Goal: Task Accomplishment & Management: Manage account settings

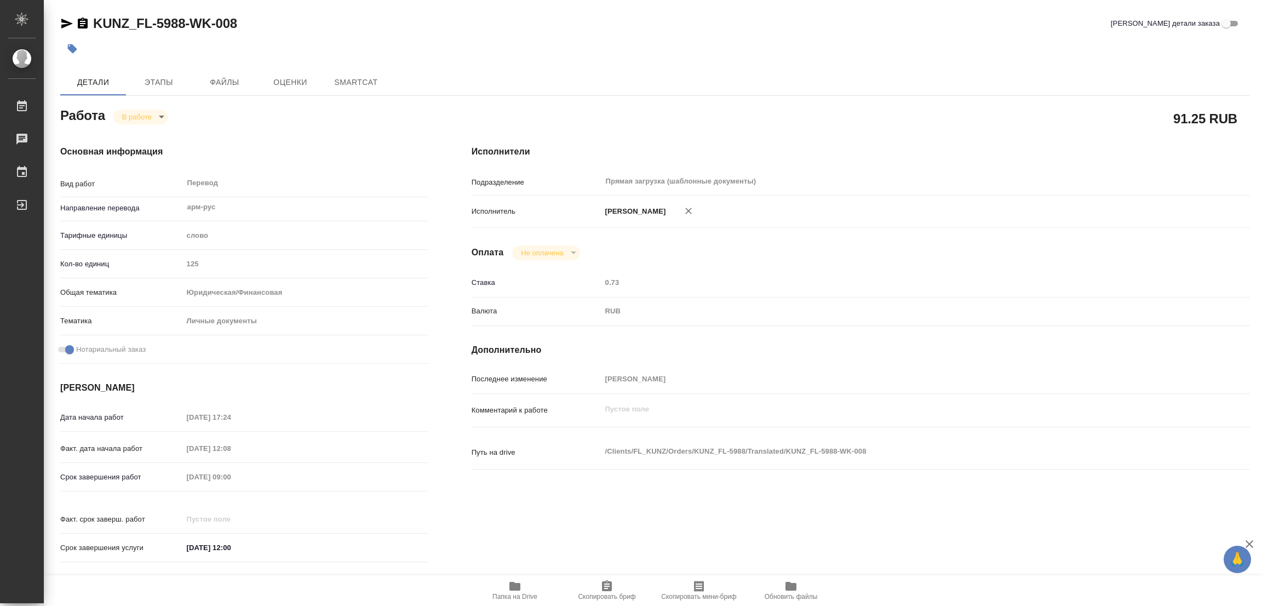
type textarea "x"
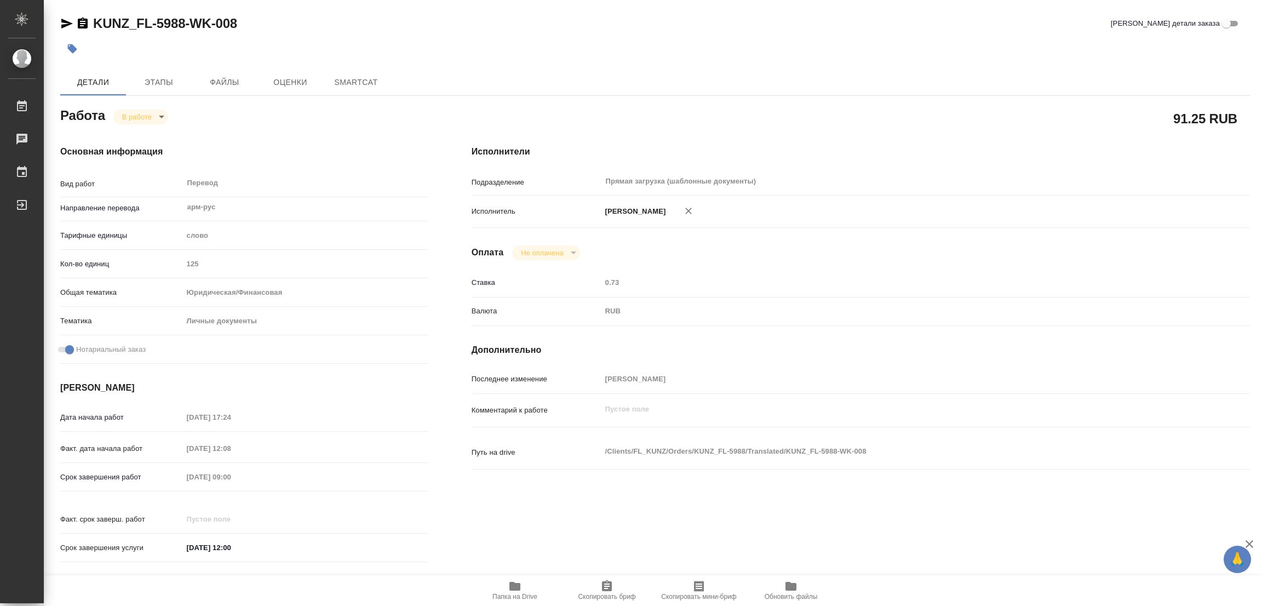
type textarea "x"
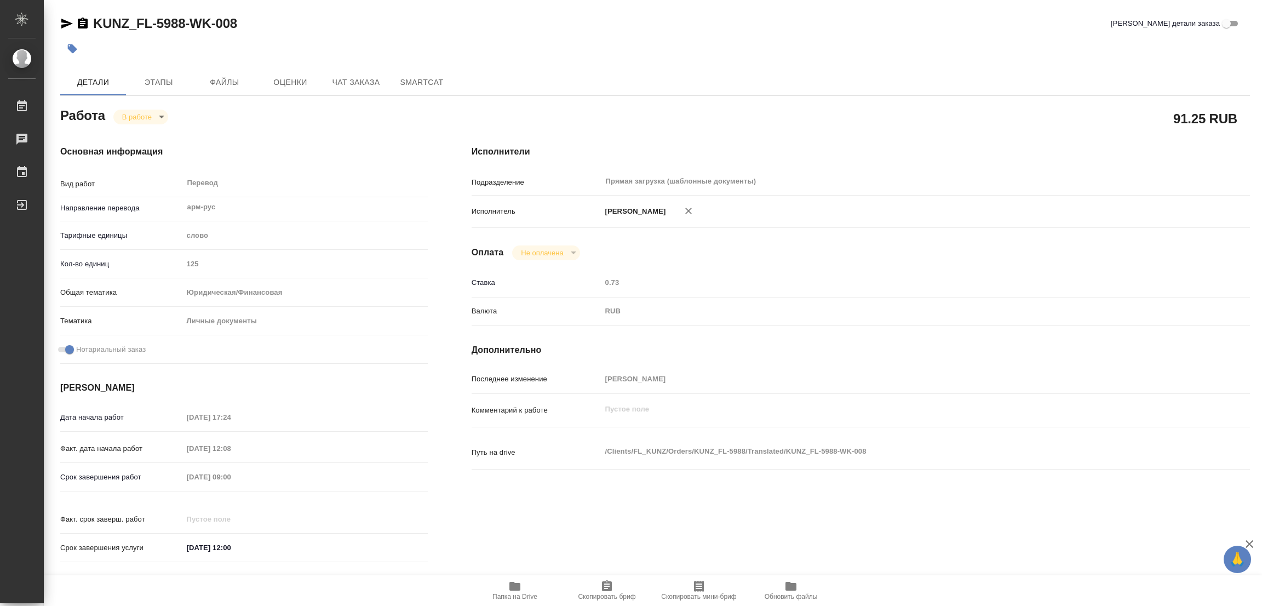
type textarea "x"
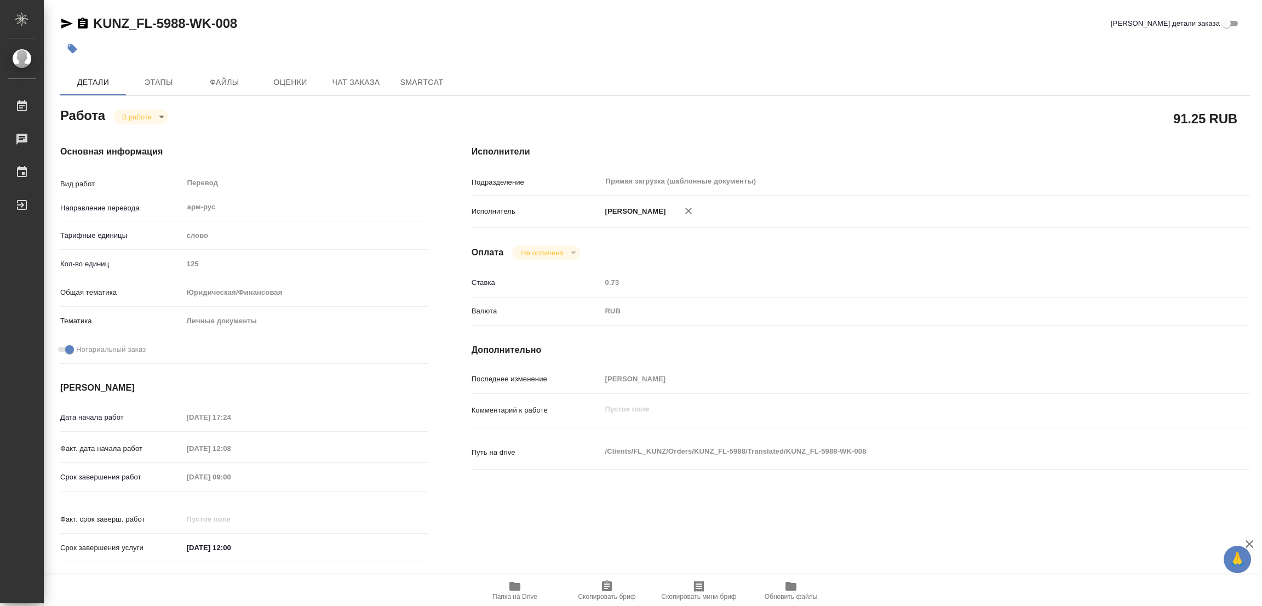
type textarea "x"
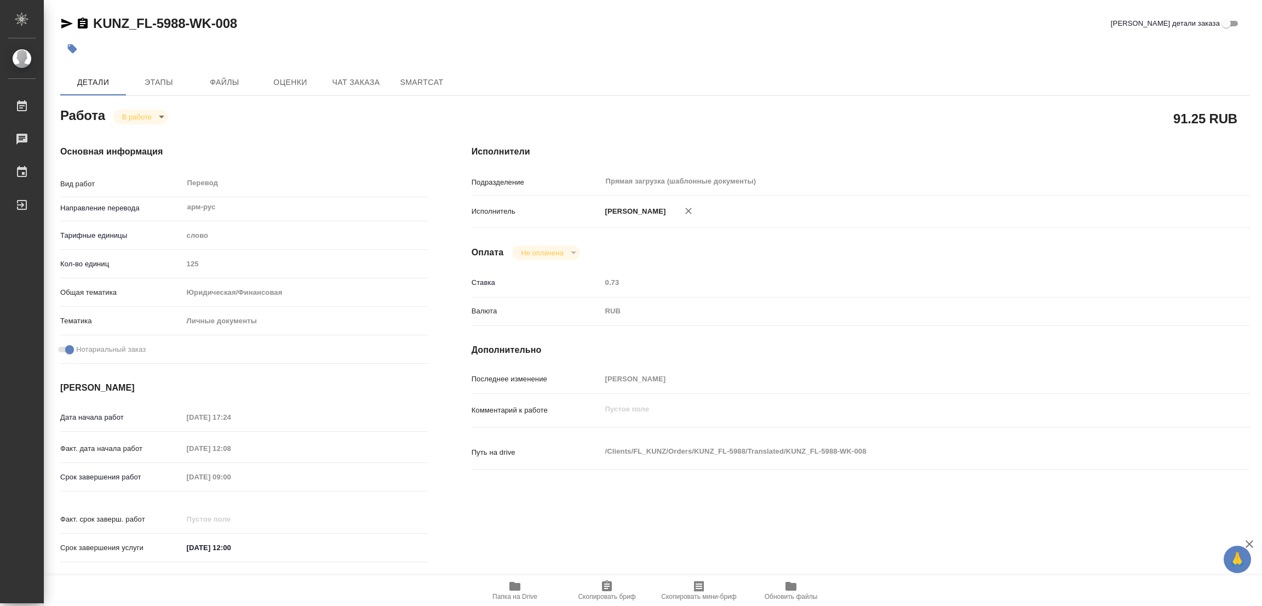
type textarea "x"
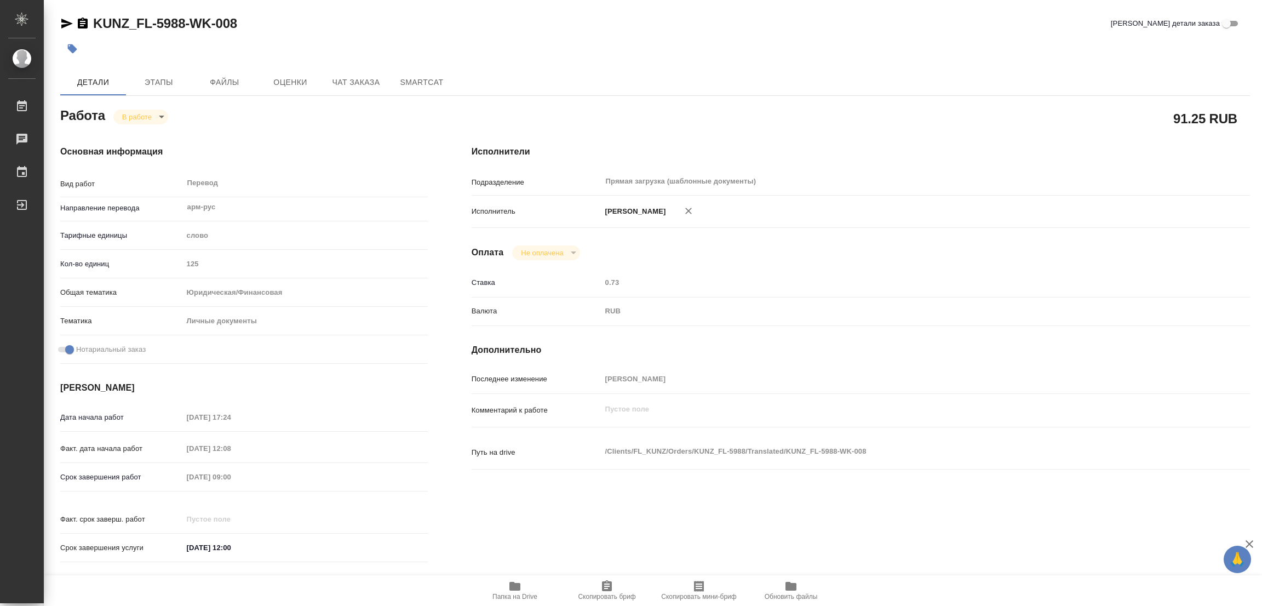
click at [567, 43] on div at bounding box center [456, 49] width 793 height 24
click at [513, 585] on icon "button" at bounding box center [514, 586] width 11 height 9
click at [155, 79] on span "Этапы" at bounding box center [159, 83] width 53 height 14
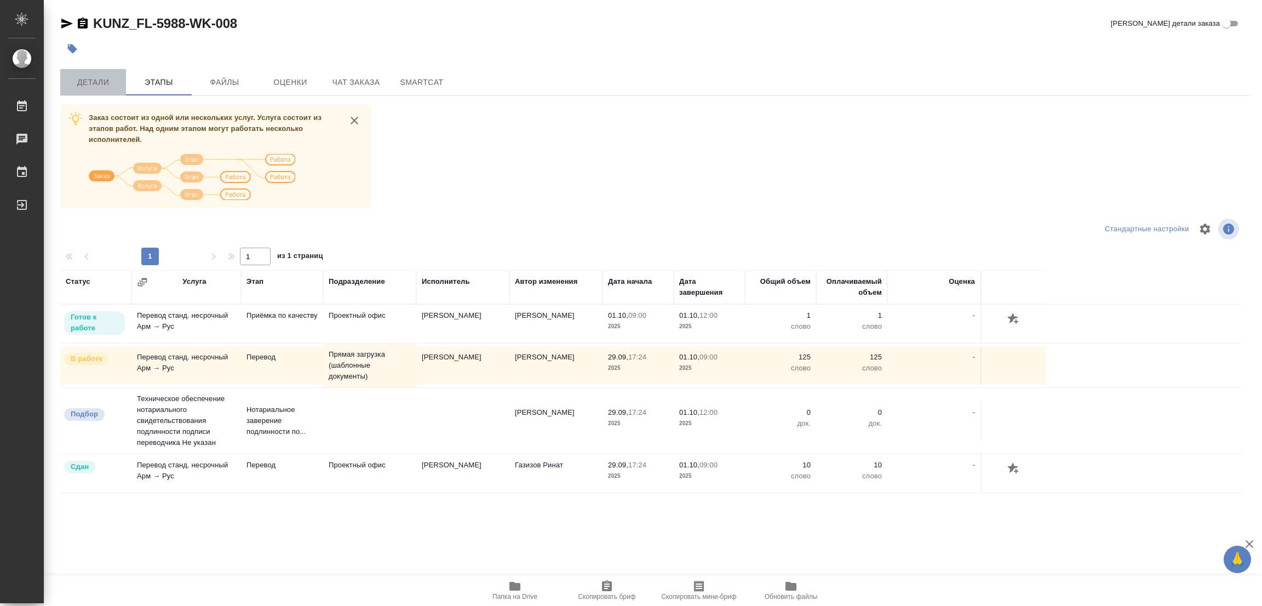
click at [86, 78] on span "Детали" at bounding box center [93, 83] width 53 height 14
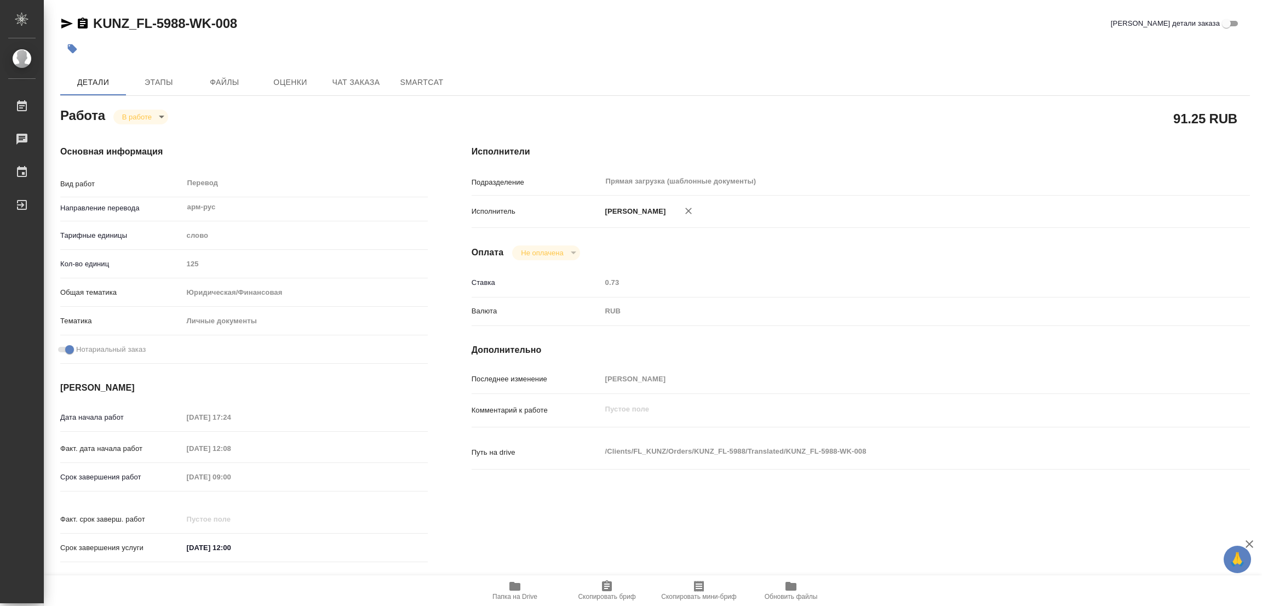
type textarea "x"
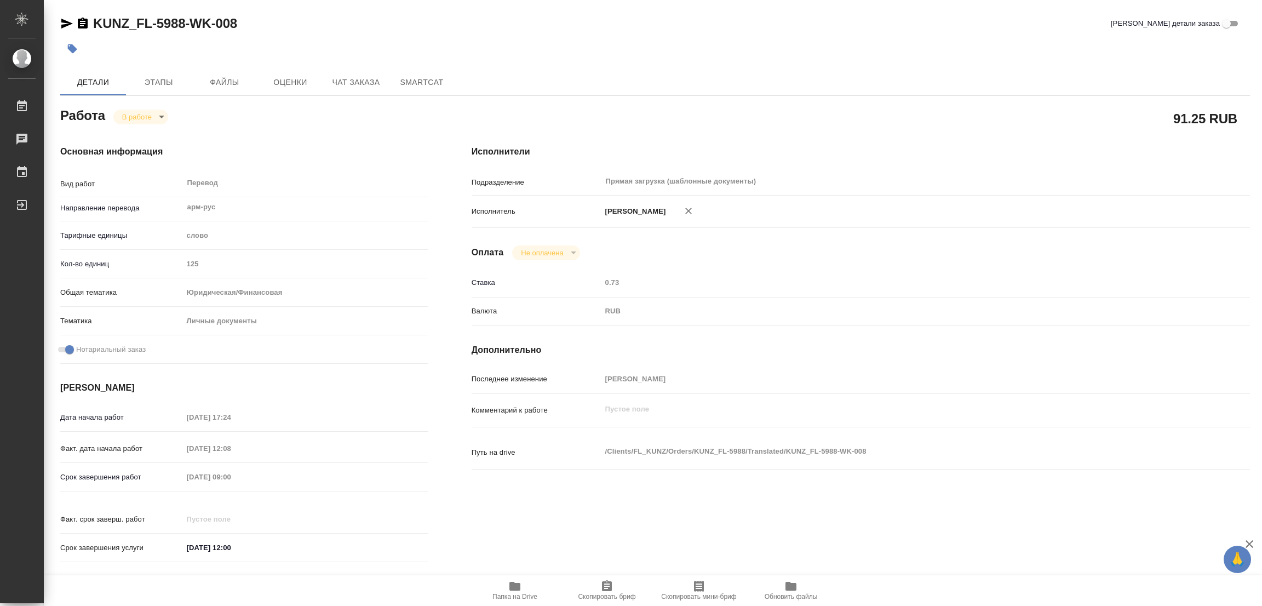
type textarea "x"
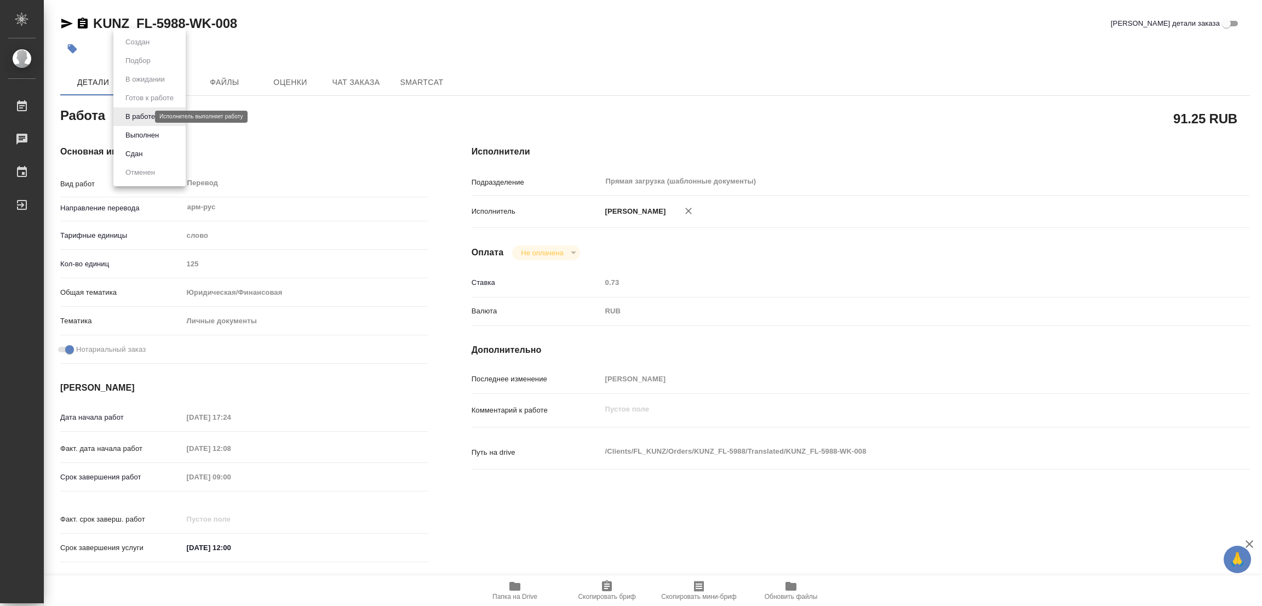
click at [133, 118] on body "🙏 .cls-1 fill:#fff; AWATERA Popova Galina Работы 0 Чаты График Выйти KUNZ_FL-59…" at bounding box center [631, 303] width 1262 height 606
type textarea "x"
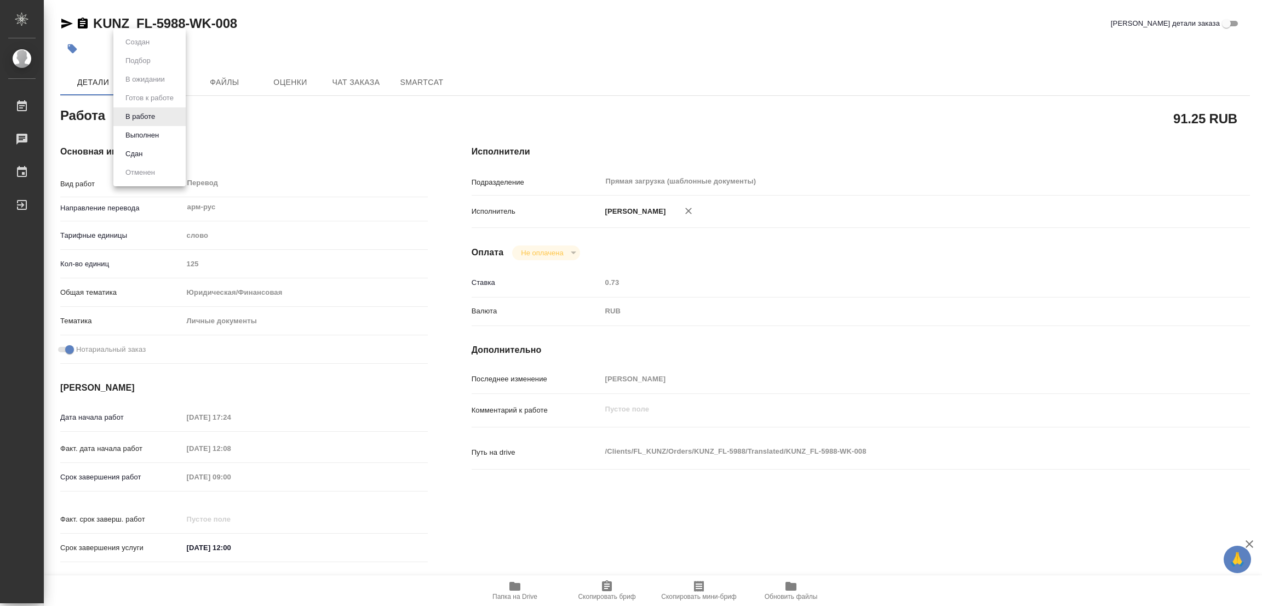
type textarea "x"
click at [131, 135] on button "Выполнен" at bounding box center [142, 135] width 40 height 12
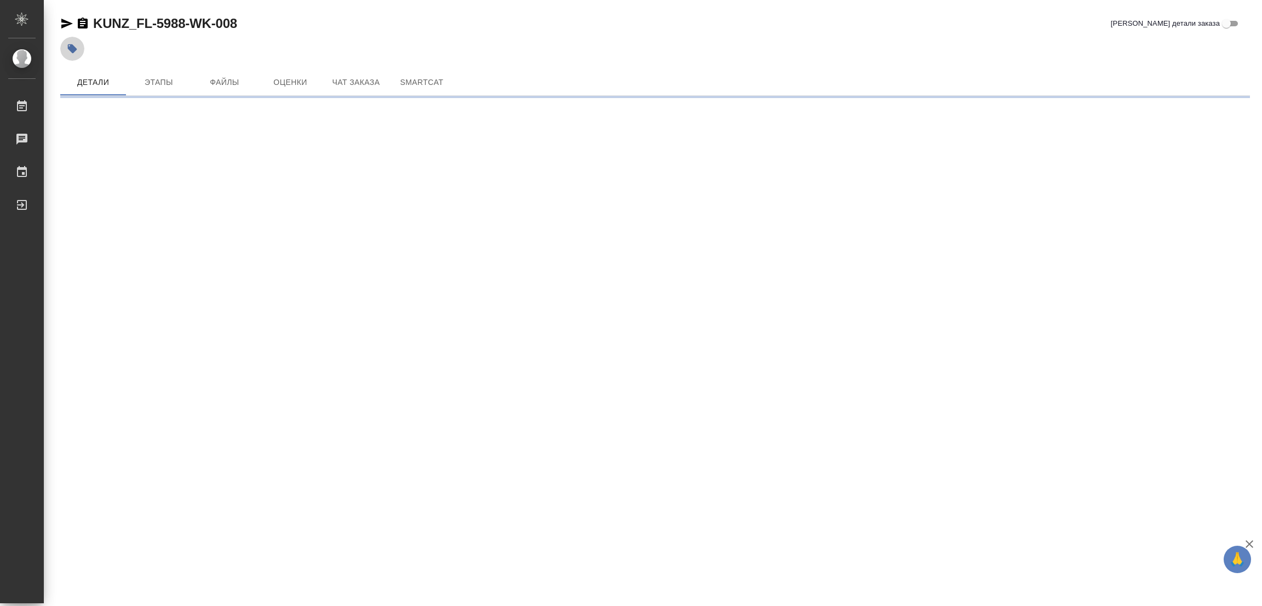
click at [73, 47] on icon "button" at bounding box center [72, 48] width 9 height 9
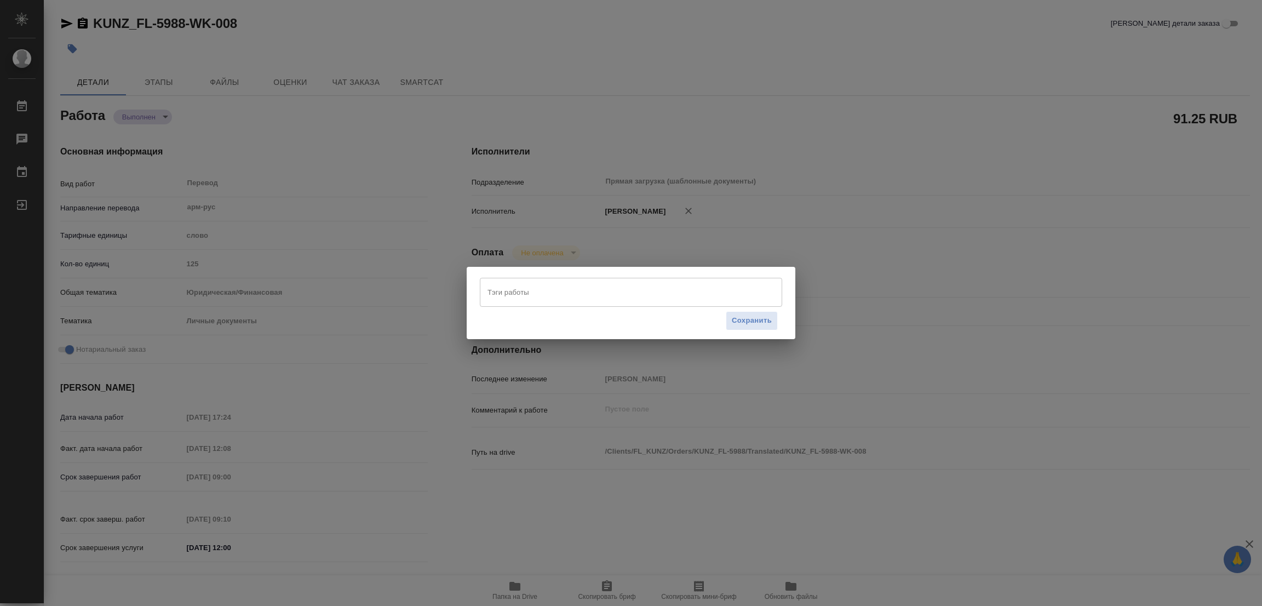
type textarea "x"
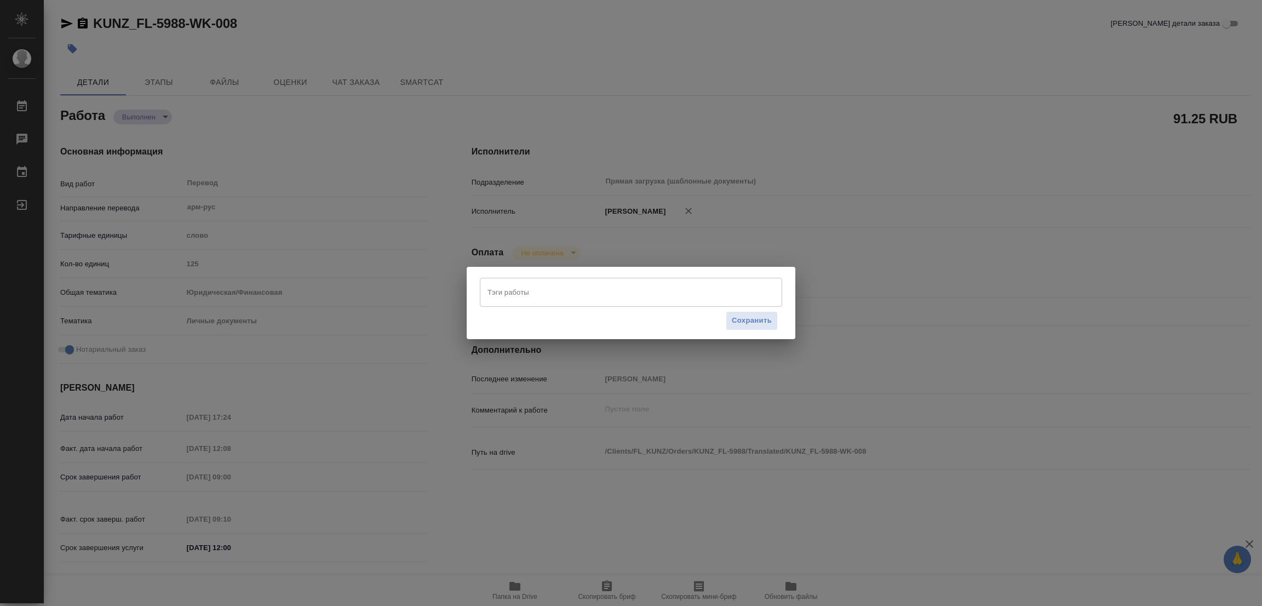
type textarea "x"
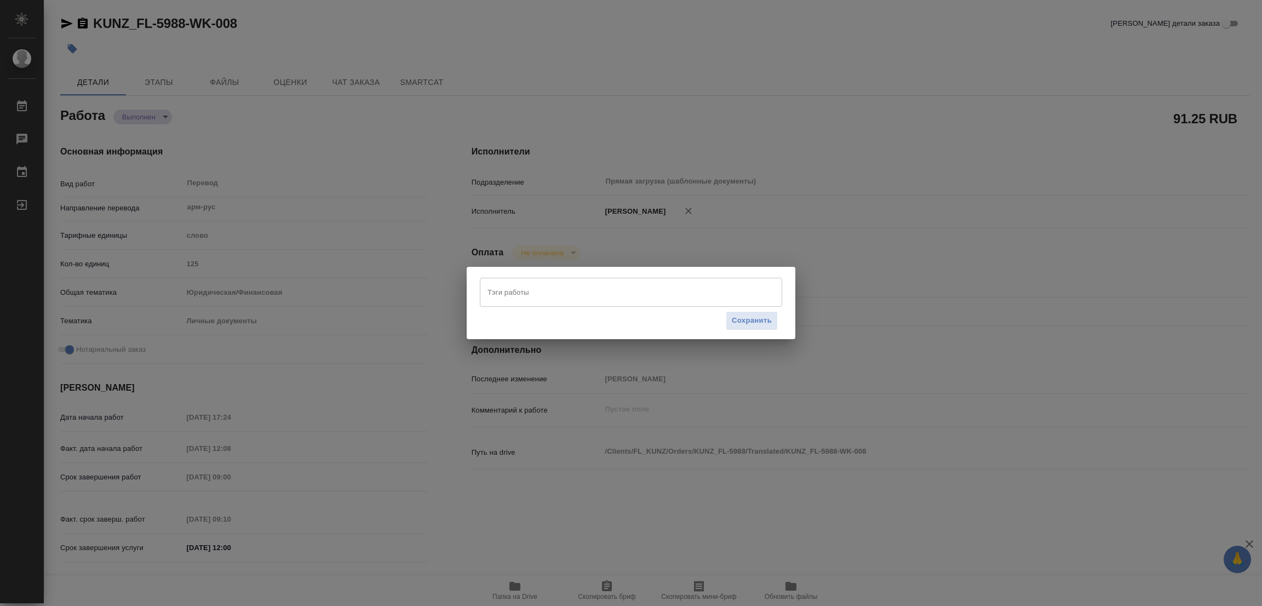
click at [512, 291] on input "Тэги работы" at bounding box center [621, 292] width 272 height 19
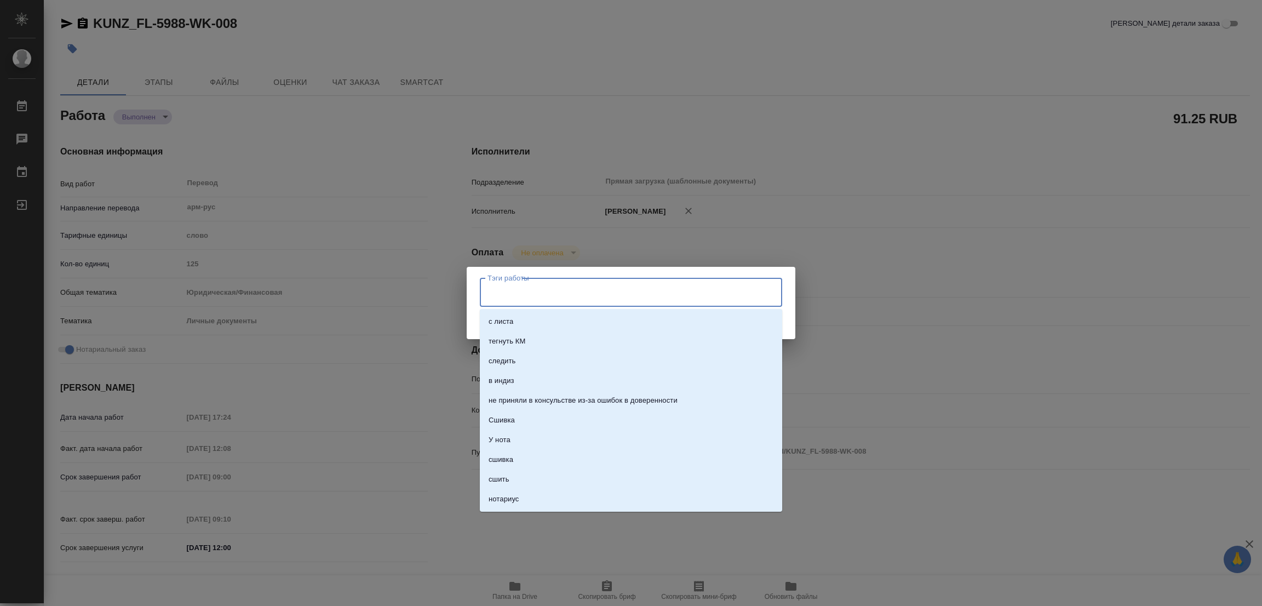
type textarea "x"
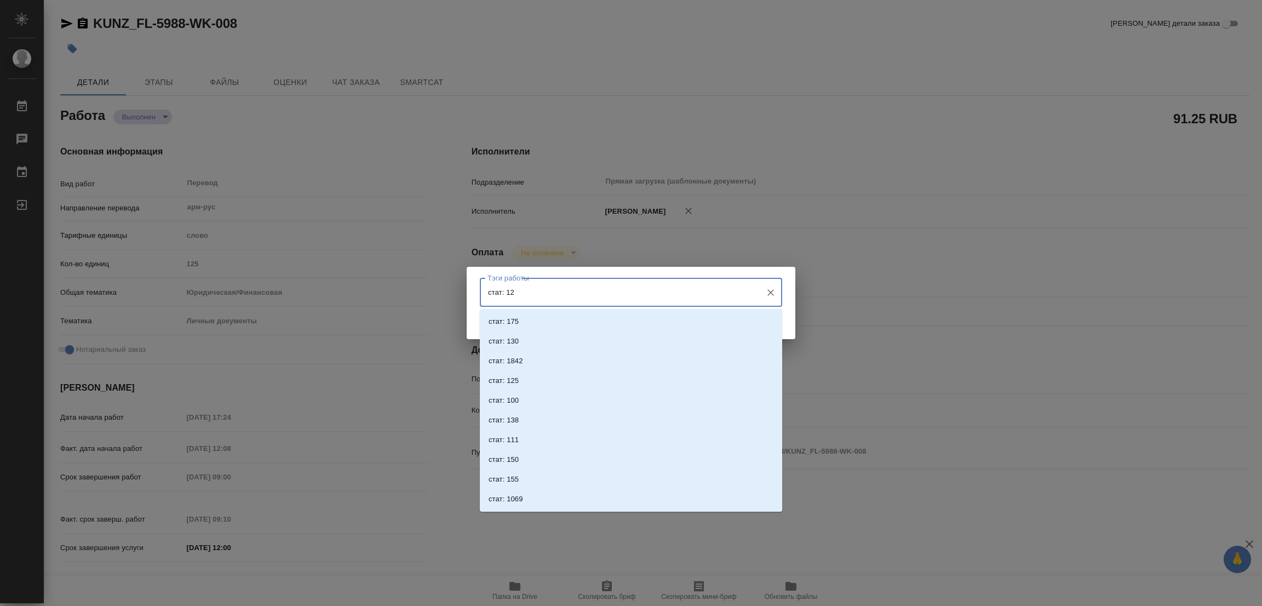
type input "стат: 125"
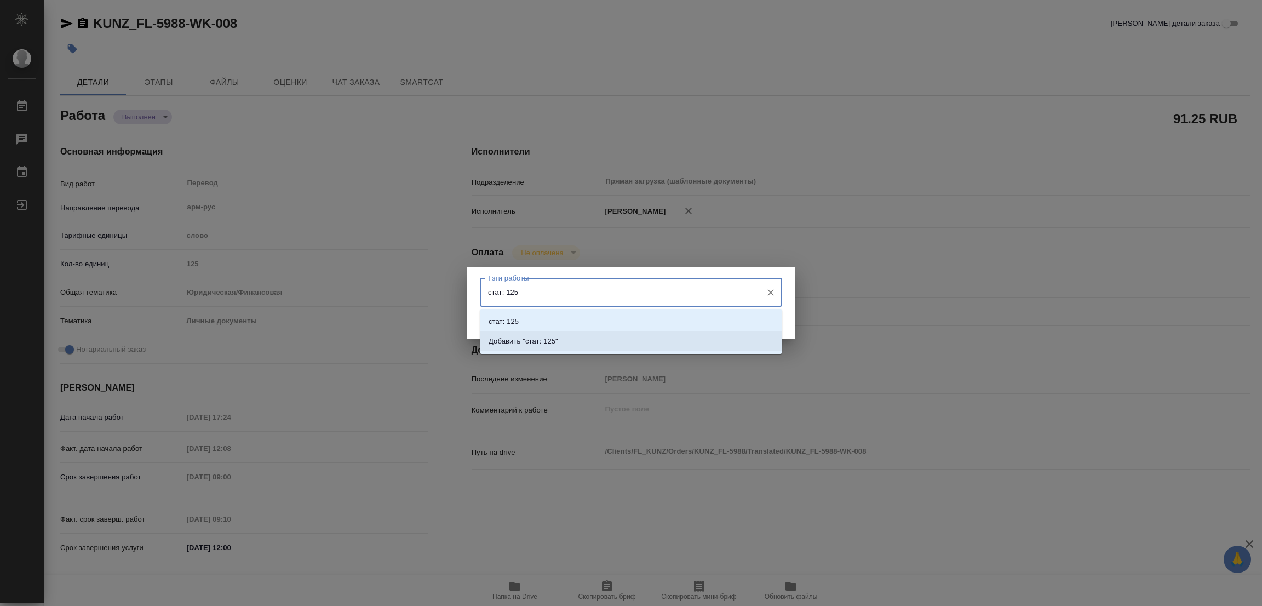
click at [542, 334] on li "Добавить "стат: 125"" at bounding box center [631, 341] width 302 height 20
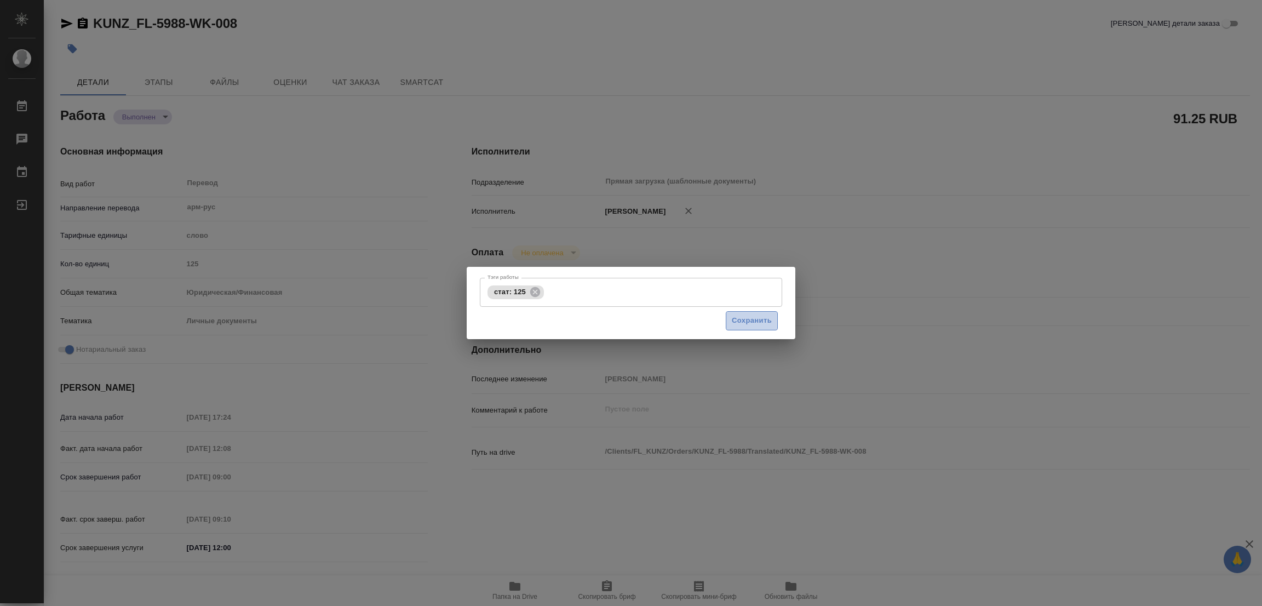
click at [751, 319] on span "Сохранить" at bounding box center [752, 320] width 40 height 13
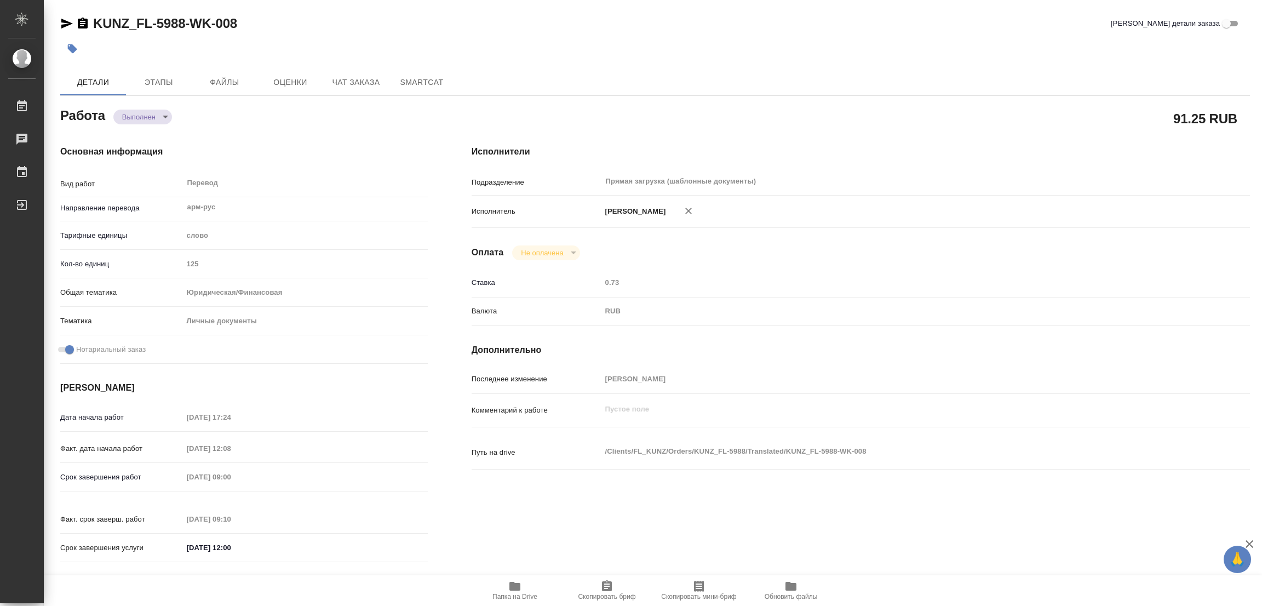
type input "completed"
type textarea "Перевод"
type textarea "x"
type input "арм-рус"
type input "5a8b1489cc6b4906c91bfd90"
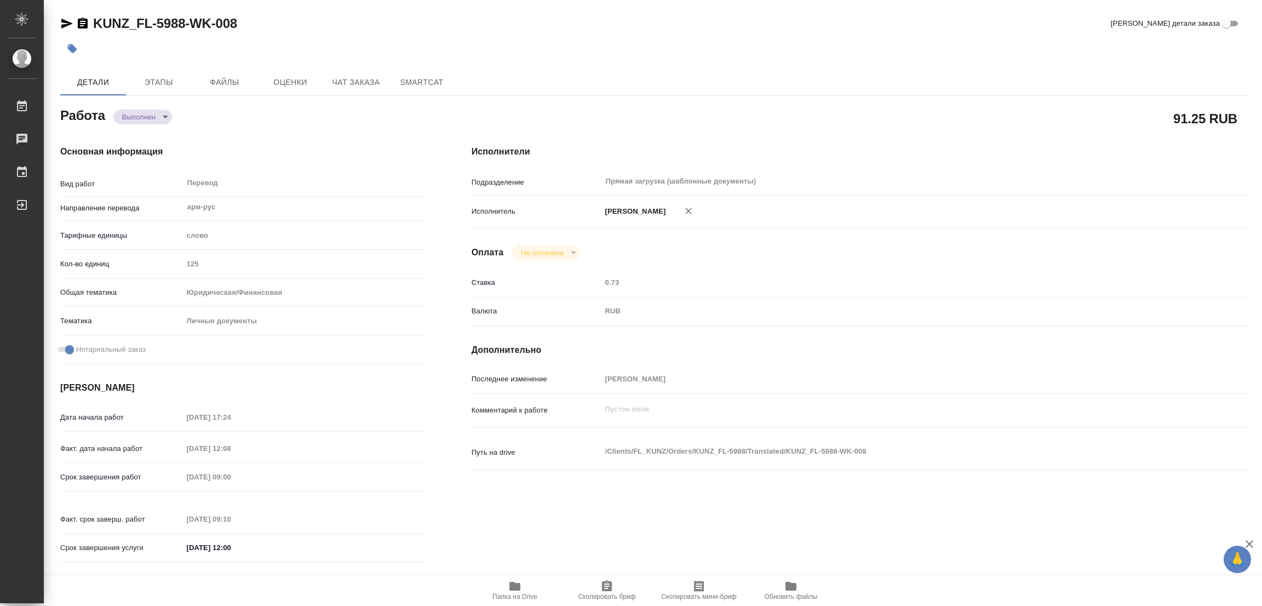
type input "125"
type input "yr-fn"
type input "5a8b8b956a9677013d343cfe"
checkbox input "true"
type input "29.09.2025 17:24"
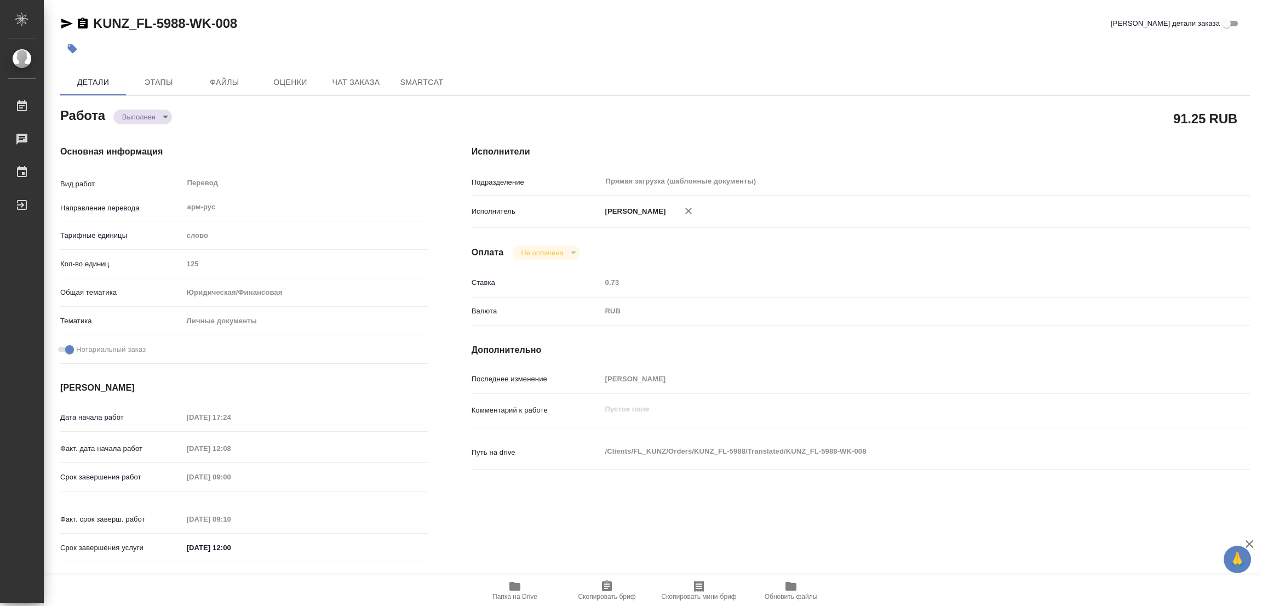
type input "30.09.2025 12:08"
type input "01.10.2025 09:00"
type input "01.10.2025 09:10"
type input "01.10.2025 12:00"
type input "Прямая загрузка (шаблонные документы)"
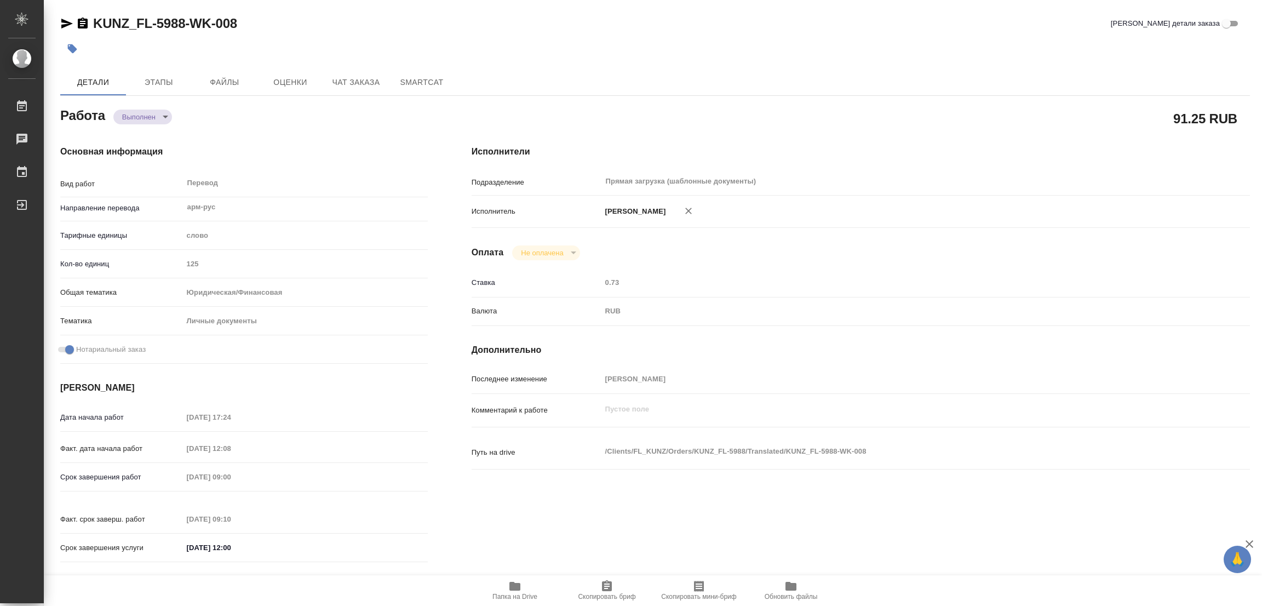
type input "notPayed"
type input "0.73"
type input "RUB"
type input "[PERSON_NAME]"
type textarea "x"
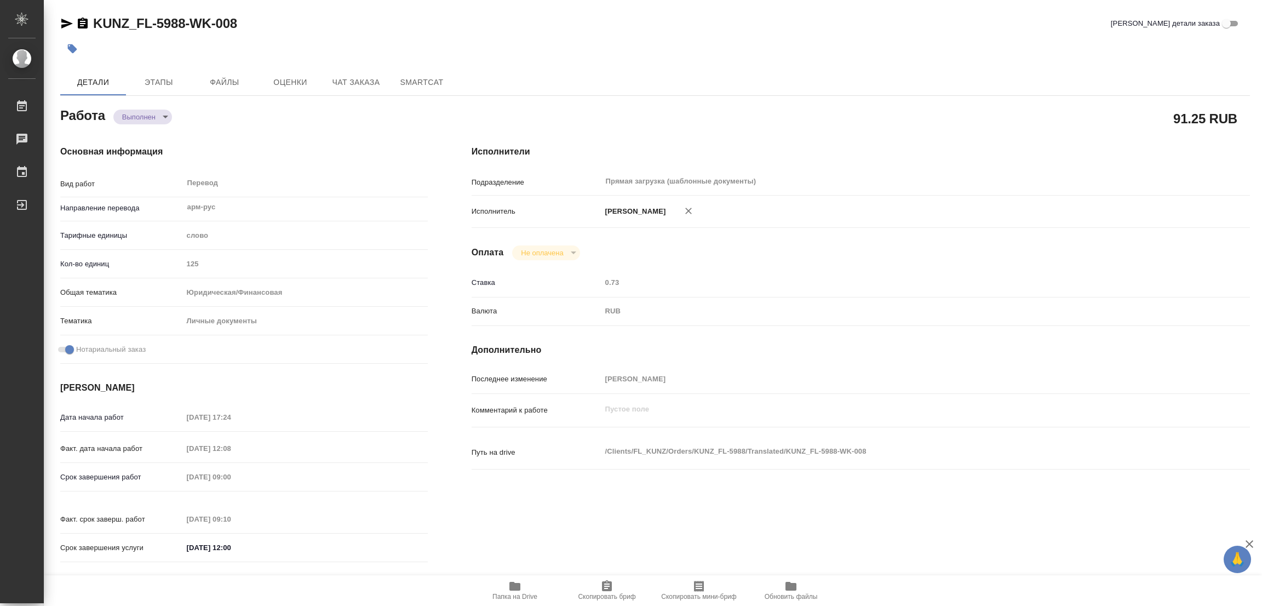
type textarea "/Clients/FL_KUNZ/Orders/KUNZ_FL-5988/Translated/KUNZ_FL-5988-WK-008"
type textarea "x"
type input "KUNZ_FL-5988"
type input "Перевод станд. несрочный"
type input "Редактура, Приёмка по качеству, Постредактура машинного перевода, Перевод, Корр…"
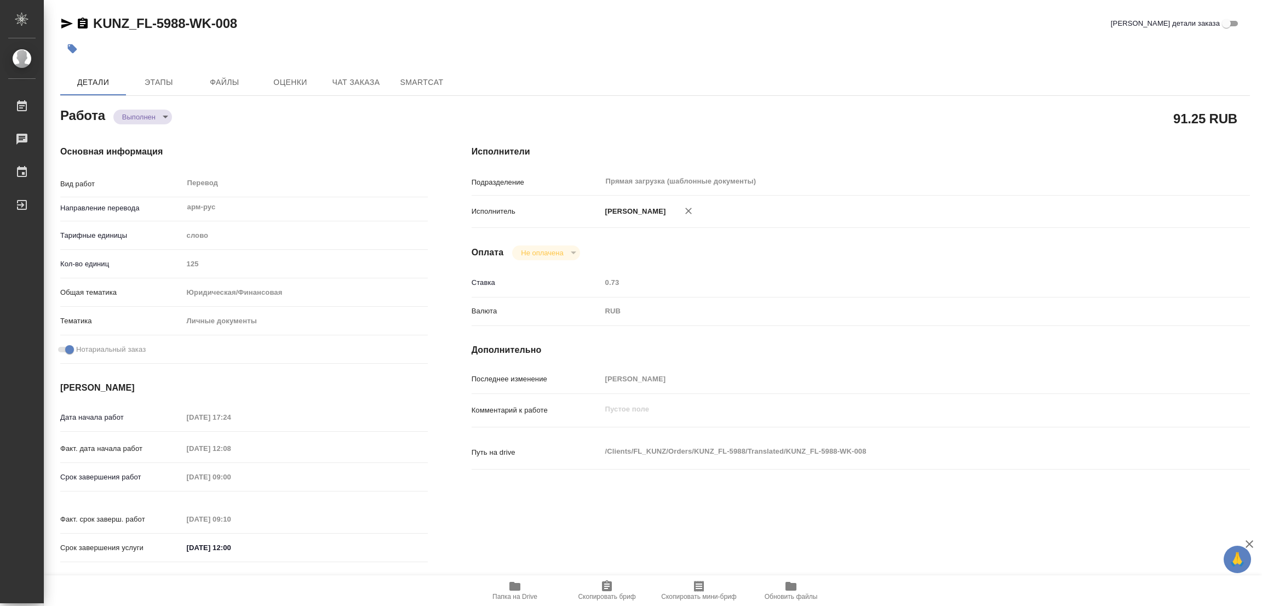
type input "Веселова Юлия"
type input "/Clients/FL_KUNZ/Orders/KUNZ_FL-5988"
type textarea "x"
type textarea "пасп арм-рус, под нот, на гражданство Баграмян Гарегин Каджикович ___ г. Ереван…"
type textarea "x"
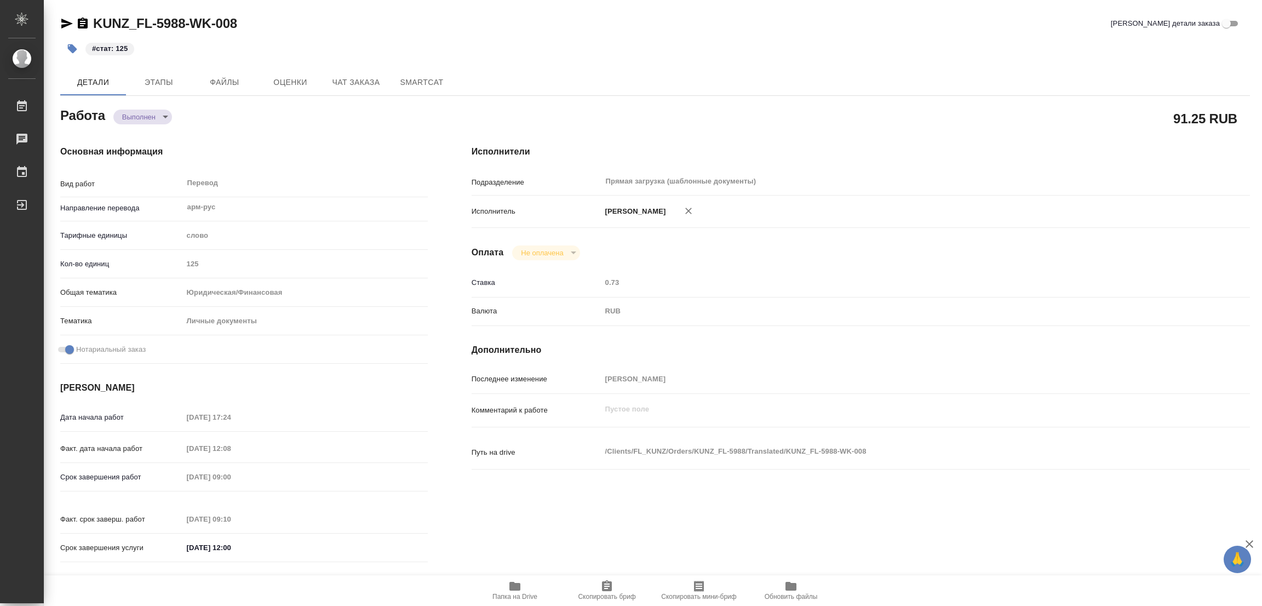
type textarea "x"
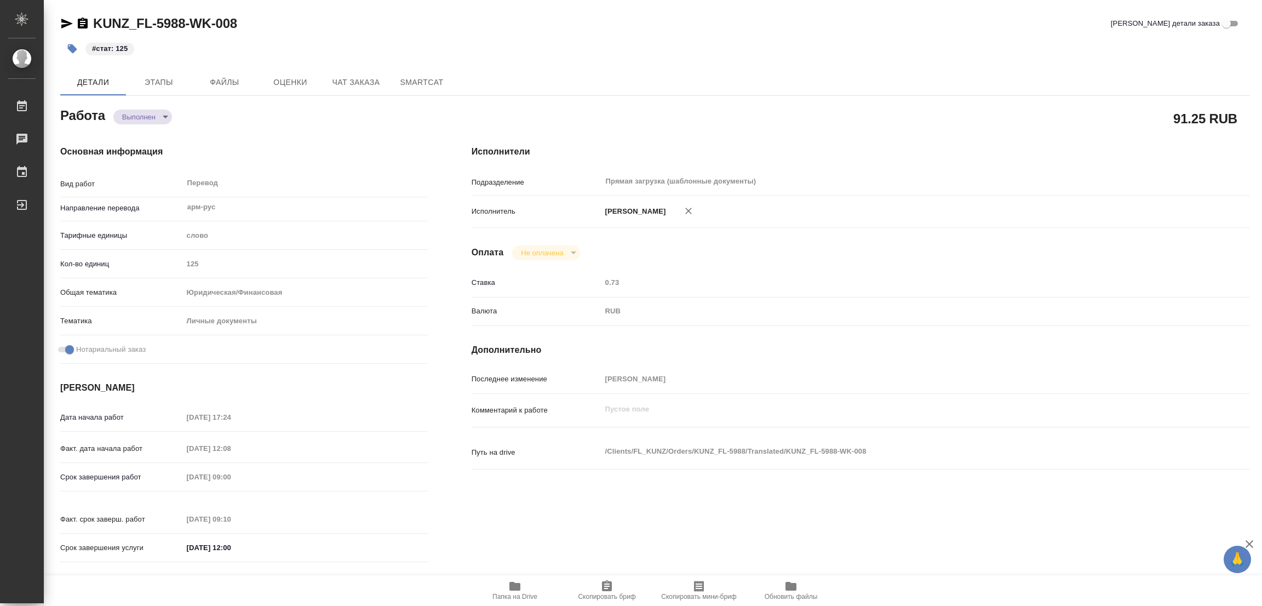
type textarea "x"
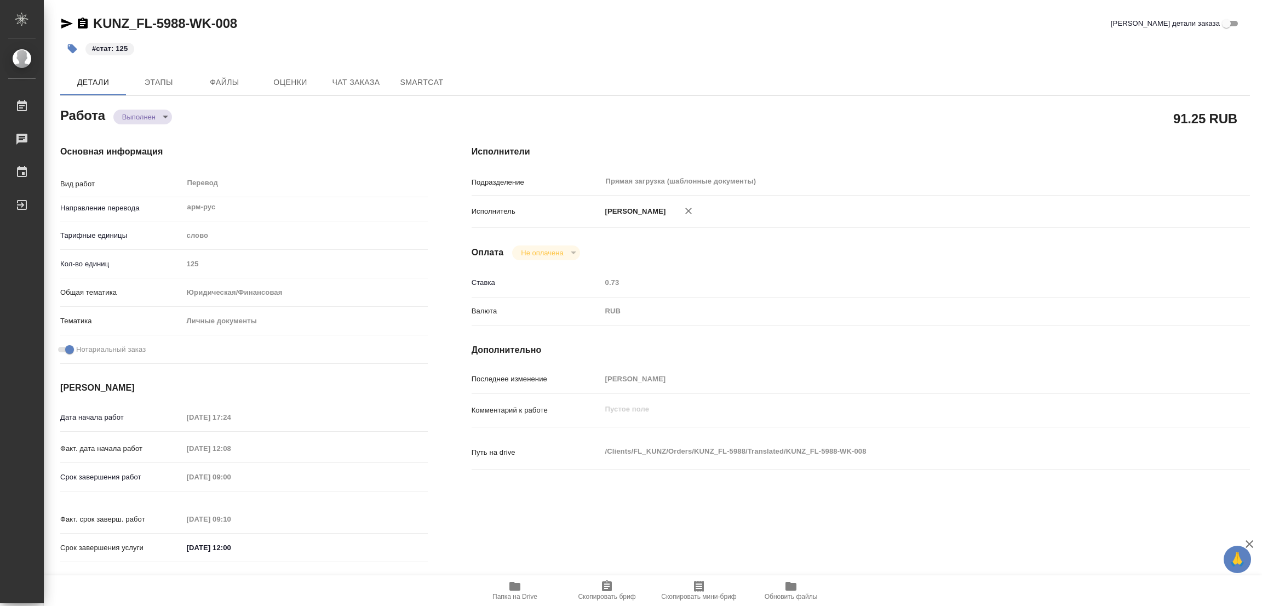
type textarea "x"
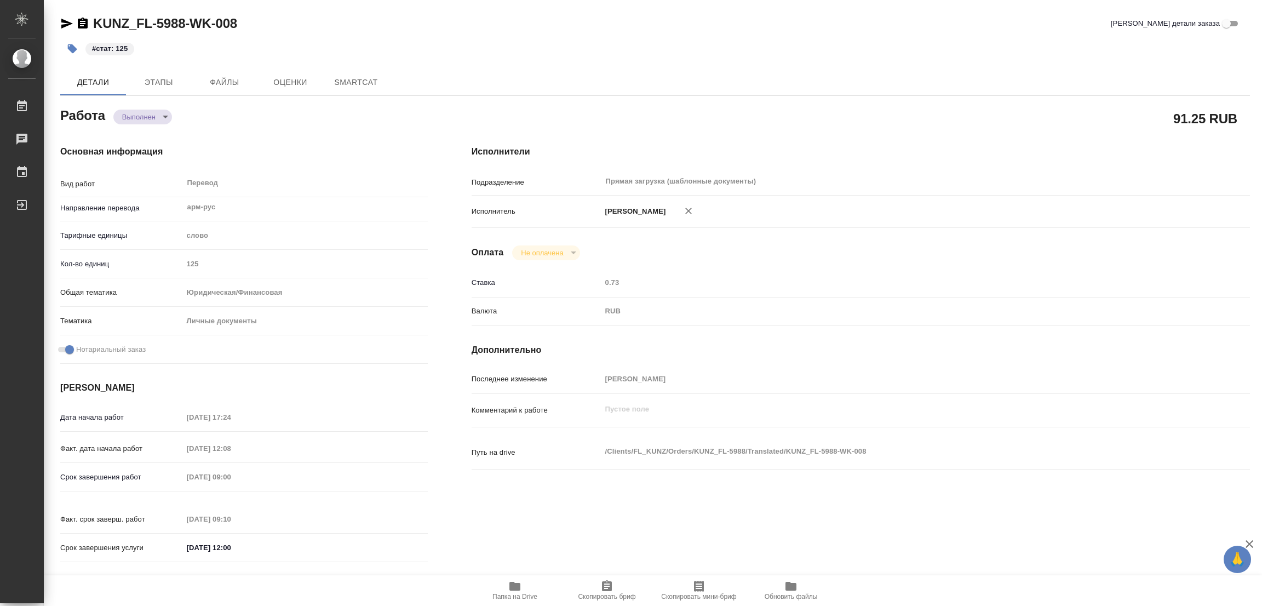
type textarea "x"
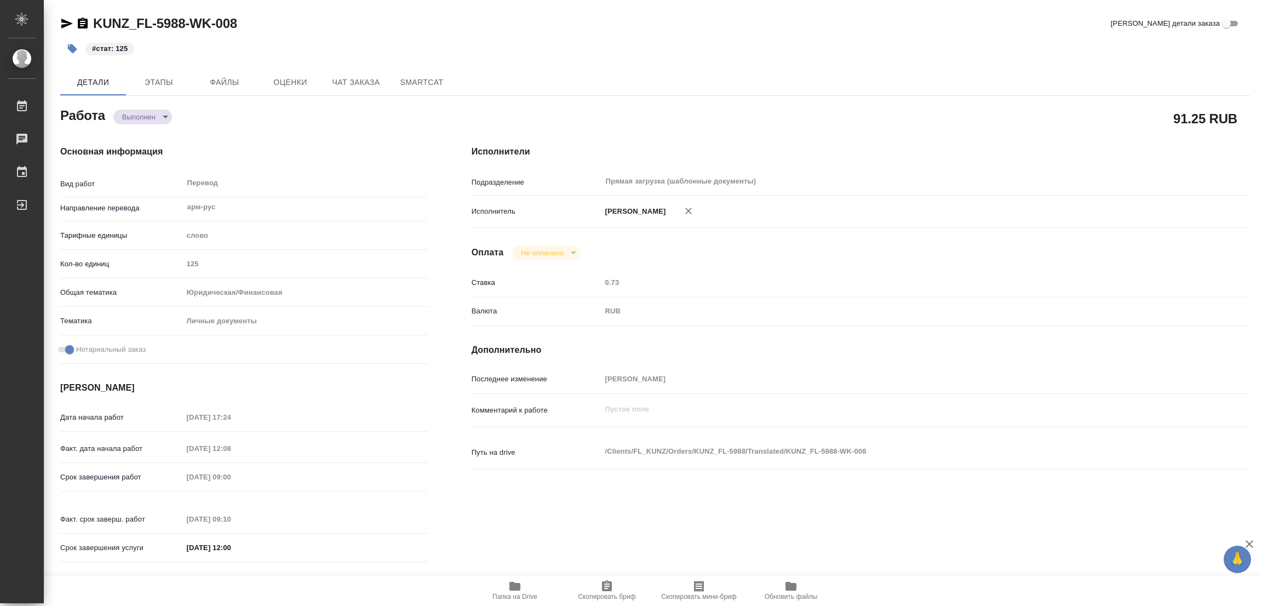
type textarea "x"
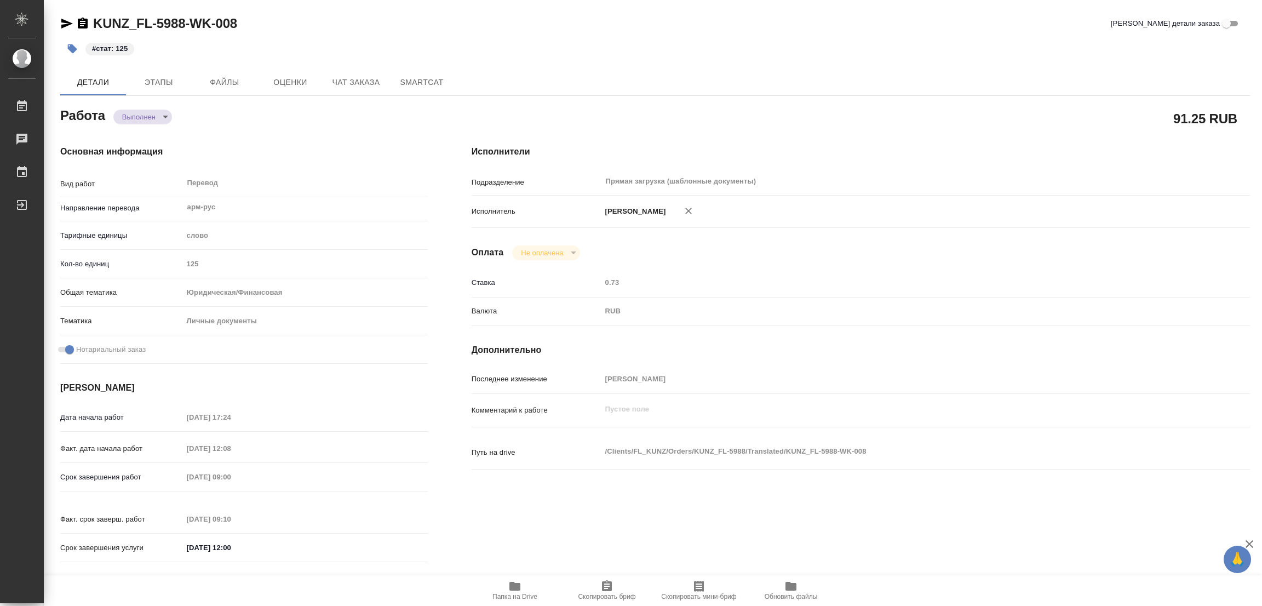
type textarea "x"
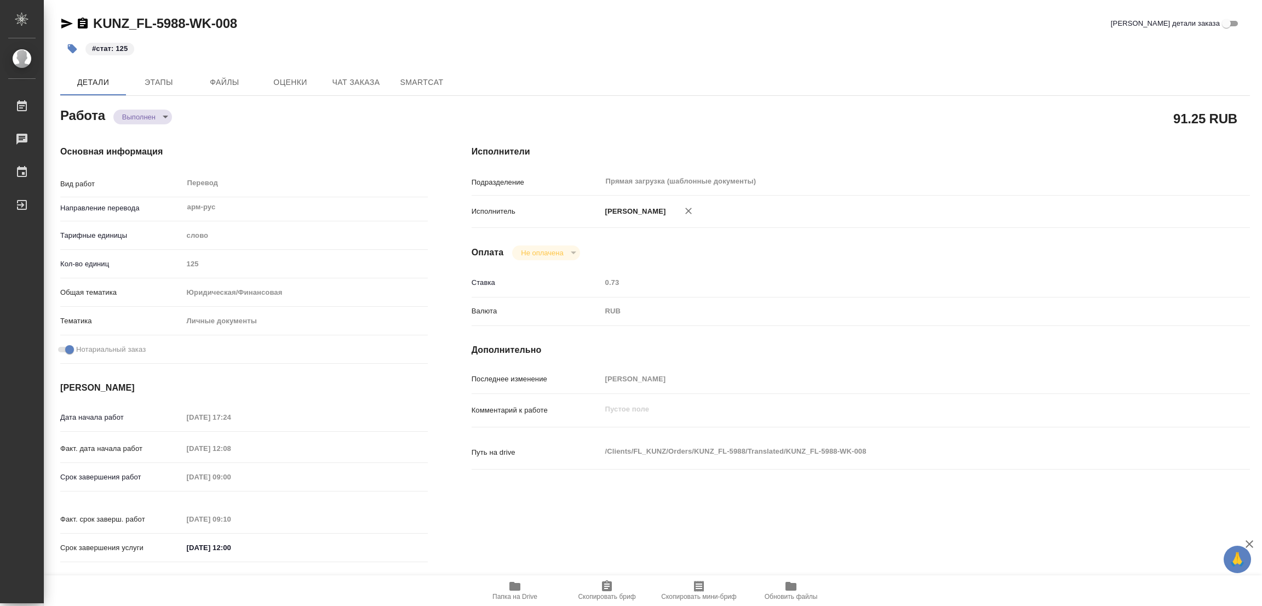
type textarea "x"
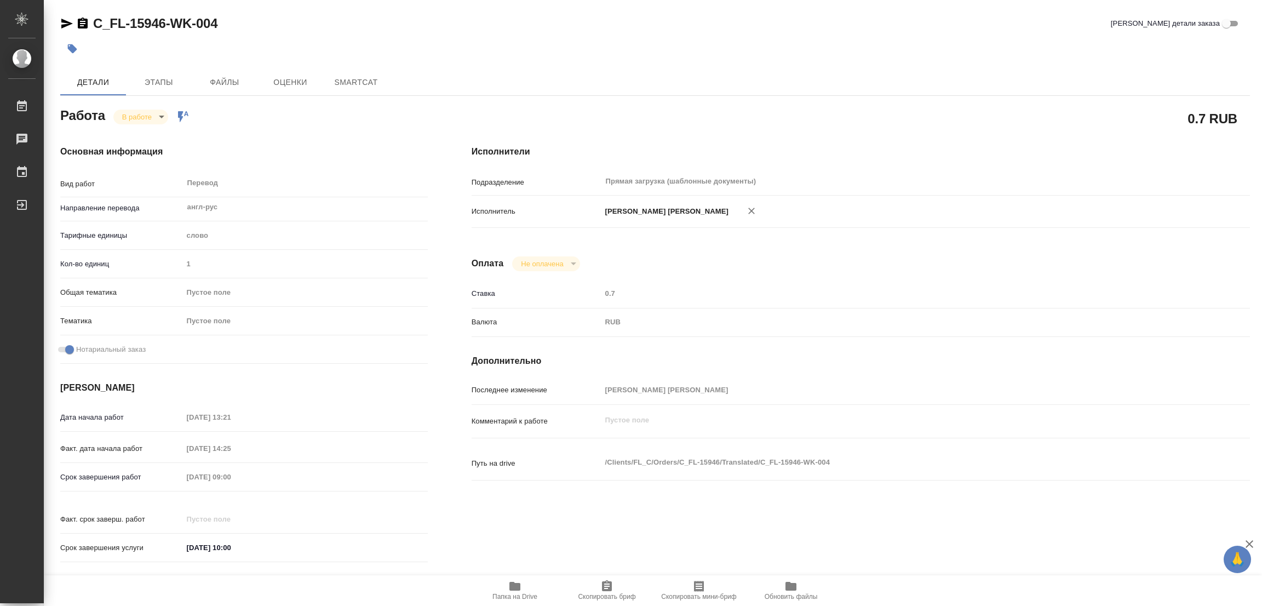
type textarea "x"
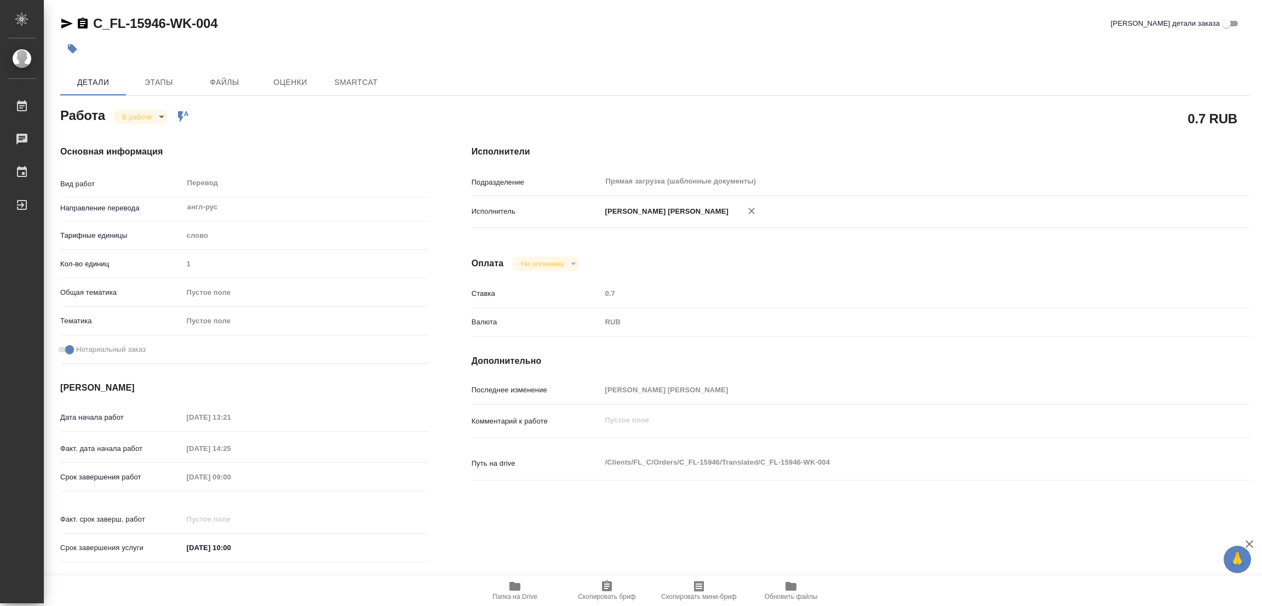
type textarea "x"
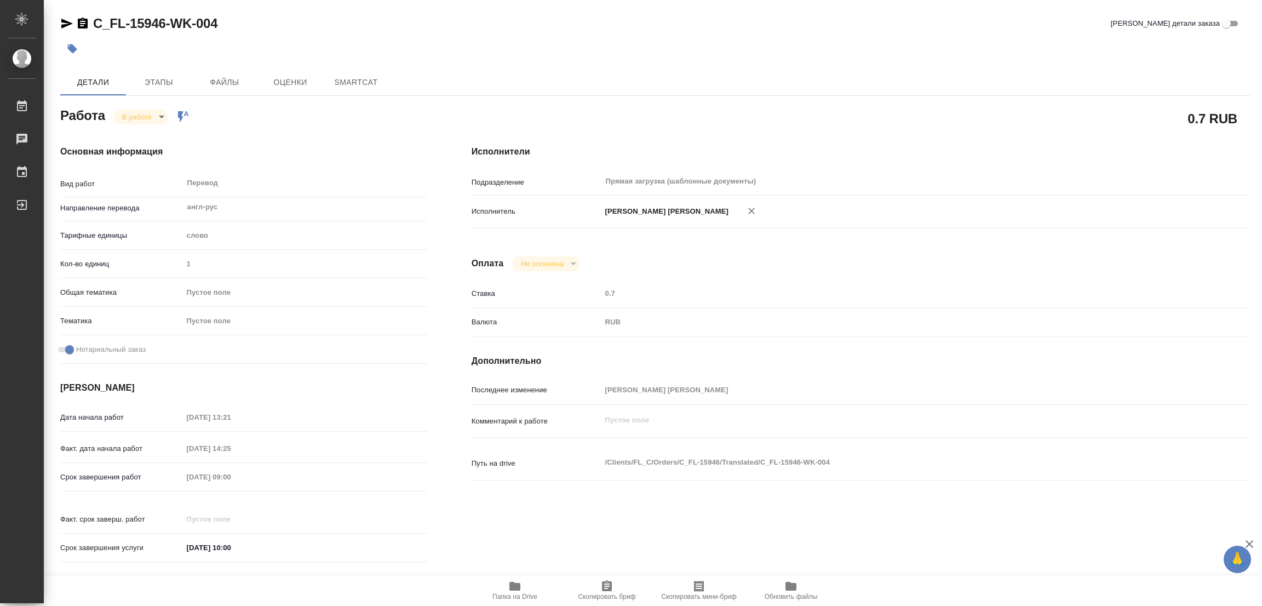
type textarea "x"
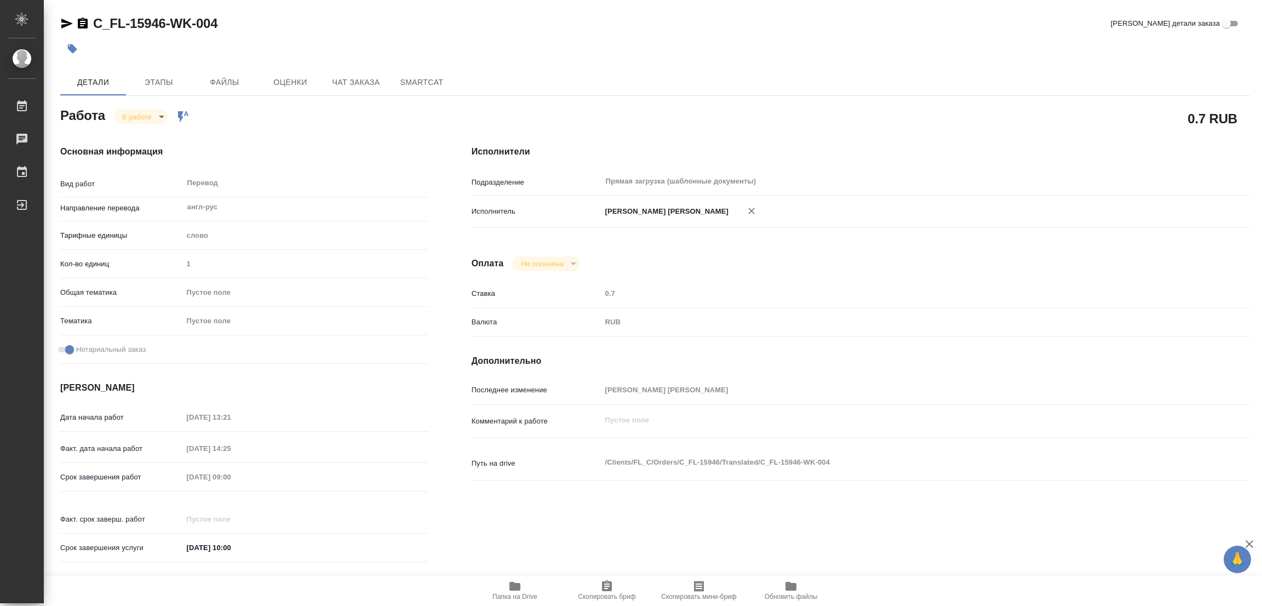
type textarea "x"
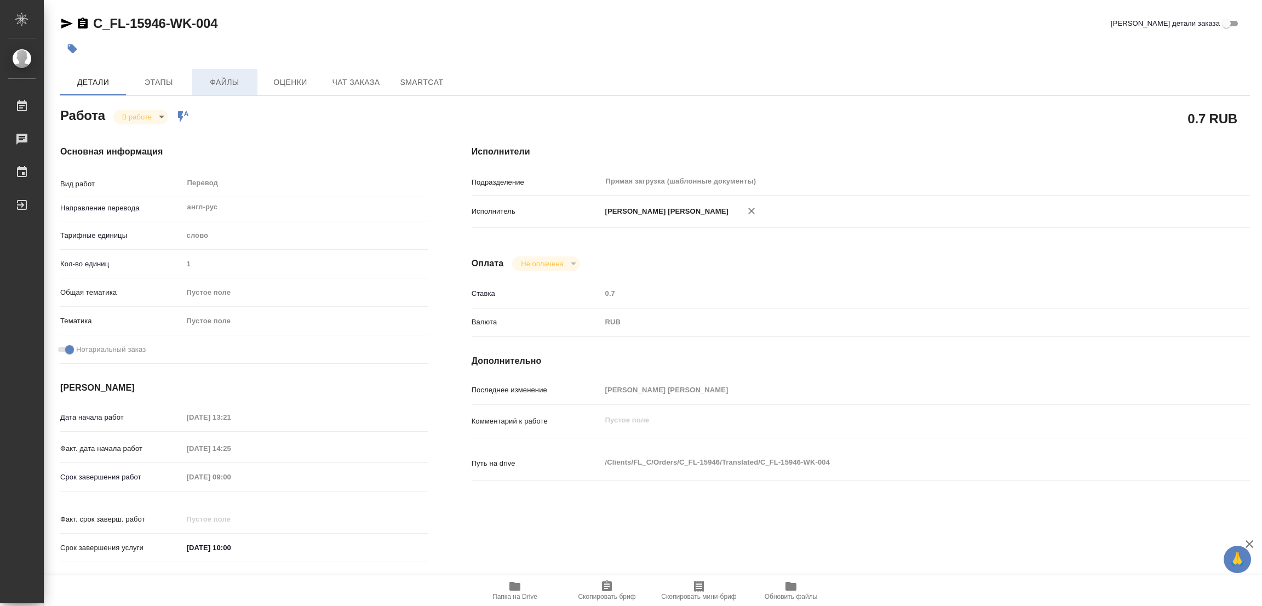
type textarea "x"
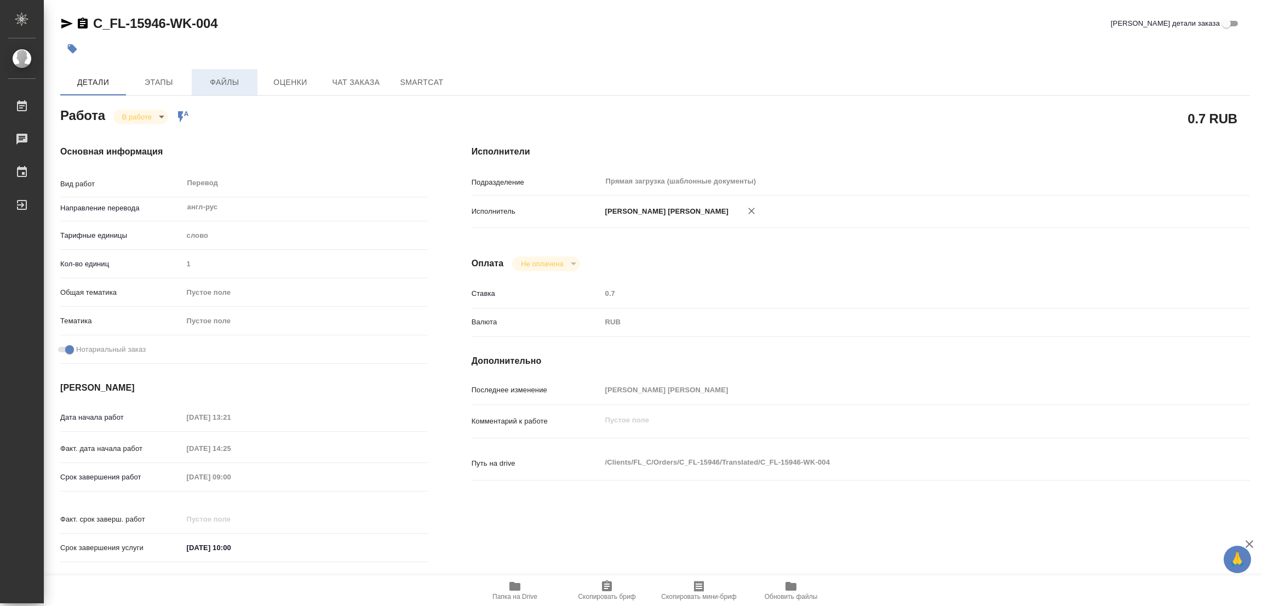
type textarea "x"
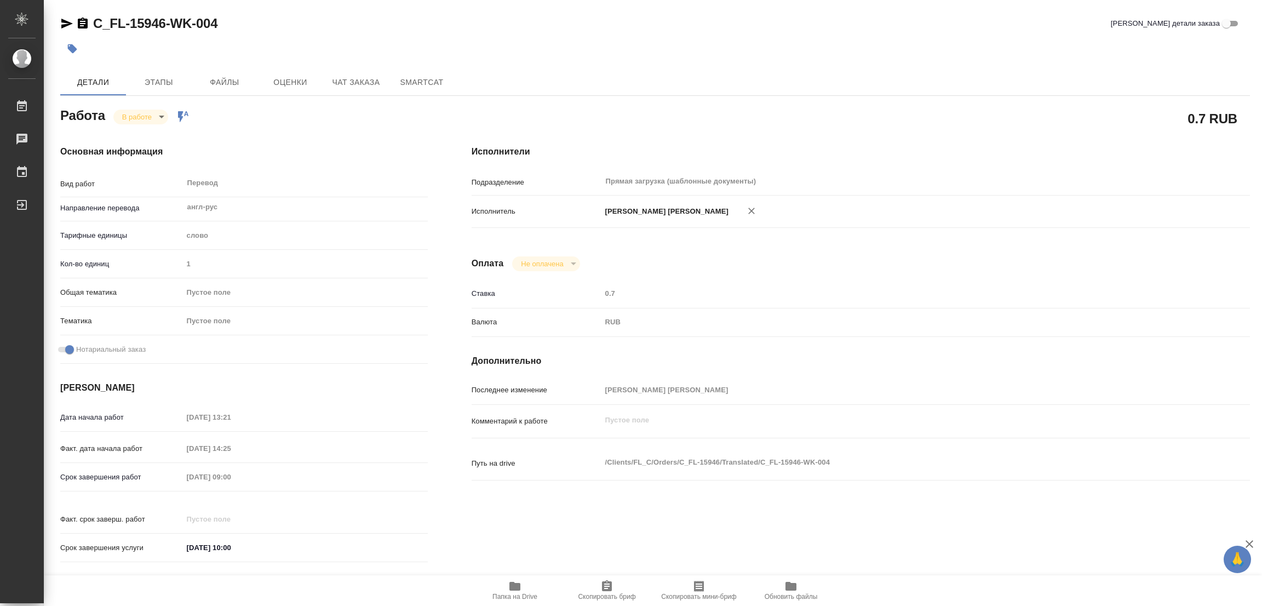
type textarea "x"
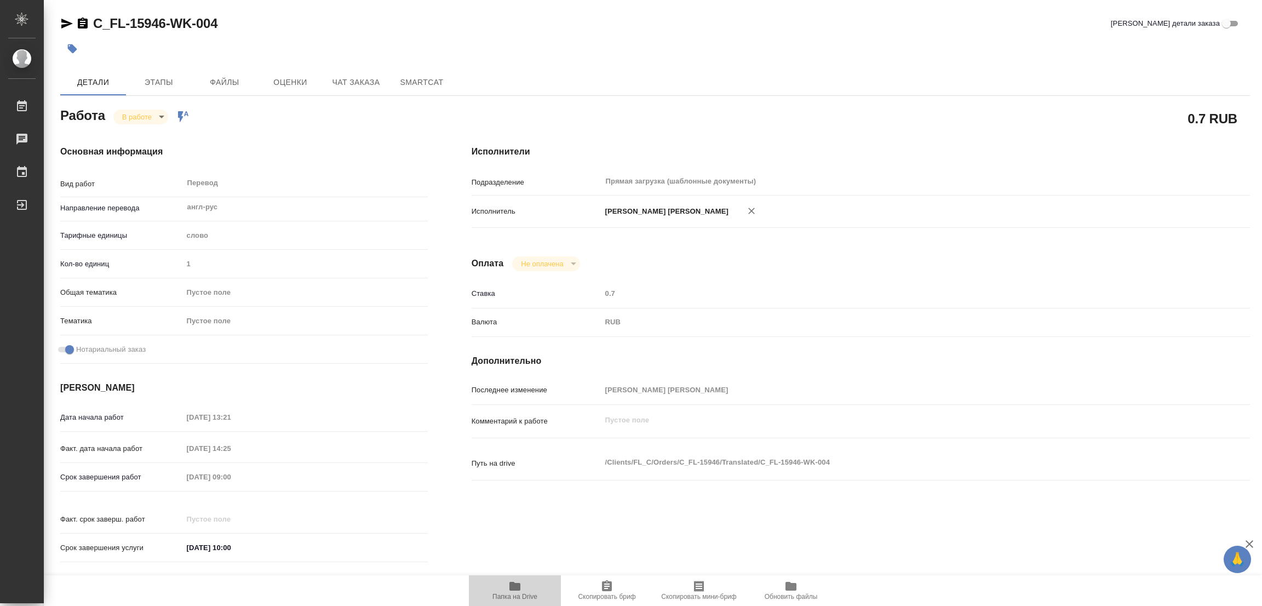
click at [515, 585] on icon "button" at bounding box center [514, 586] width 11 height 9
click at [156, 84] on span "Этапы" at bounding box center [159, 83] width 53 height 14
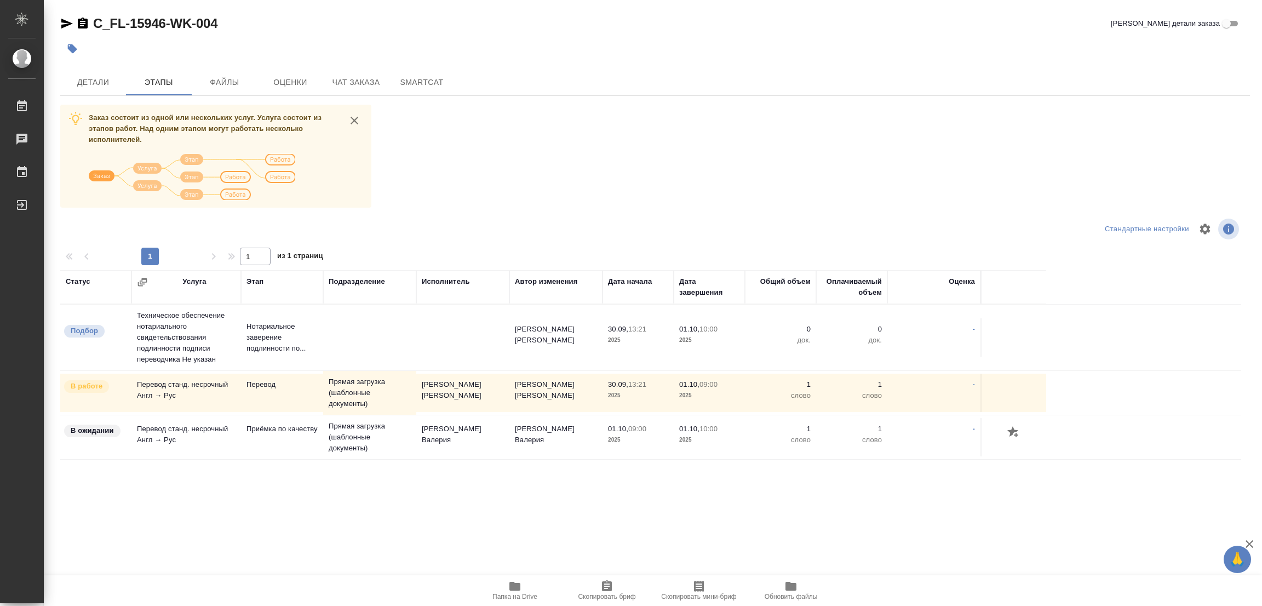
click at [705, 27] on div "C_FL-15946-WK-004 Кратко детали заказа" at bounding box center [654, 24] width 1189 height 18
click at [82, 80] on span "Детали" at bounding box center [93, 83] width 53 height 14
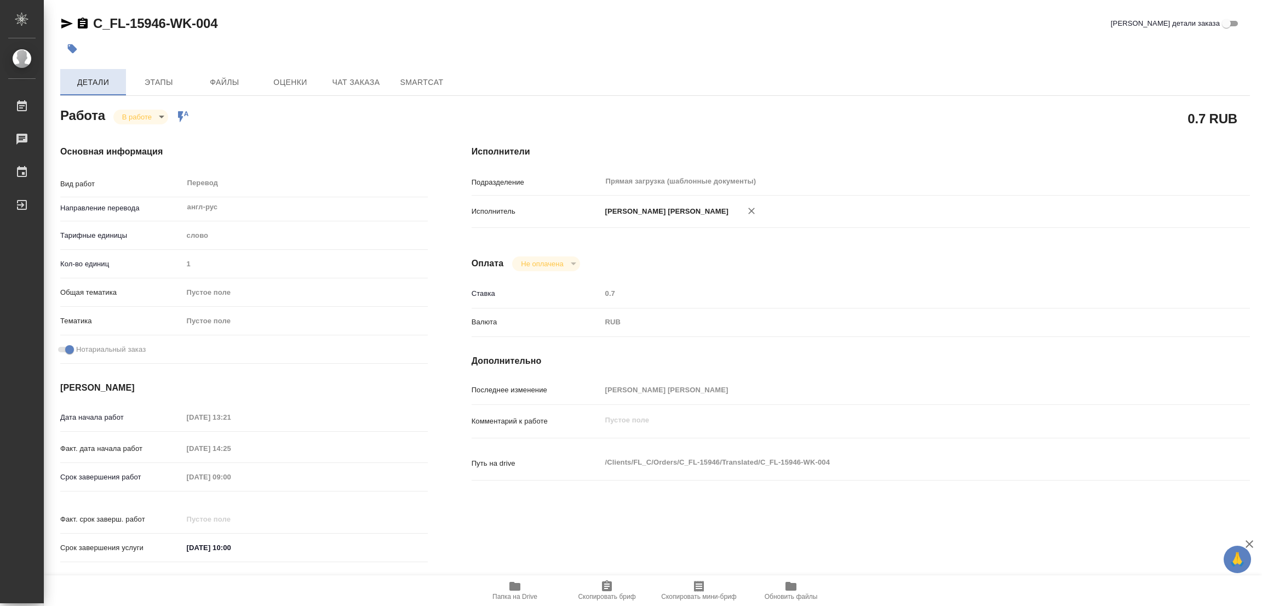
type textarea "x"
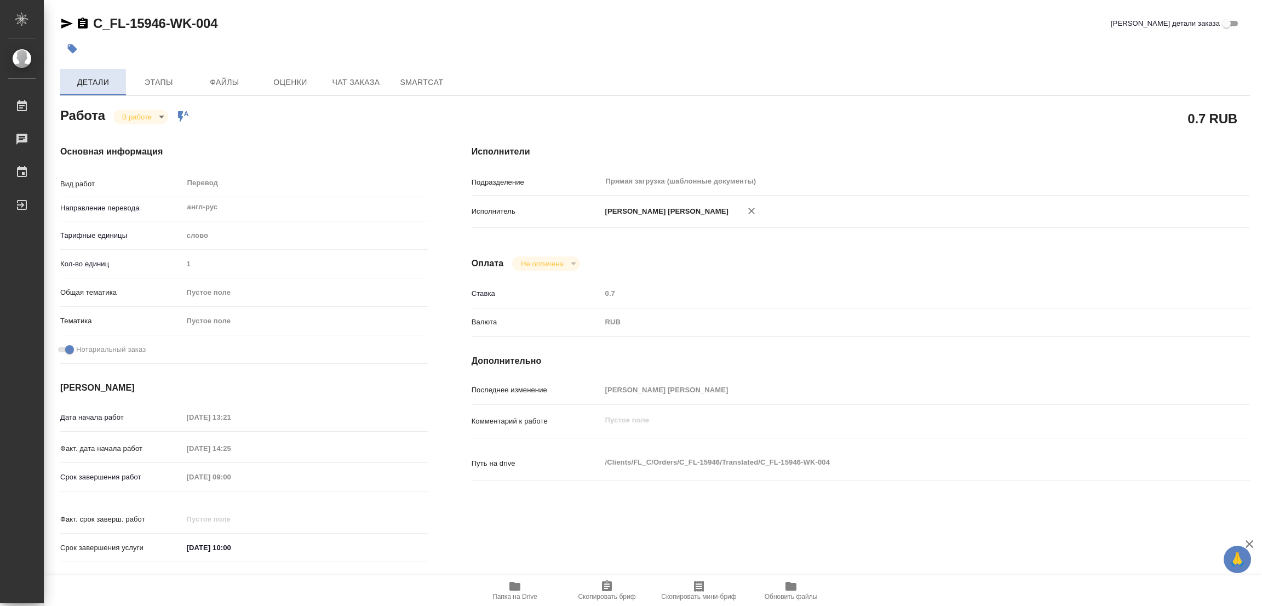
type textarea "x"
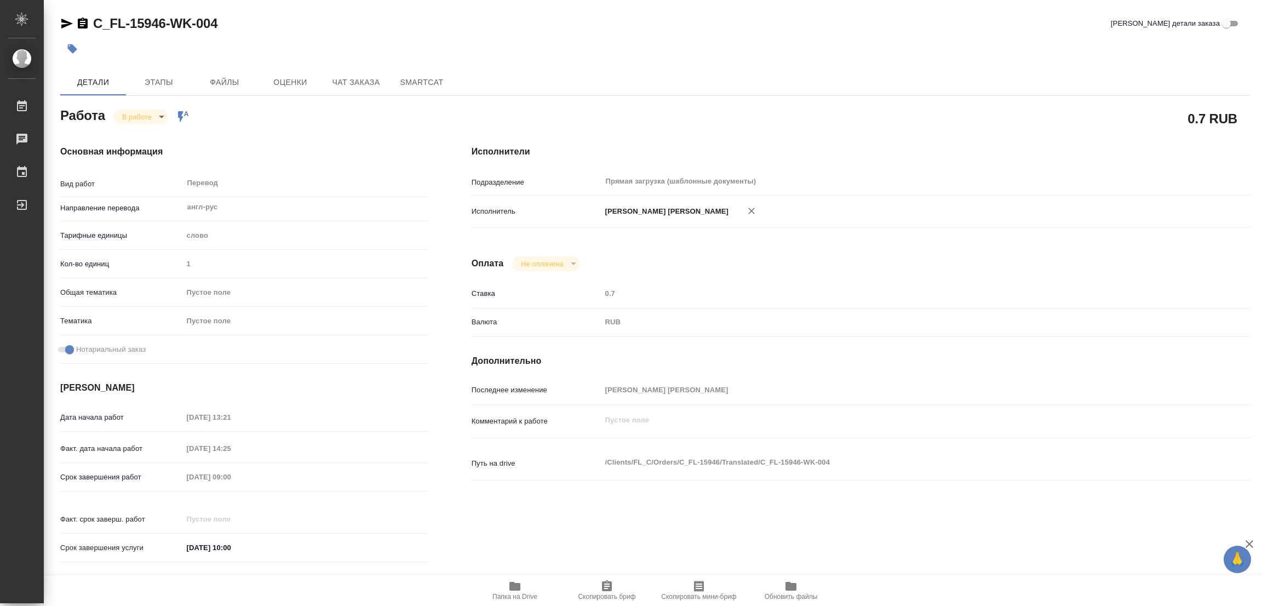
type textarea "x"
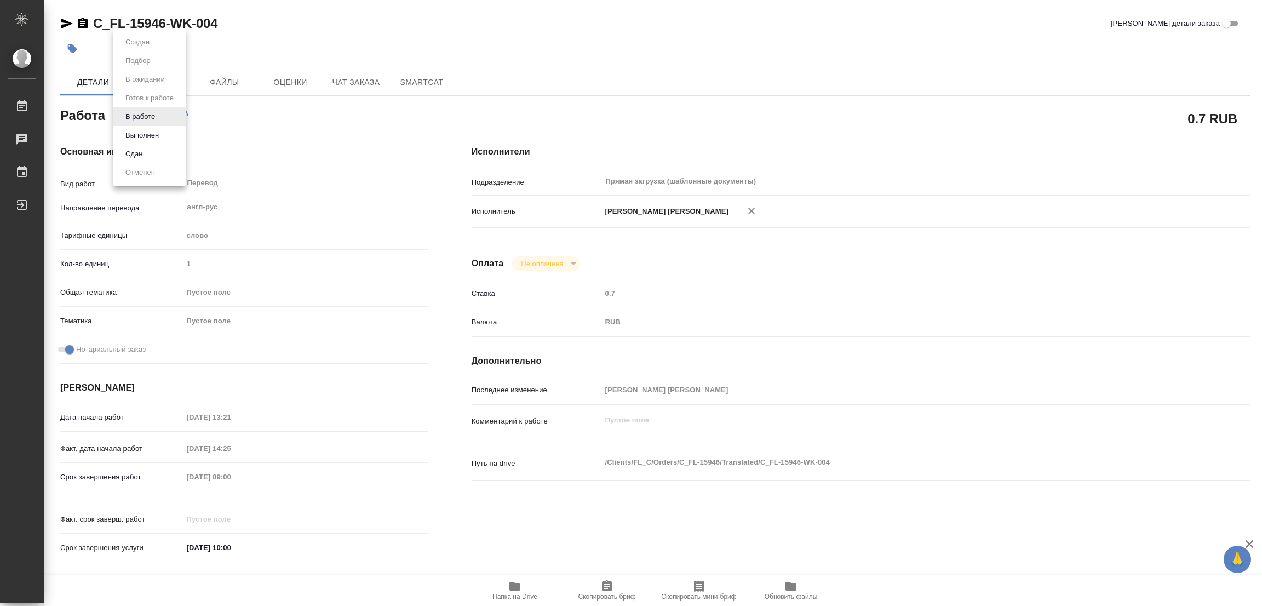
click at [141, 112] on body "🙏 .cls-1 fill:#fff; AWATERA Popova Galina Работы 0 Чаты График Выйти C_FL-15946…" at bounding box center [631, 303] width 1262 height 606
click at [143, 136] on button "Выполнен" at bounding box center [142, 135] width 40 height 12
type textarea "x"
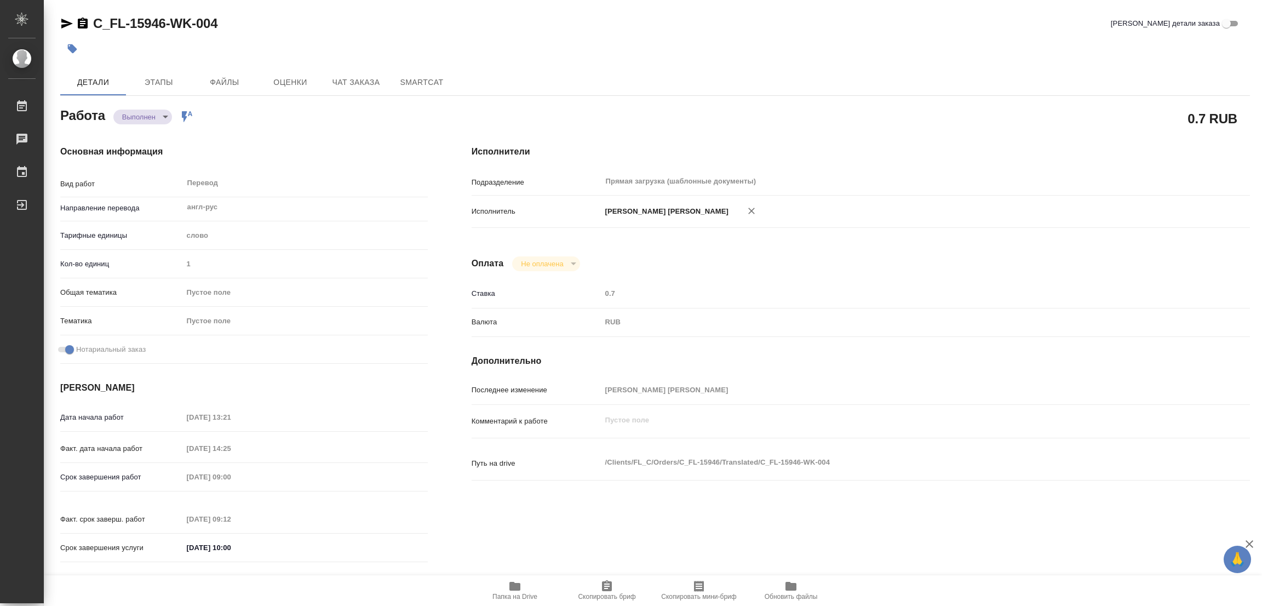
type textarea "x"
click at [70, 47] on icon "button" at bounding box center [72, 48] width 9 height 9
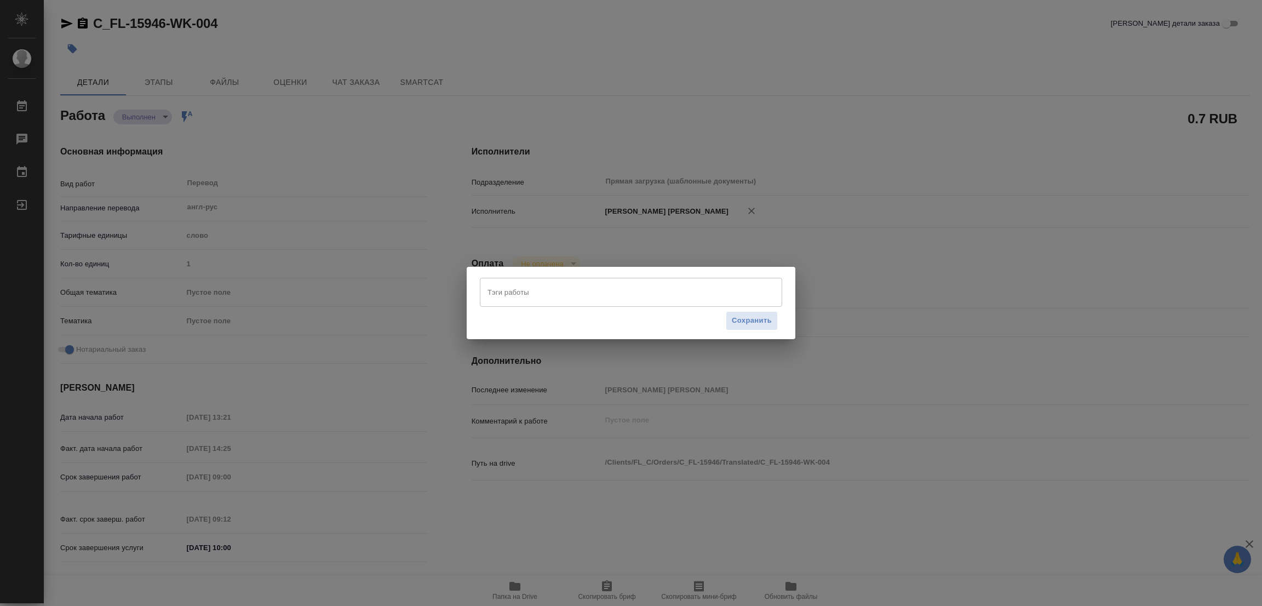
type textarea "x"
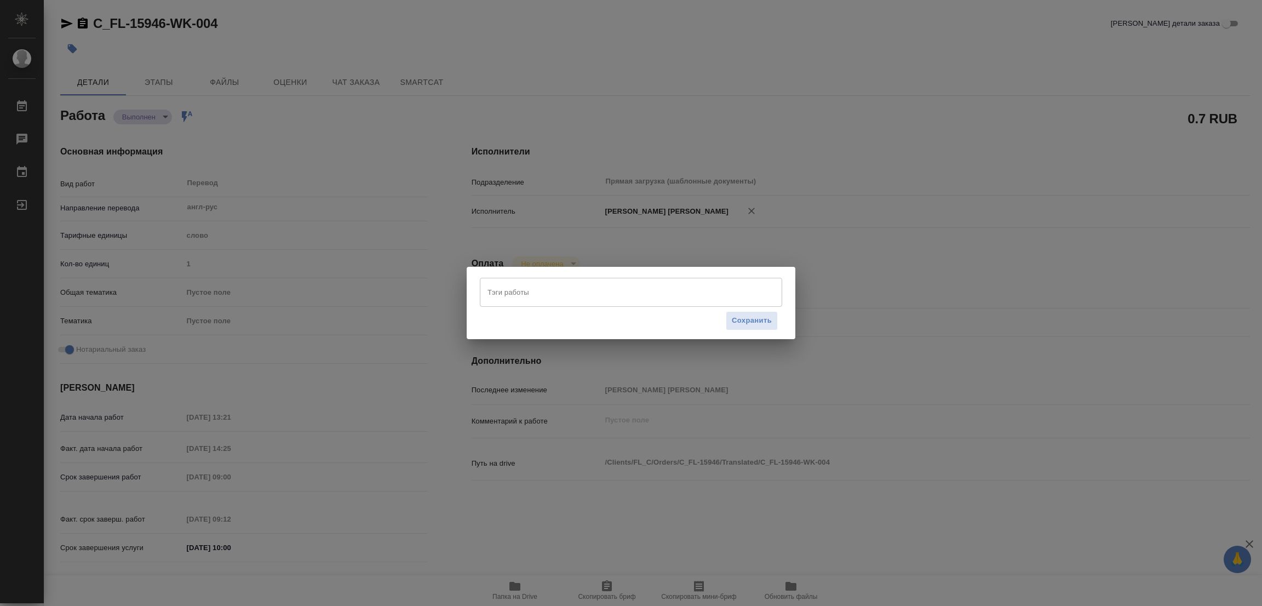
click at [516, 290] on input "Тэги работы" at bounding box center [621, 292] width 272 height 19
type textarea "x"
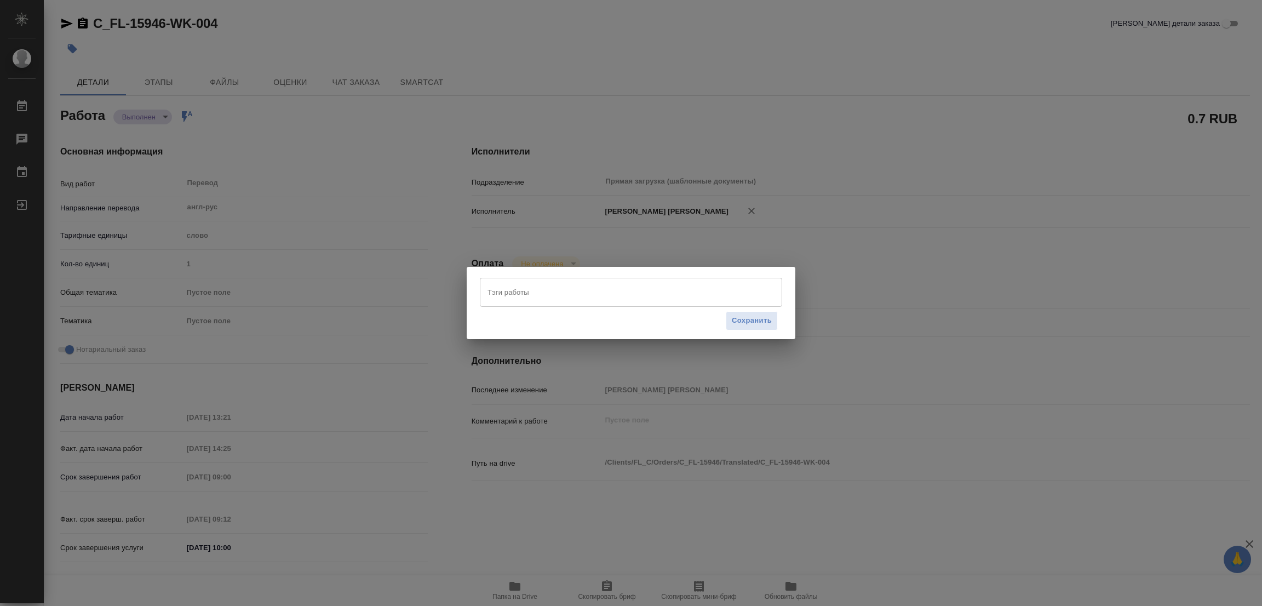
type textarea "x"
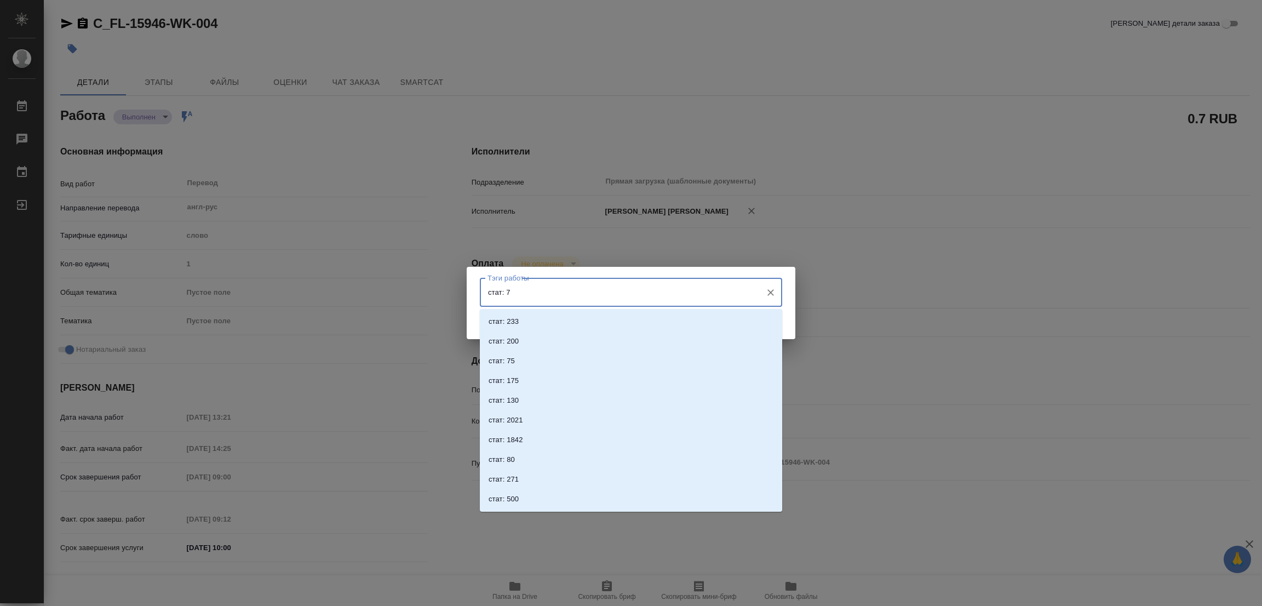
type input "стат: 75"
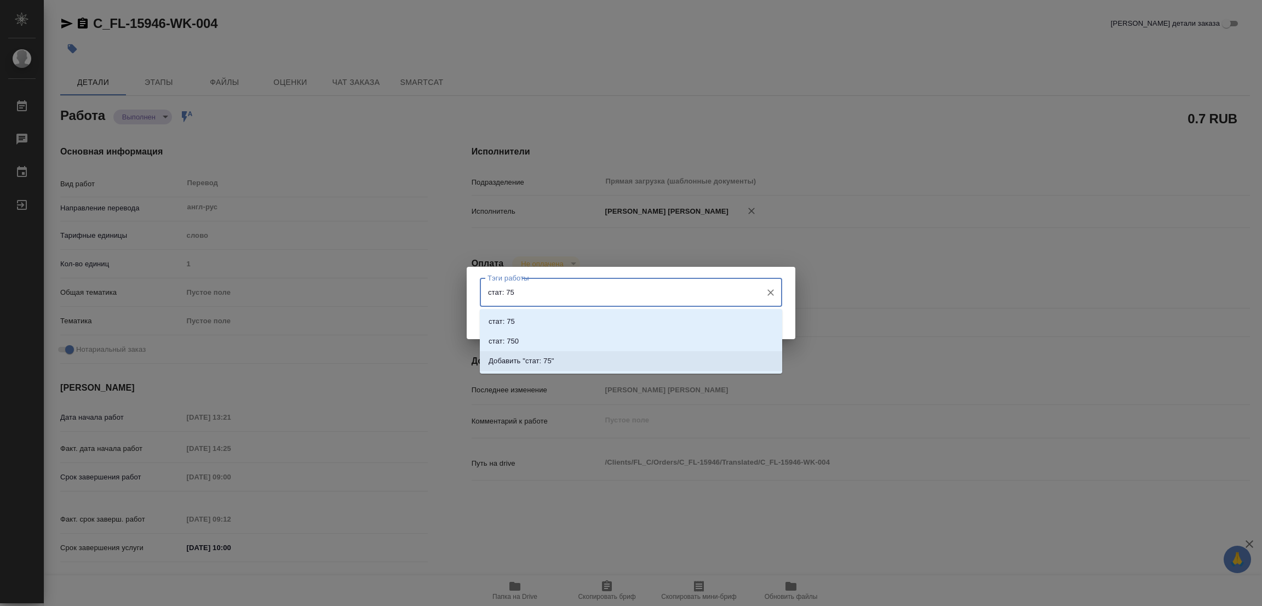
click at [537, 358] on p "Добавить "стат: 75"" at bounding box center [521, 360] width 66 height 11
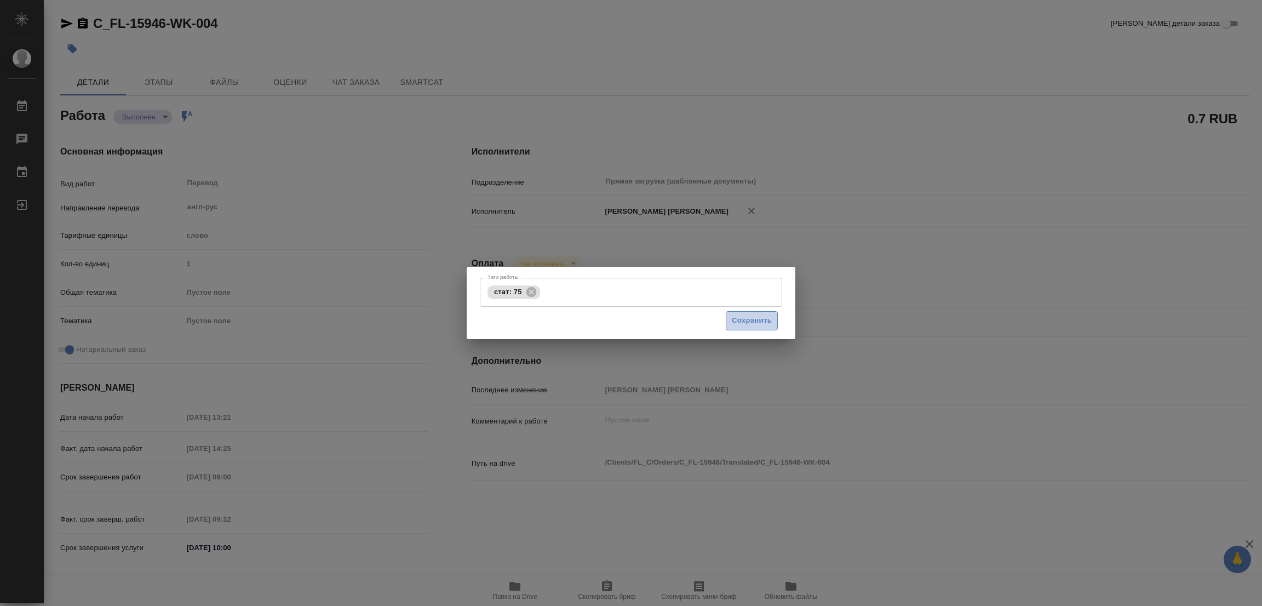
click at [750, 315] on span "Сохранить" at bounding box center [752, 320] width 40 height 13
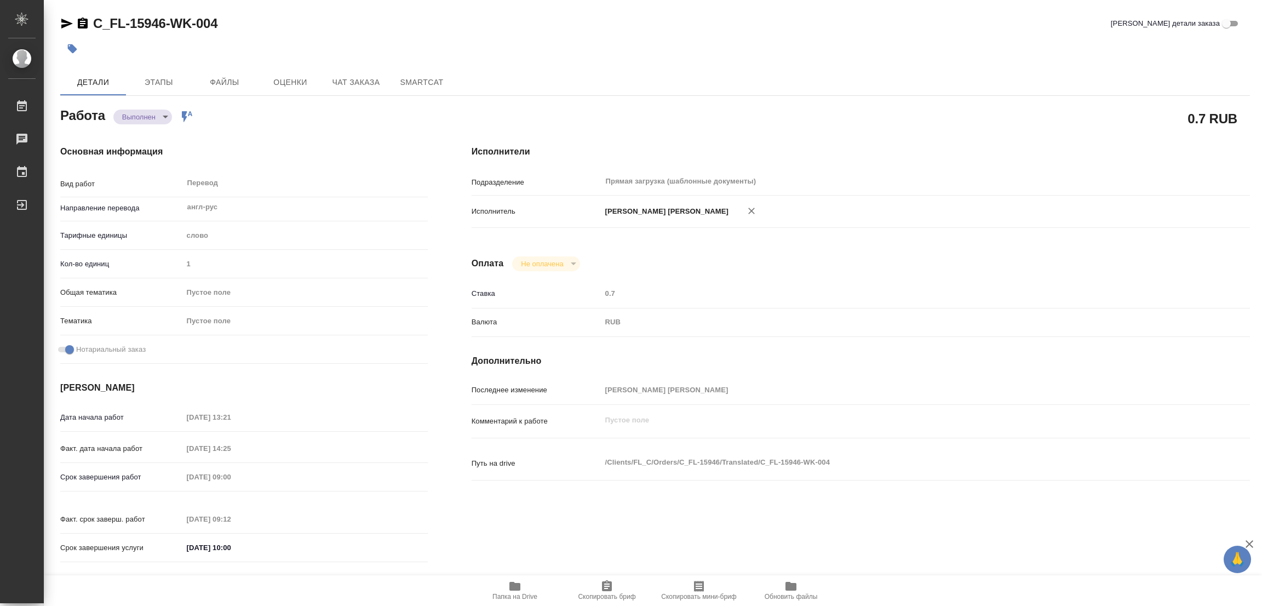
type input "completed"
type textarea "Перевод"
type textarea "x"
type input "англ-рус"
type input "5a8b1489cc6b4906c91bfd90"
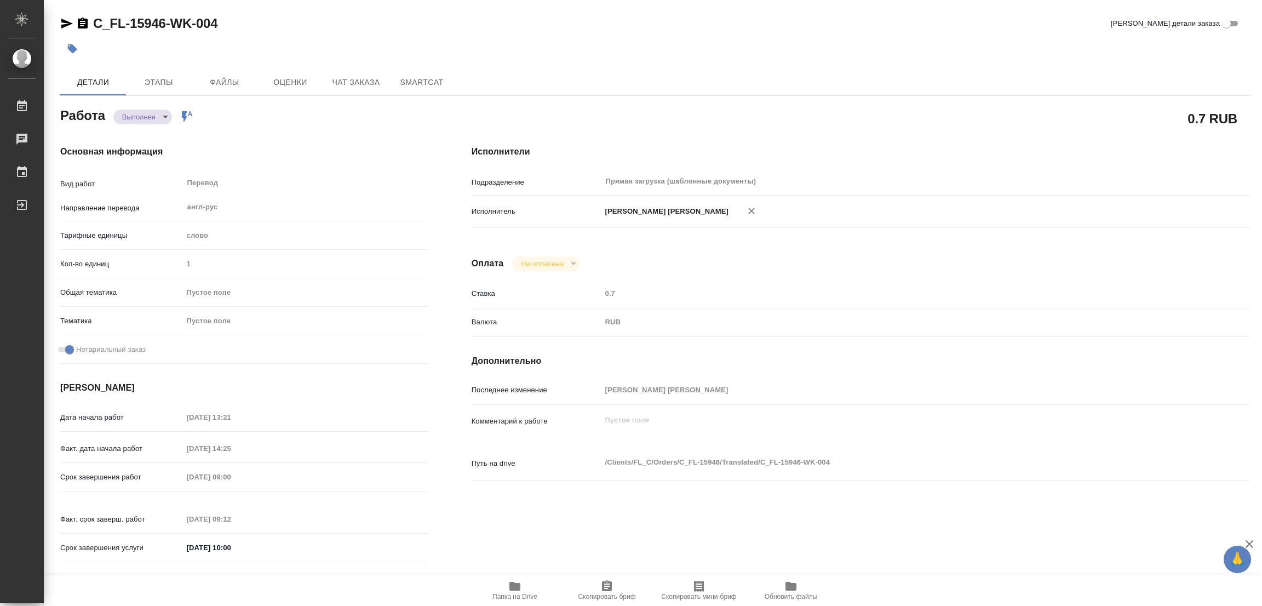
type input "1"
checkbox input "true"
type input "30.09.2025 13:21"
type input "30.09.2025 14:25"
type input "01.10.2025 09:00"
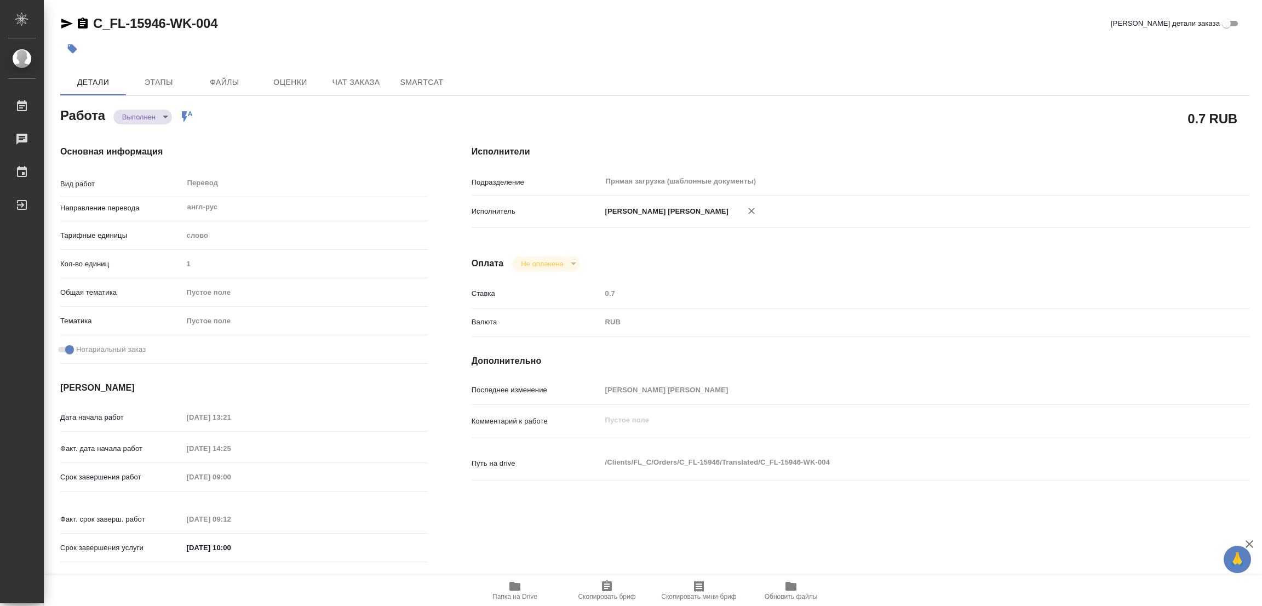
type input "01.10.2025 09:12"
type input "[DATE] 10:00"
type input "Прямая загрузка (шаблонные документы)"
type input "notPayed"
type input "0.7"
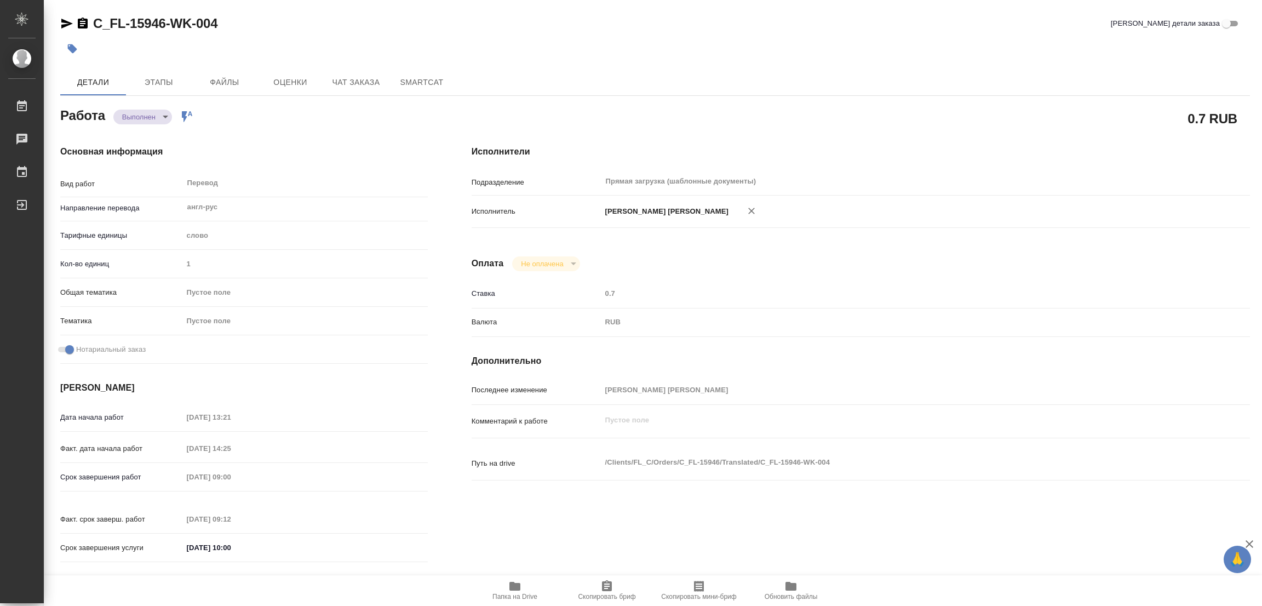
type input "RUB"
type input "[PERSON_NAME]"
type textarea "x"
type textarea "/Clients/FL_C/Orders/C_FL-15946/Translated/C_FL-15946-WK-004"
type textarea "x"
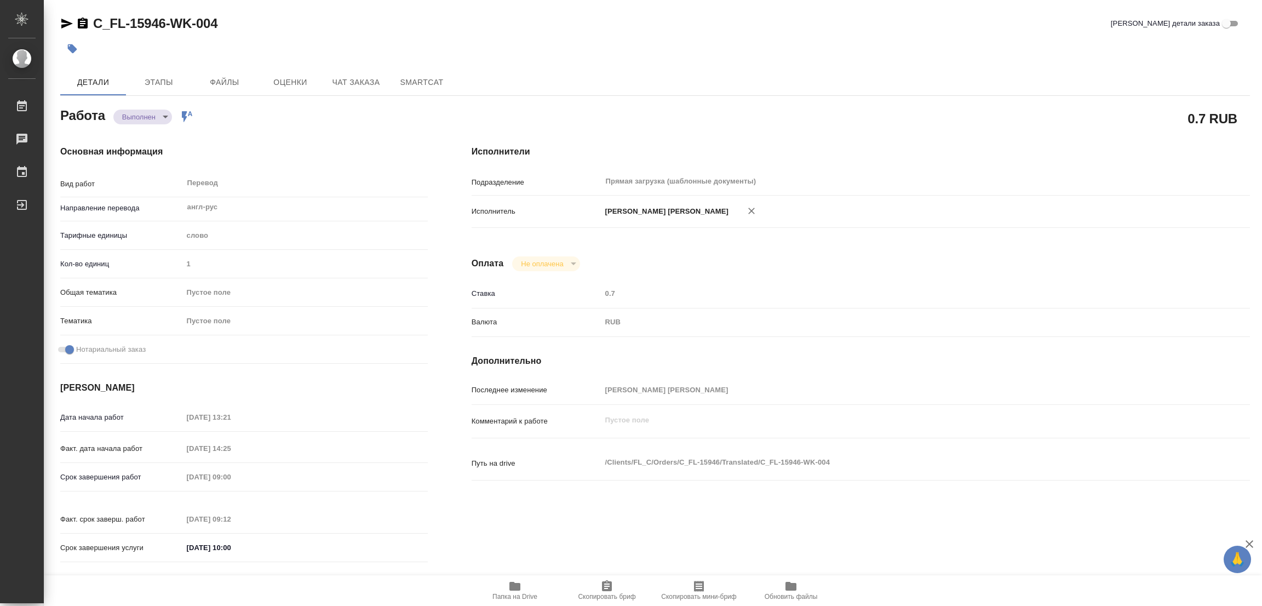
type input "C_FL-15946"
type input "Перевод станд. несрочный"
type input "Приёмка по качеству, Перевод, Редактура, Постредактура машинного перевода, Корр…"
type input "Зайцева Светлана"
type input "/Clients/FL_C/Orders/C_FL-15946"
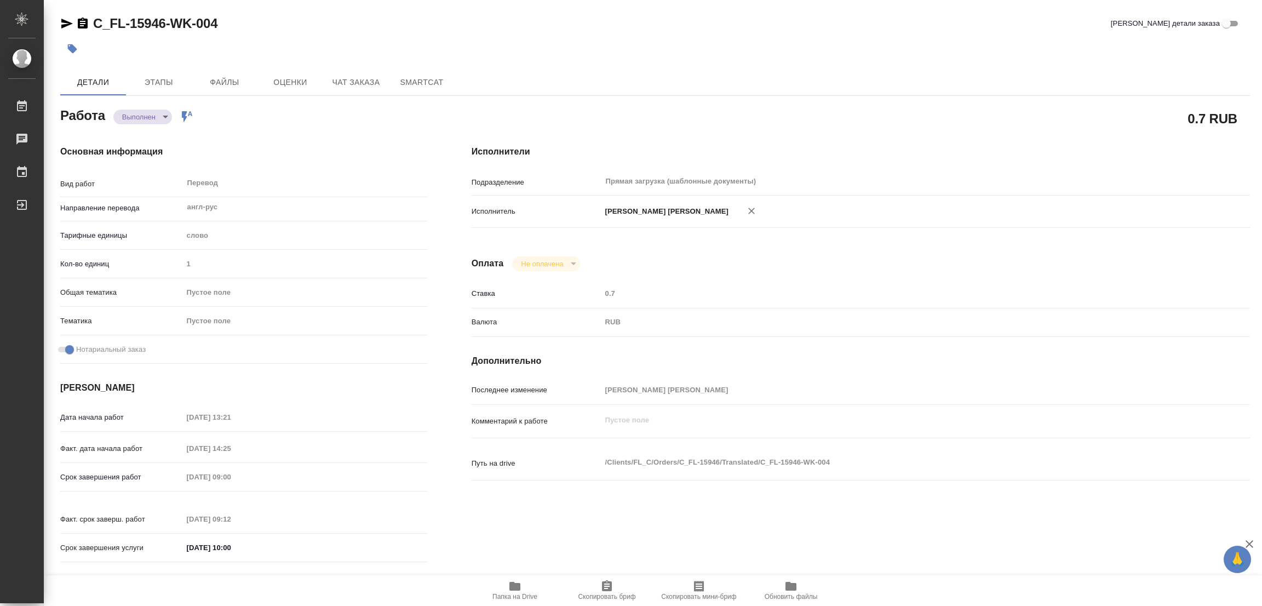
type textarea "Тайаб Мухаммад"
type textarea "x"
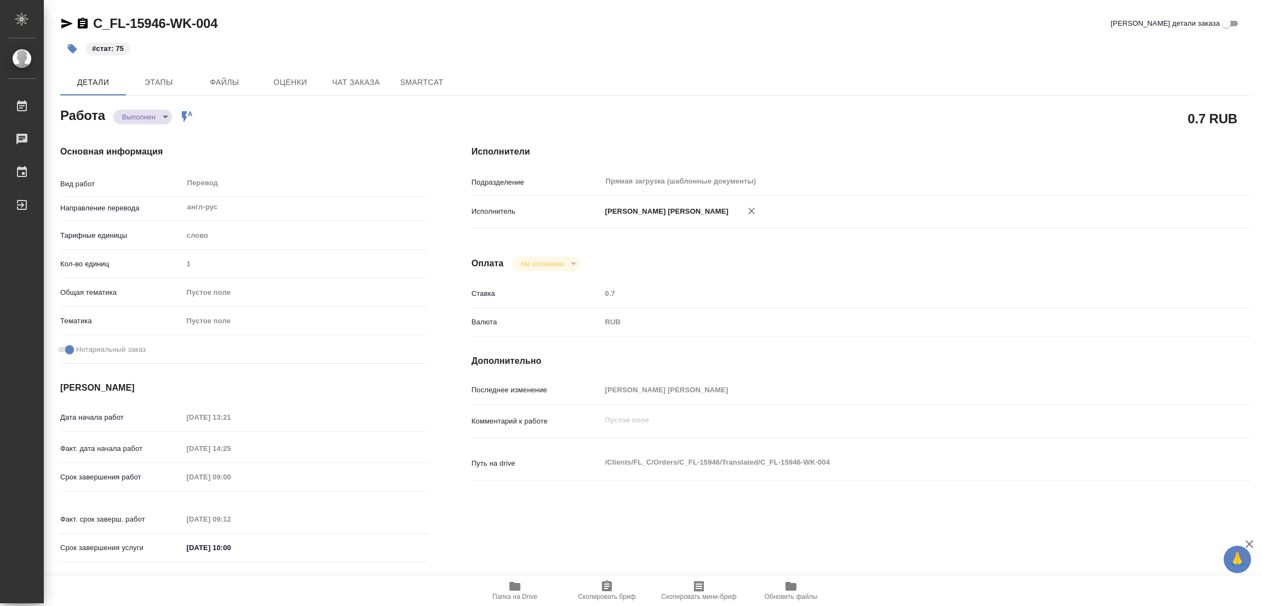
type textarea "x"
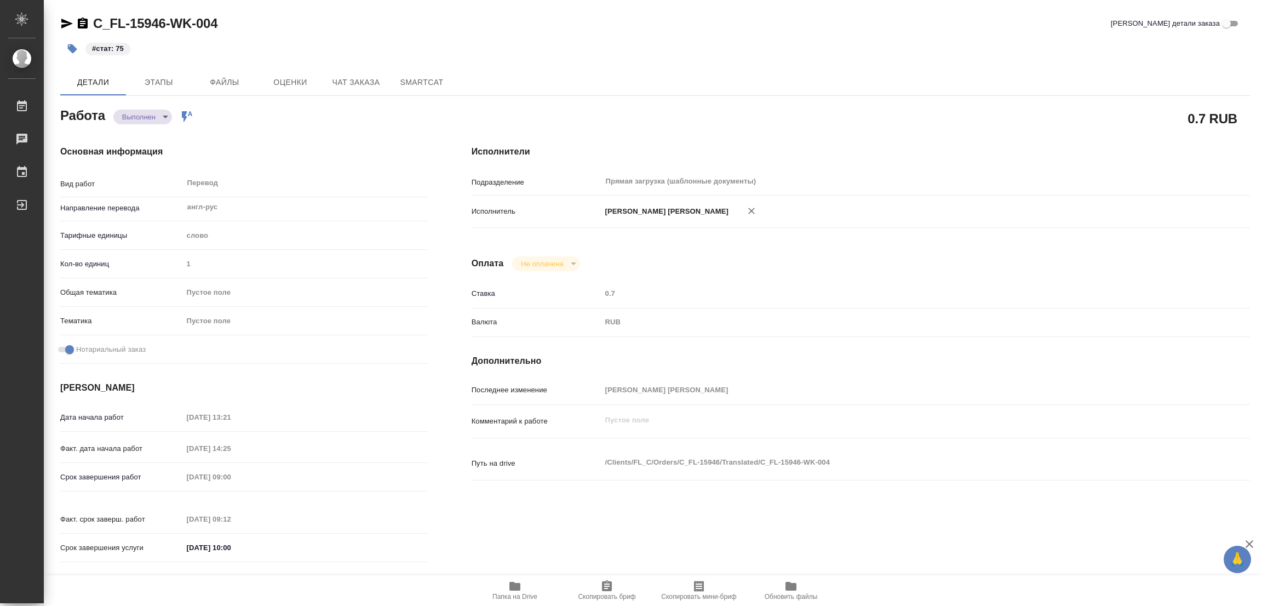
type textarea "x"
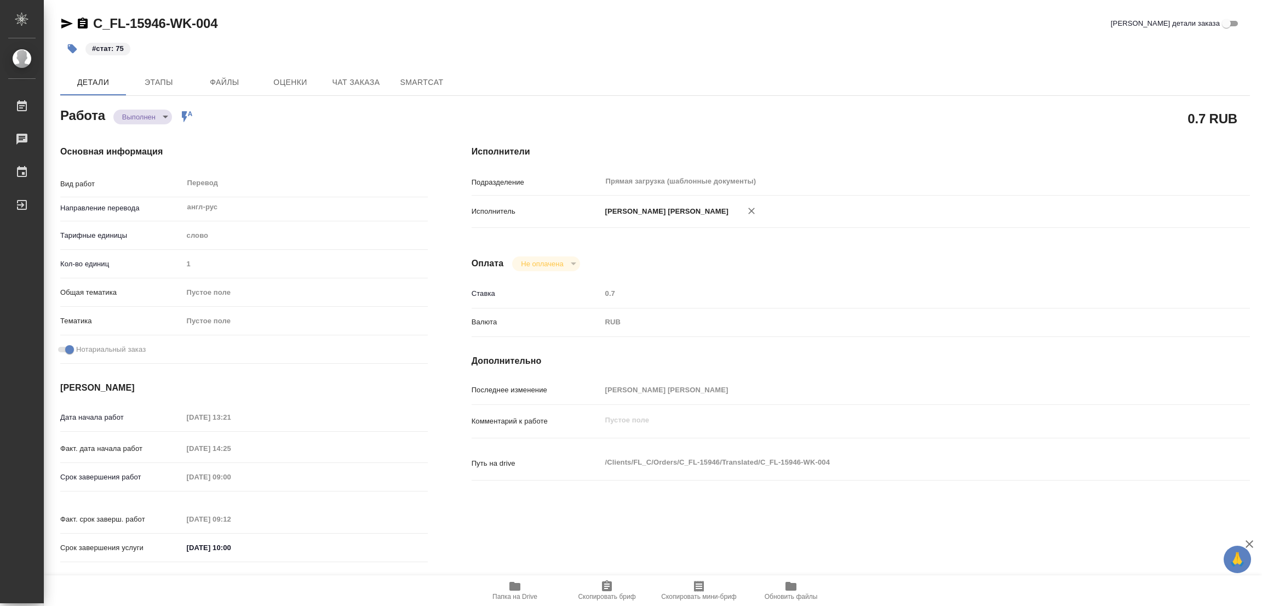
type textarea "x"
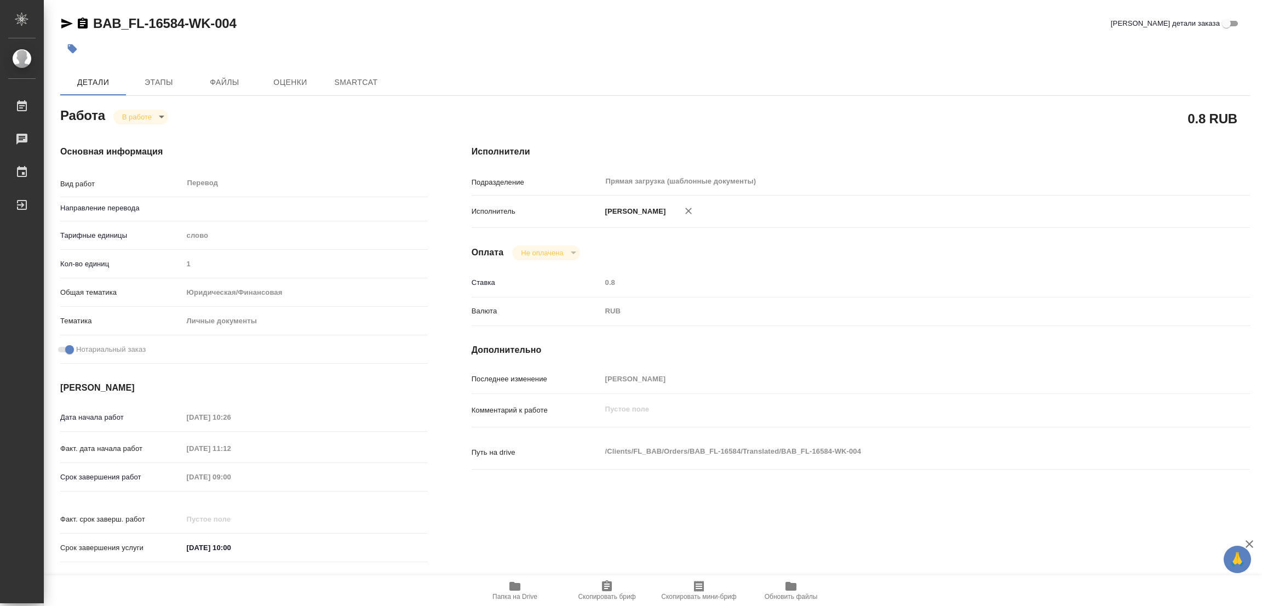
type textarea "x"
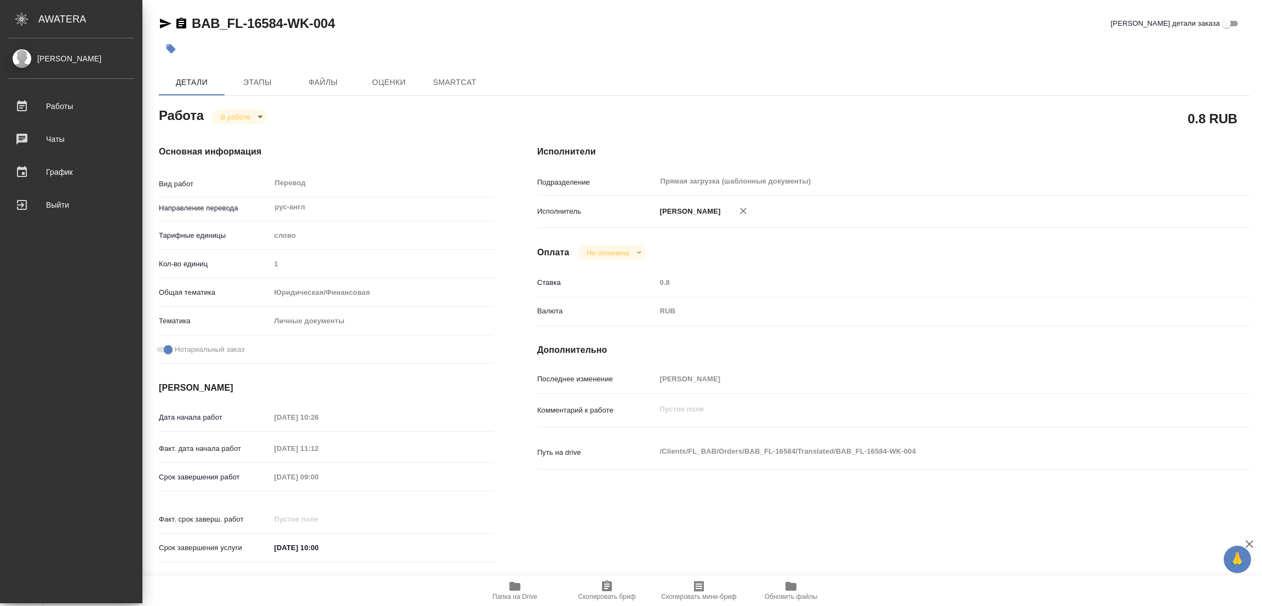
type textarea "x"
type input "рус-англ"
type textarea "x"
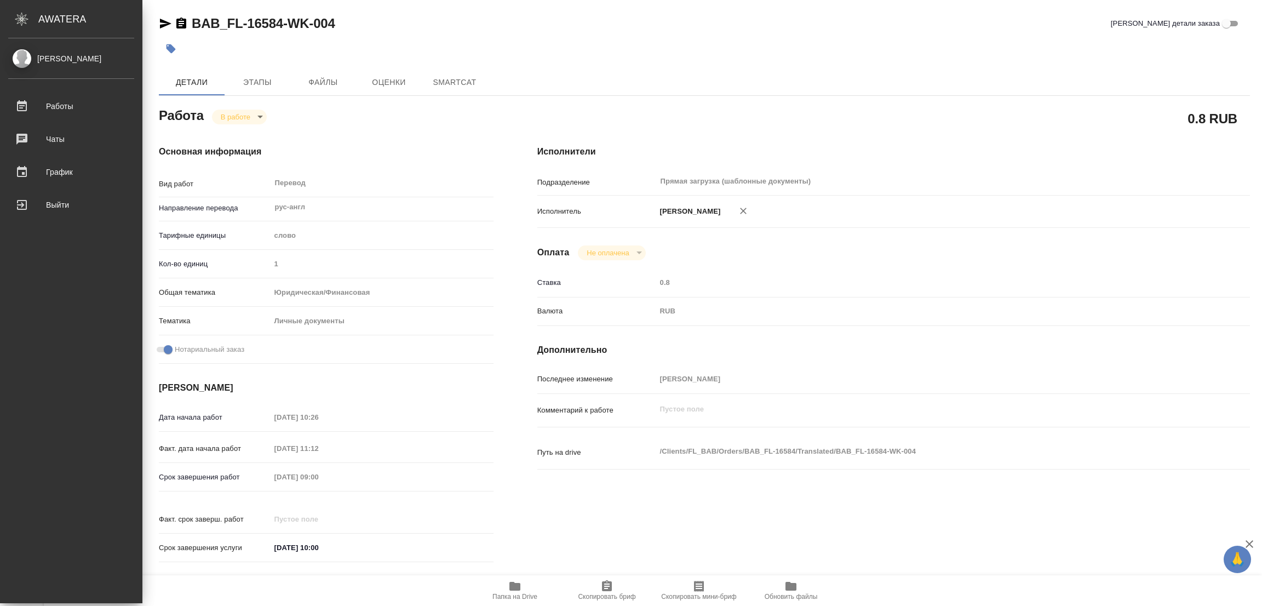
type textarea "x"
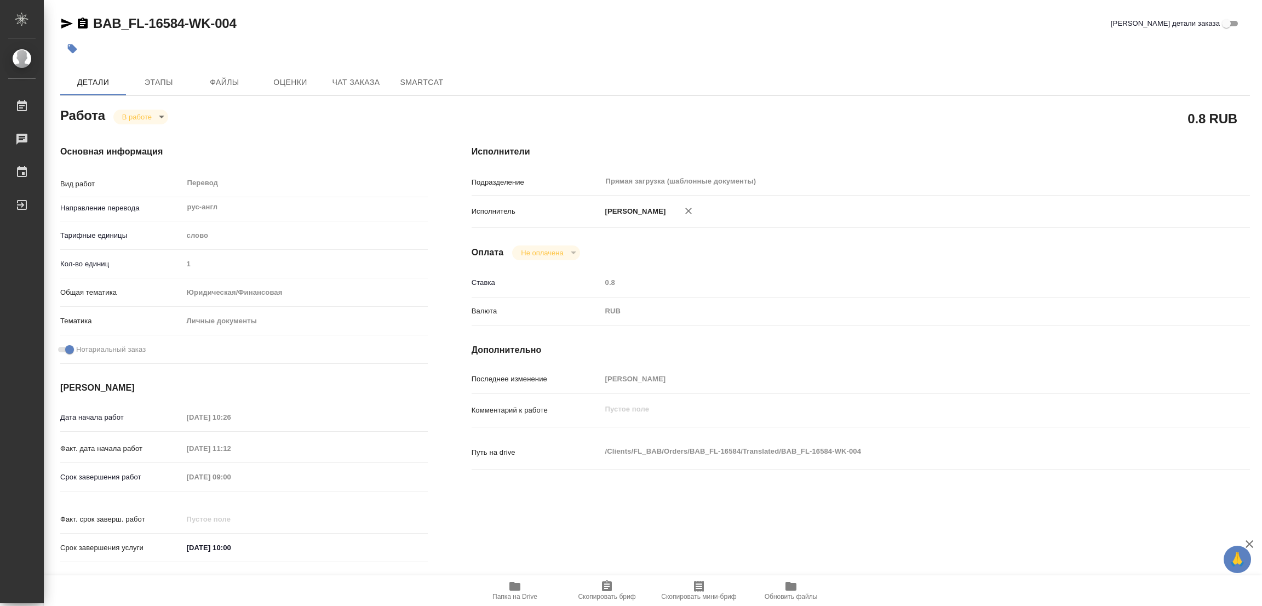
type textarea "x"
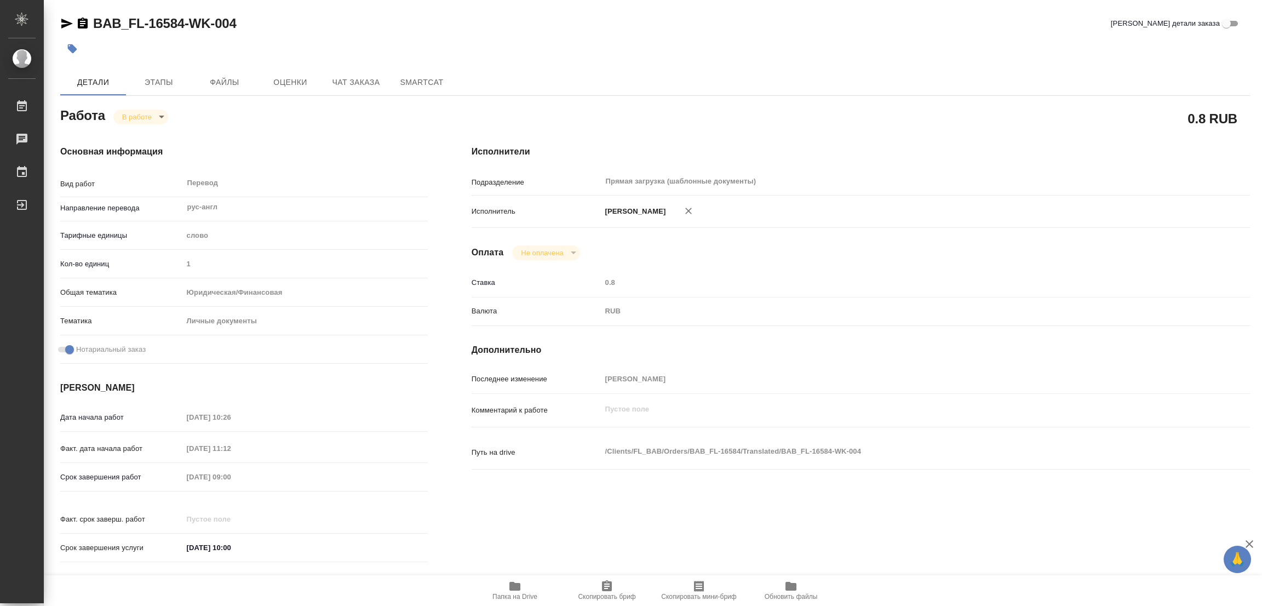
type textarea "x"
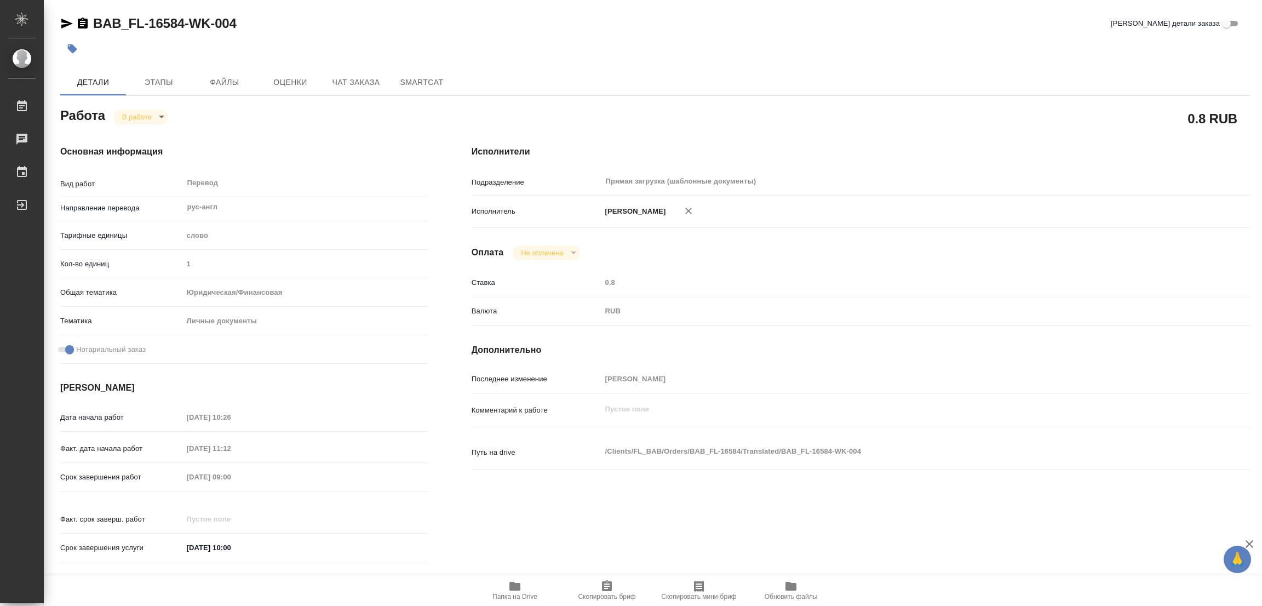
type textarea "x"
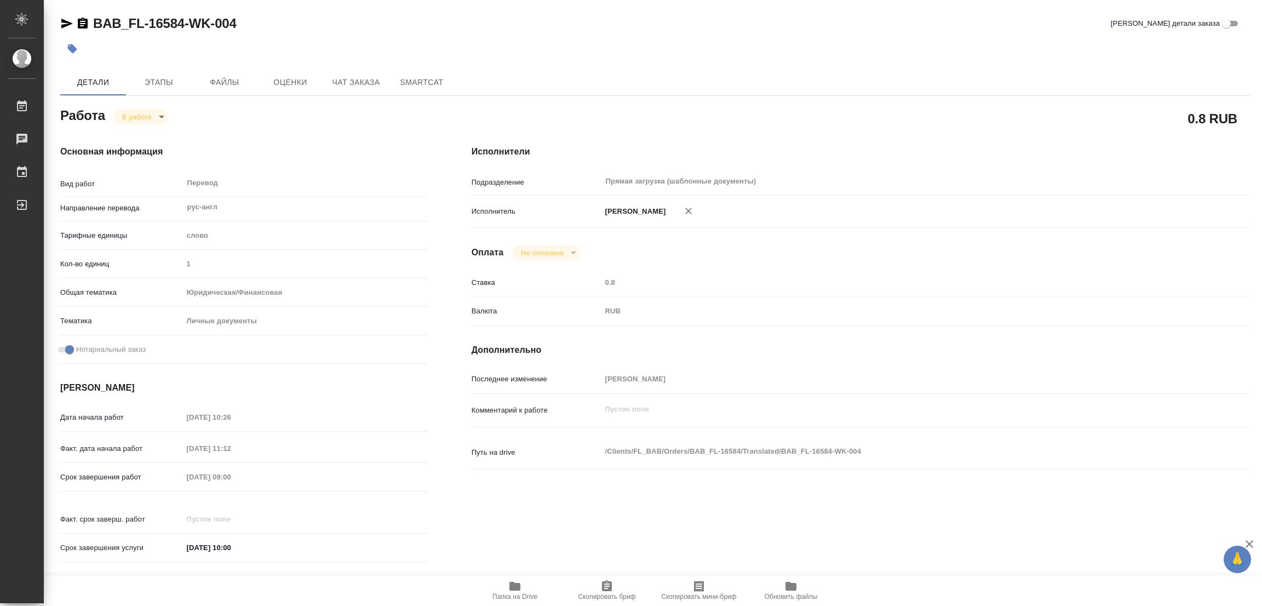
type textarea "x"
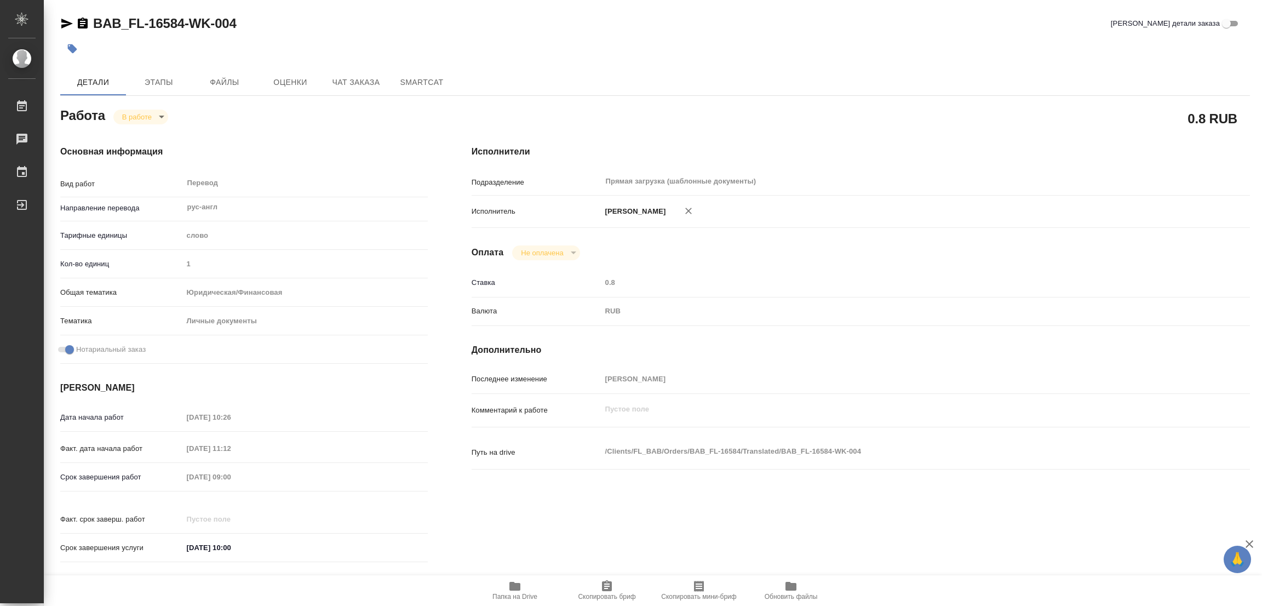
type textarea "x"
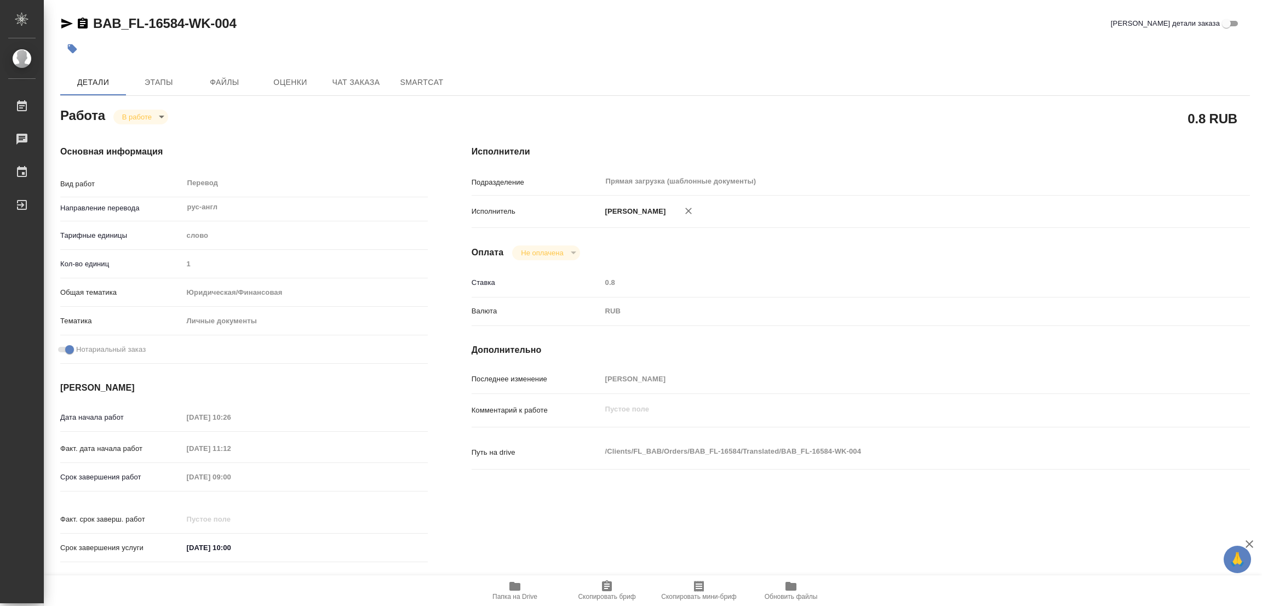
click at [1116, 66] on div "BAB_FL-16584-WK-004 Кратко детали заказа Детали Этапы Файлы Оценки Чат заказа S…" at bounding box center [655, 459] width 1202 height 919
click at [1096, 135] on div "Исполнители Подразделение Прямая загрузка (шаблонные документы) ​ Исполнитель П…" at bounding box center [861, 357] width 822 height 468
click at [767, 58] on div at bounding box center [456, 49] width 793 height 24
type textarea "x"
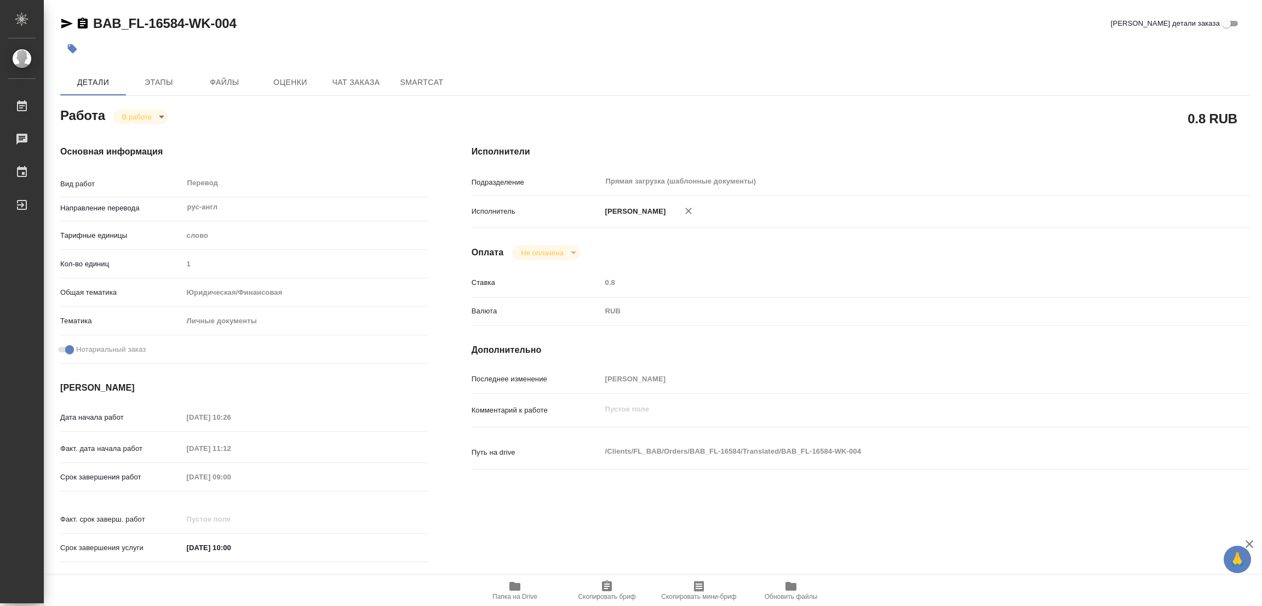
type textarea "x"
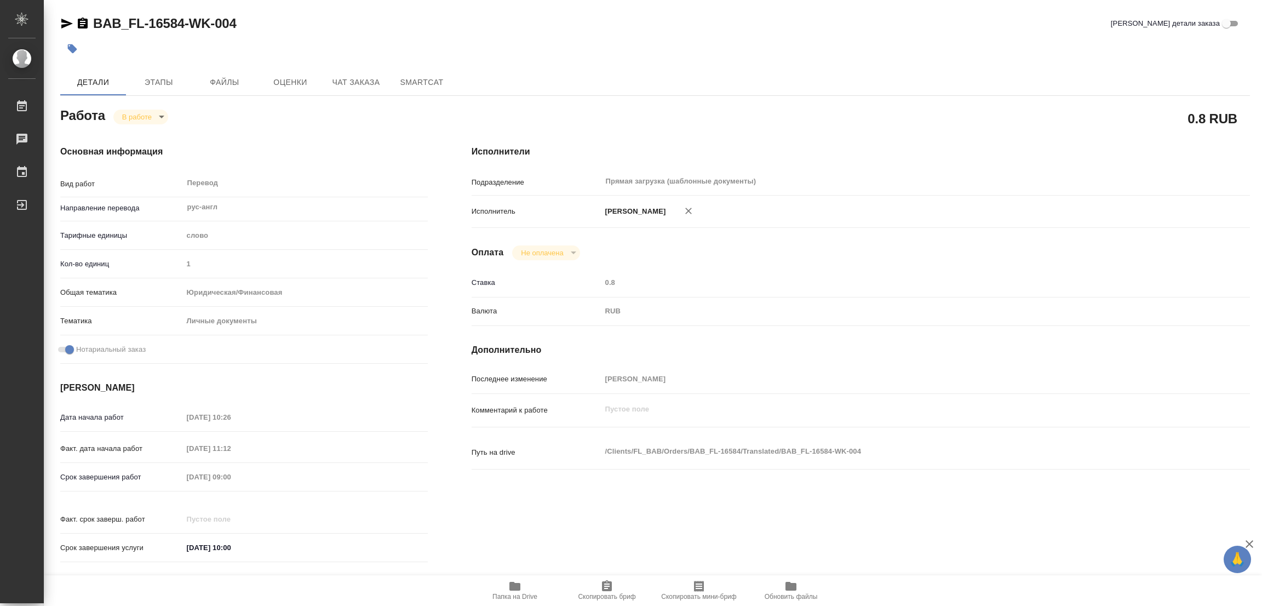
type textarea "x"
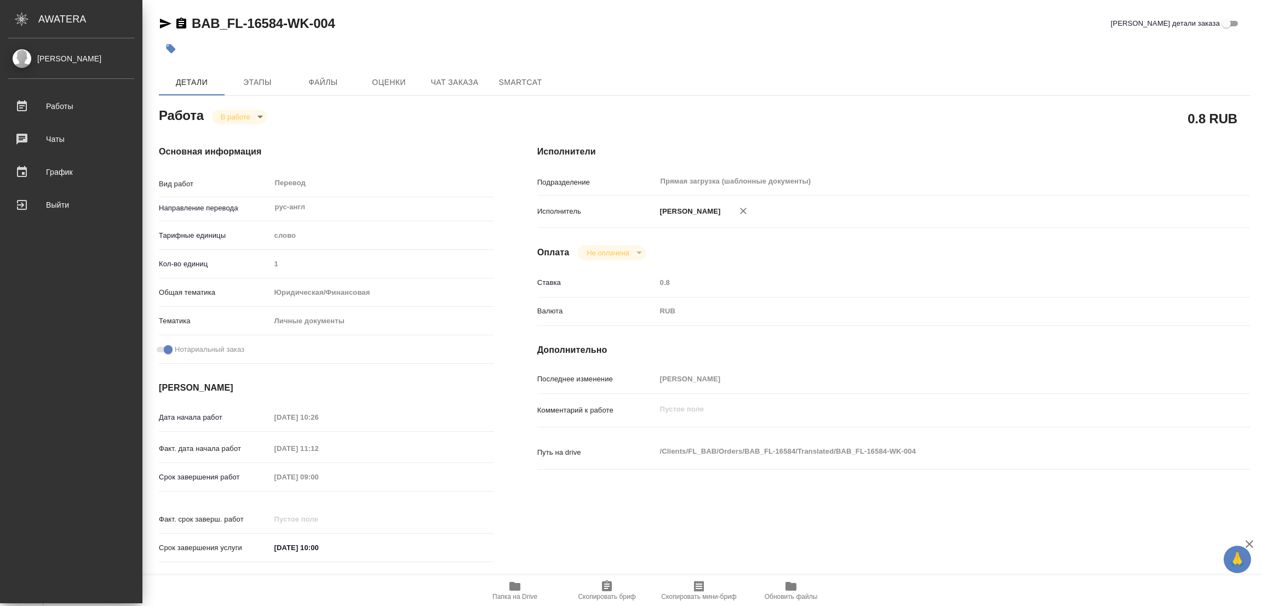
type textarea "x"
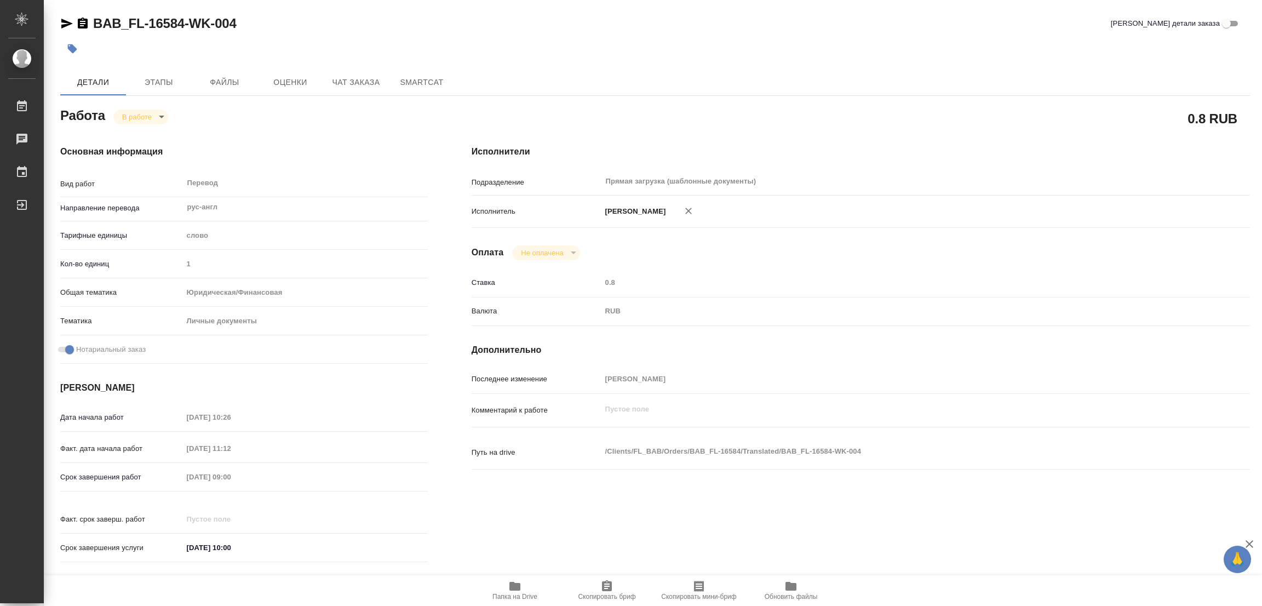
click at [516, 590] on icon "button" at bounding box center [514, 586] width 11 height 9
click at [156, 74] on button "Этапы" at bounding box center [159, 82] width 66 height 26
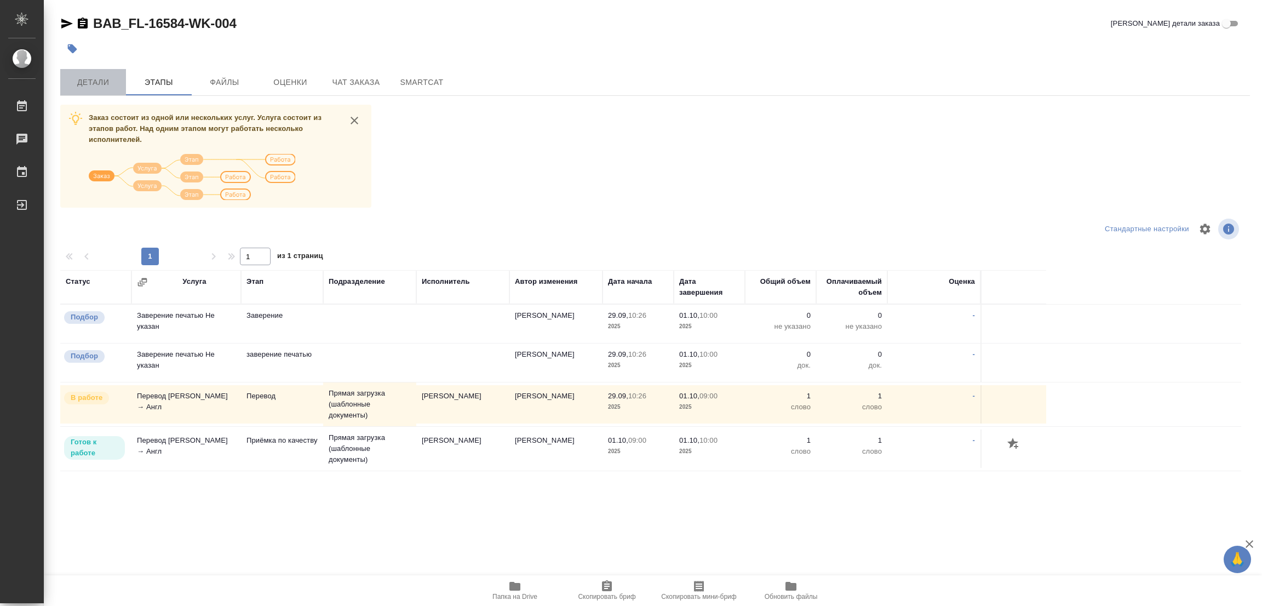
click at [93, 77] on span "Детали" at bounding box center [93, 83] width 53 height 14
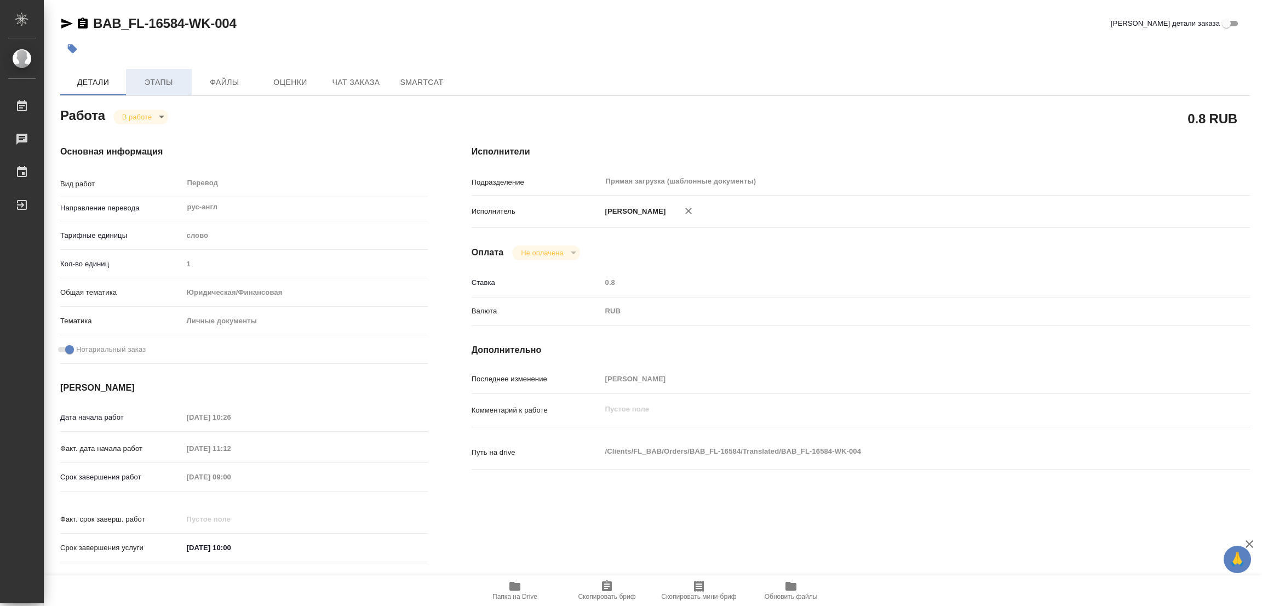
type textarea "x"
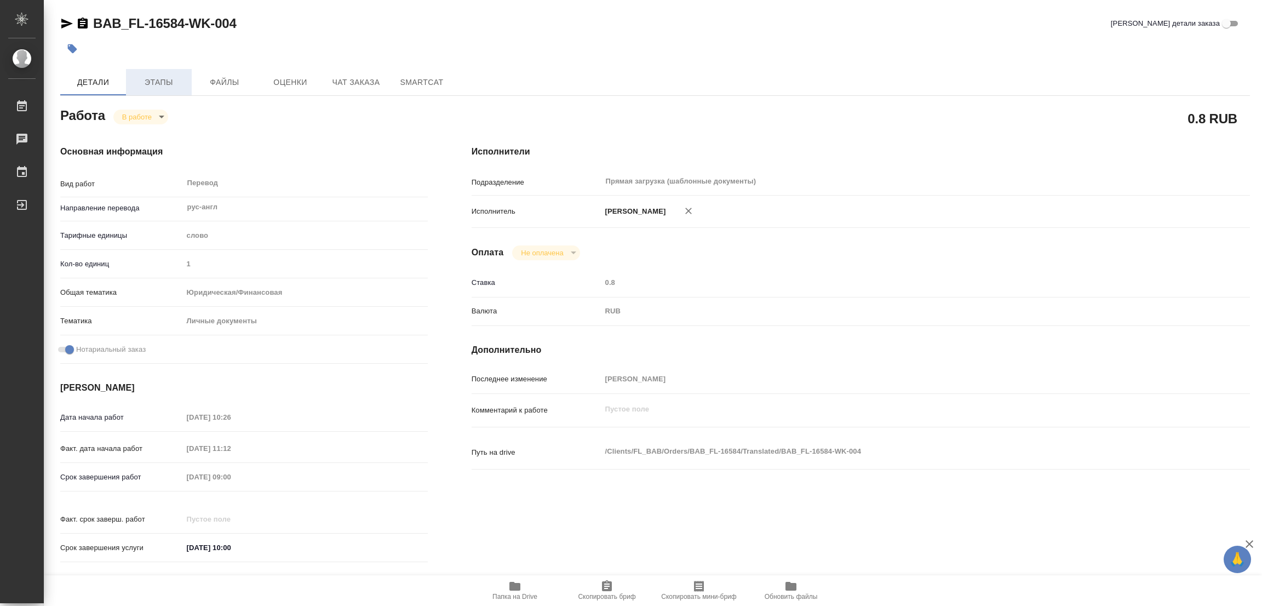
type textarea "x"
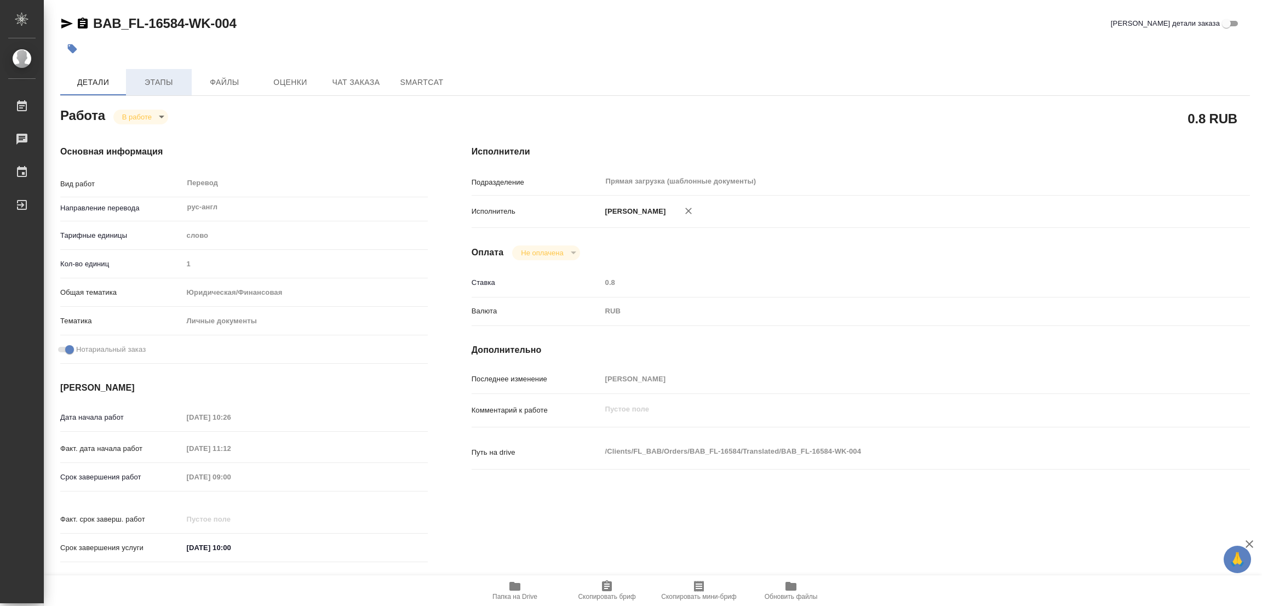
type textarea "x"
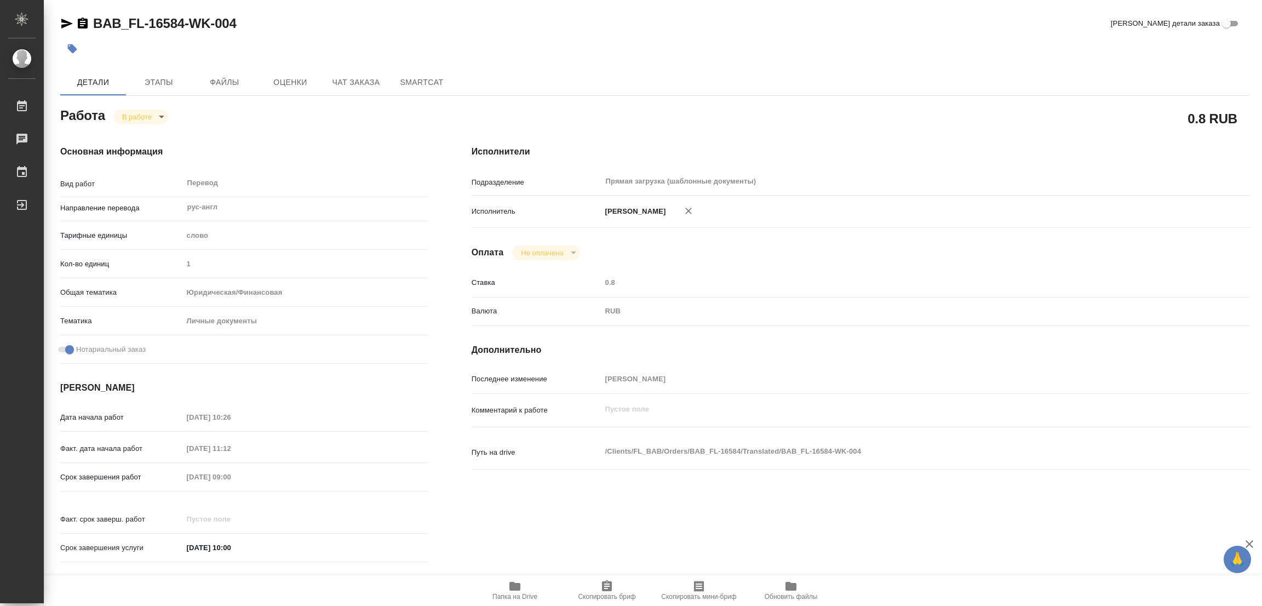
type textarea "x"
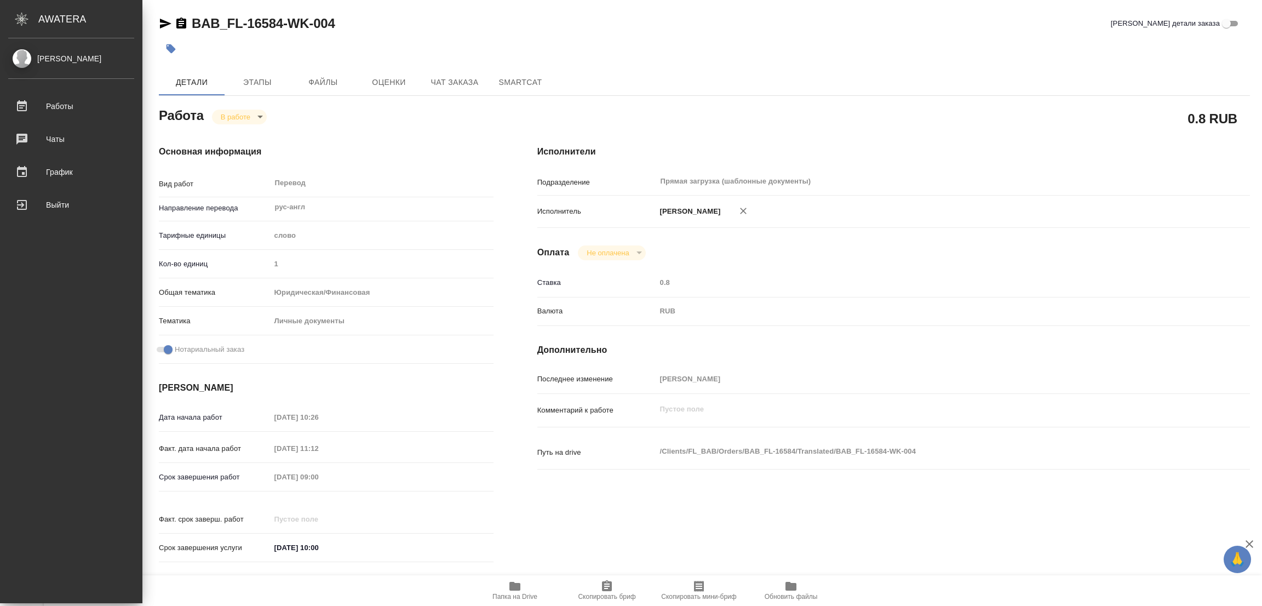
type textarea "x"
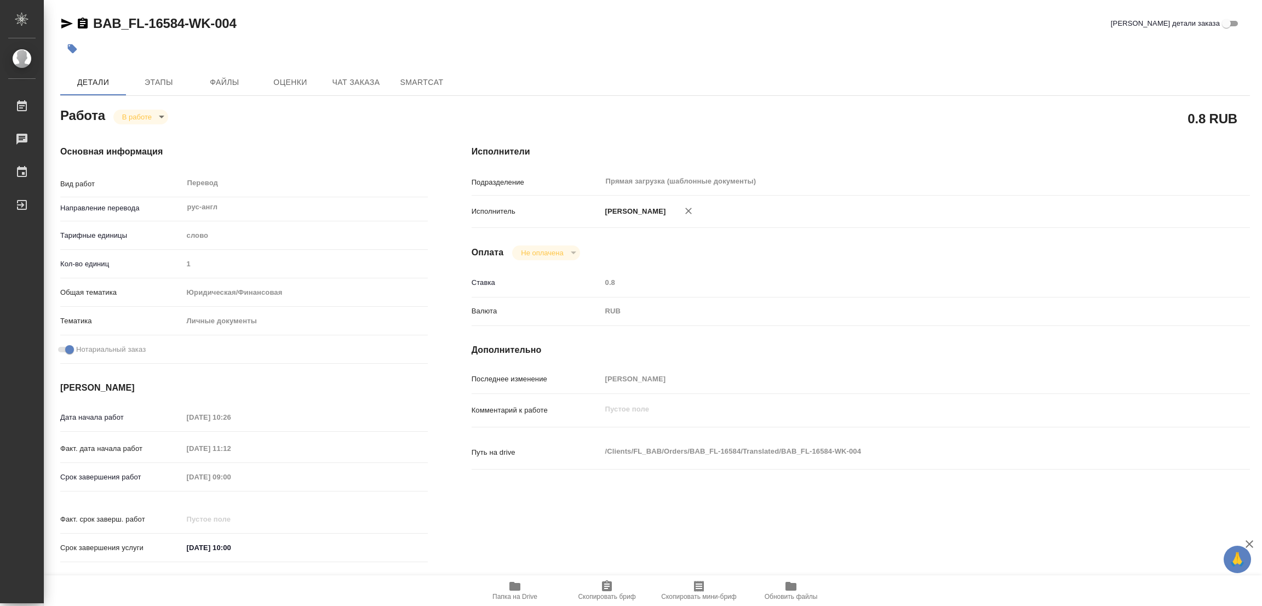
type textarea "x"
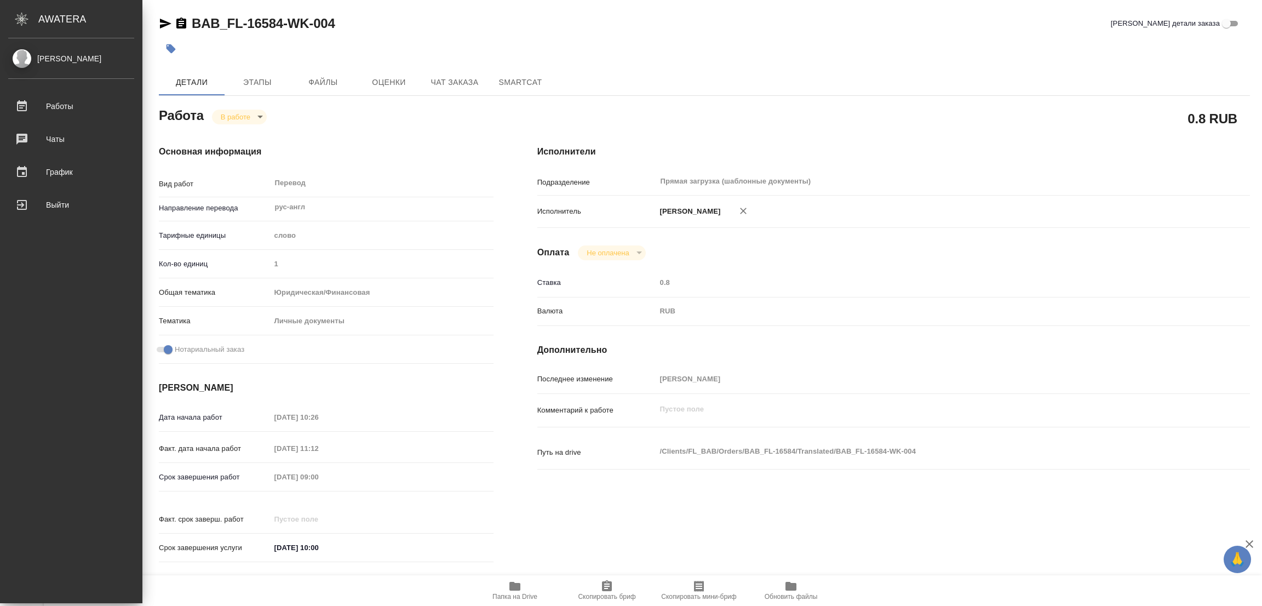
type textarea "x"
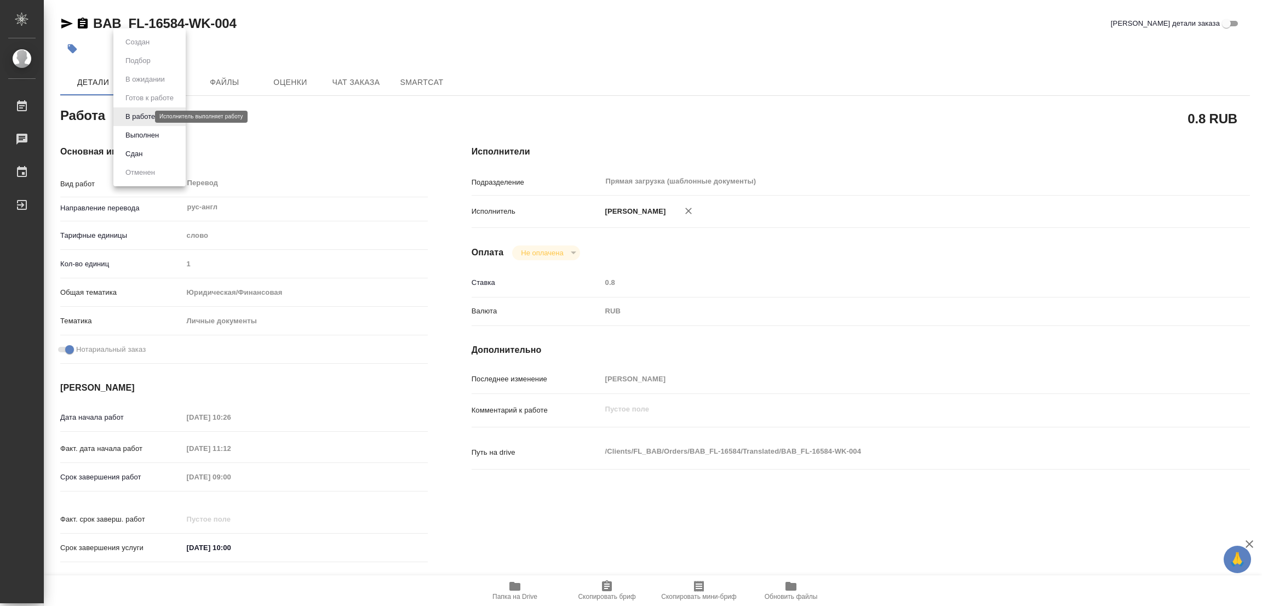
click at [134, 119] on body "🙏 .cls-1 fill:#fff; AWATERA Popova Galina Работы 0 Чаты График Выйти BAB_FL-165…" at bounding box center [631, 303] width 1262 height 606
click at [144, 134] on button "Выполнен" at bounding box center [142, 135] width 40 height 12
type textarea "x"
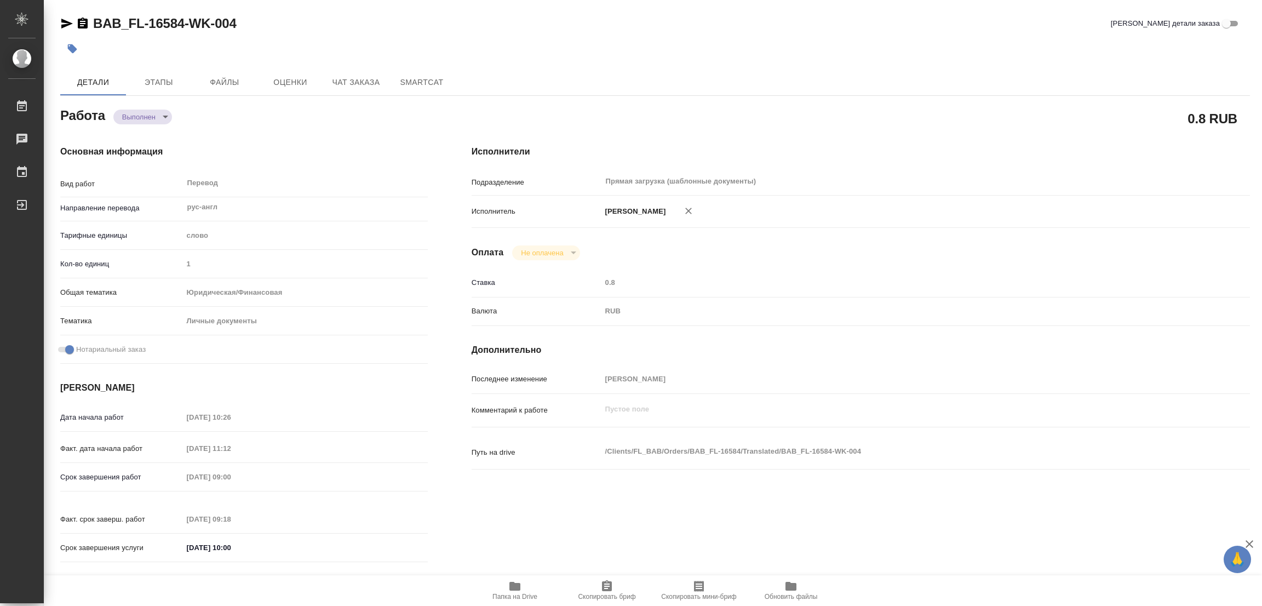
type textarea "x"
click at [73, 47] on icon "button" at bounding box center [72, 48] width 9 height 9
type textarea "x"
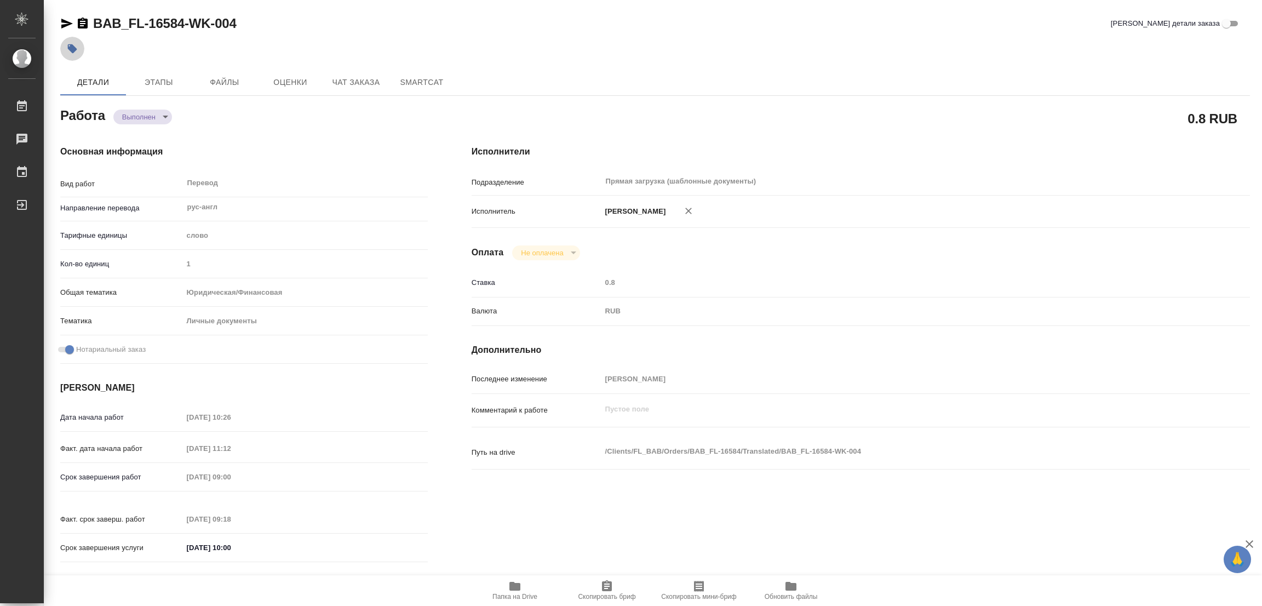
type textarea "x"
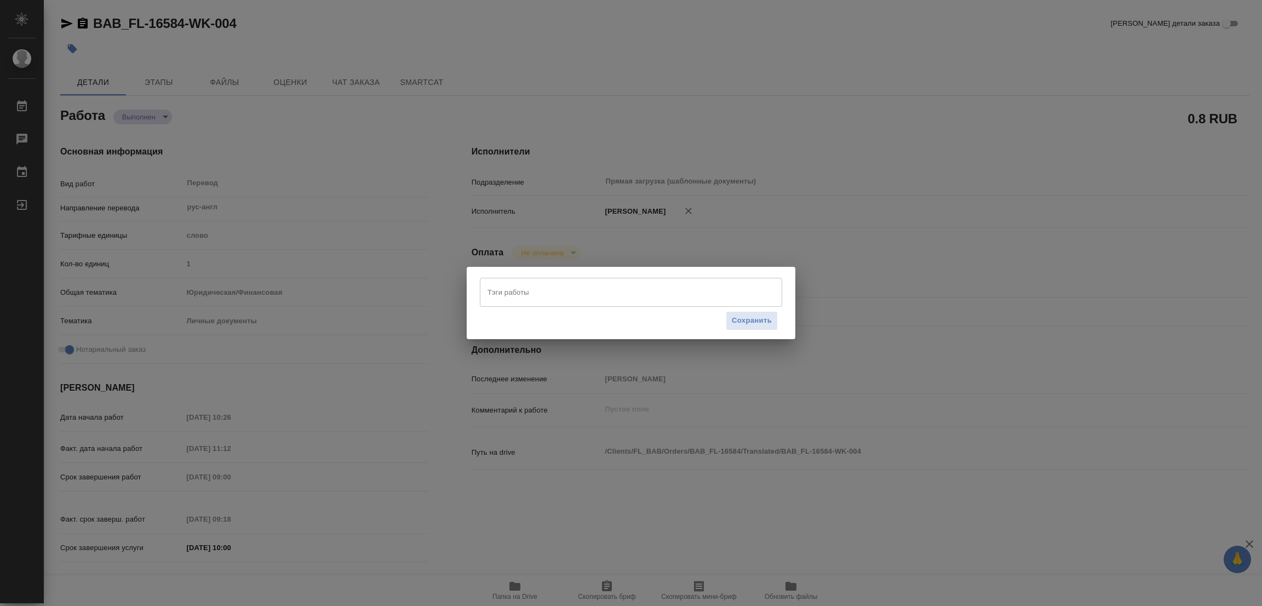
type textarea "x"
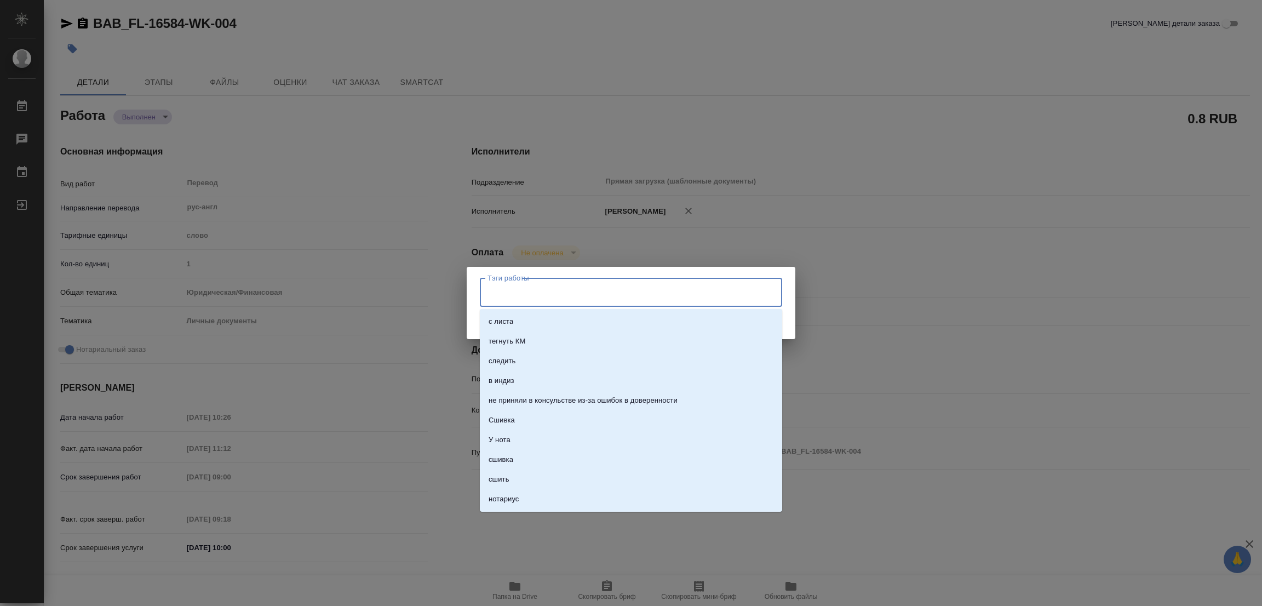
click at [499, 285] on input "Тэги работы" at bounding box center [621, 292] width 272 height 19
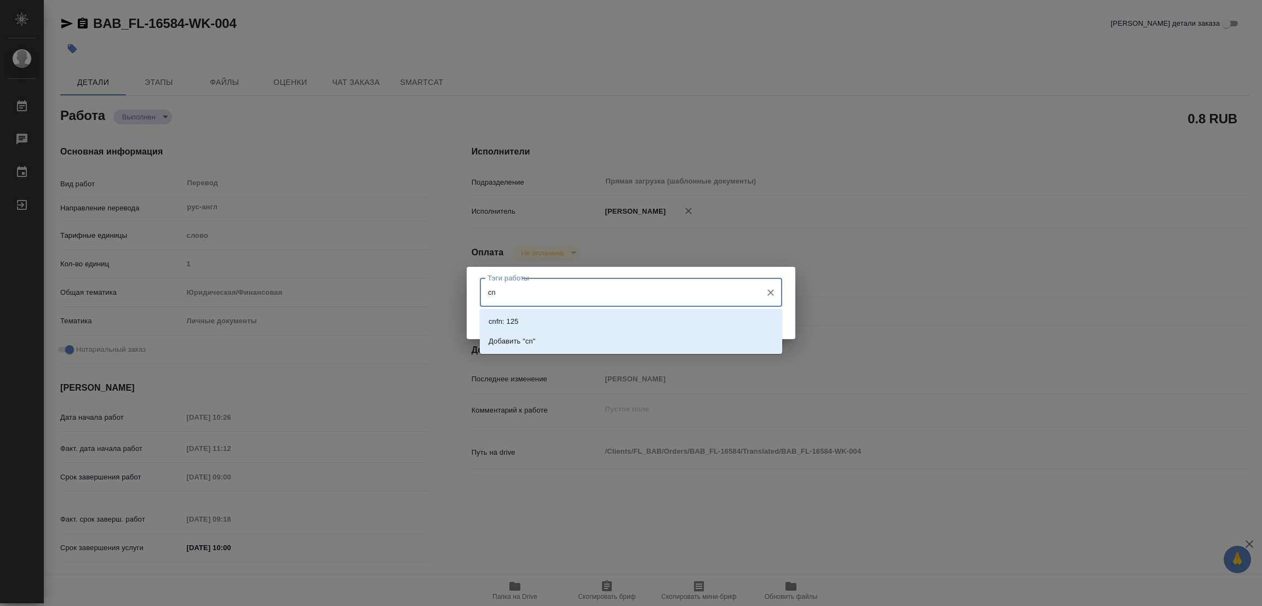
type input "c"
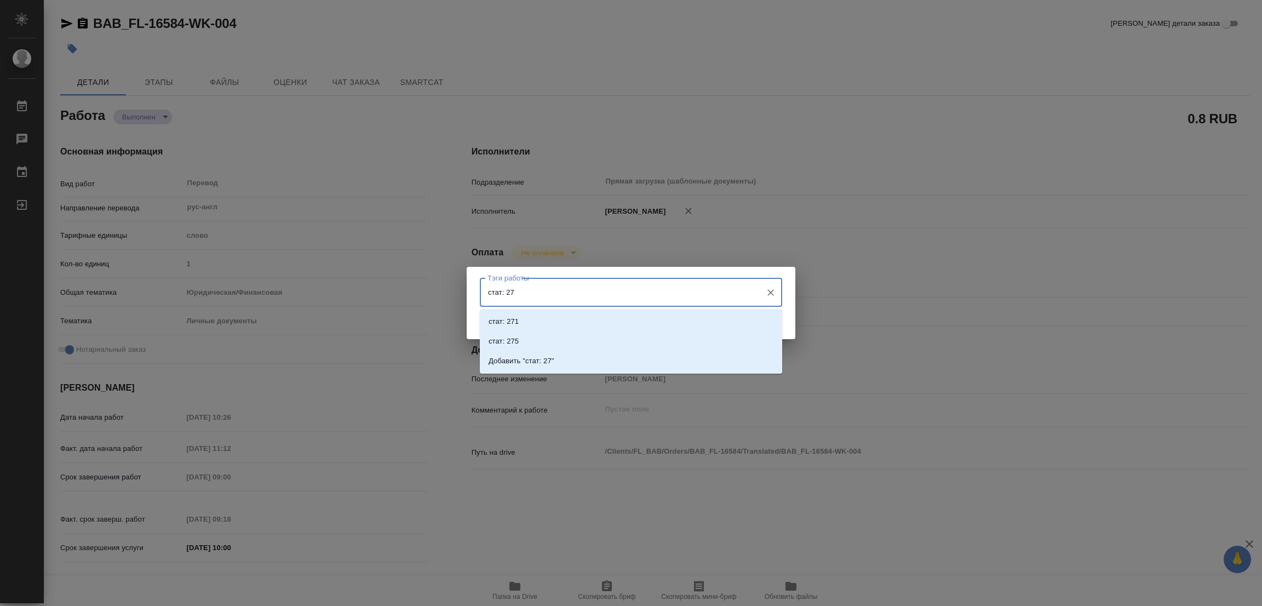
type input "стат: 275"
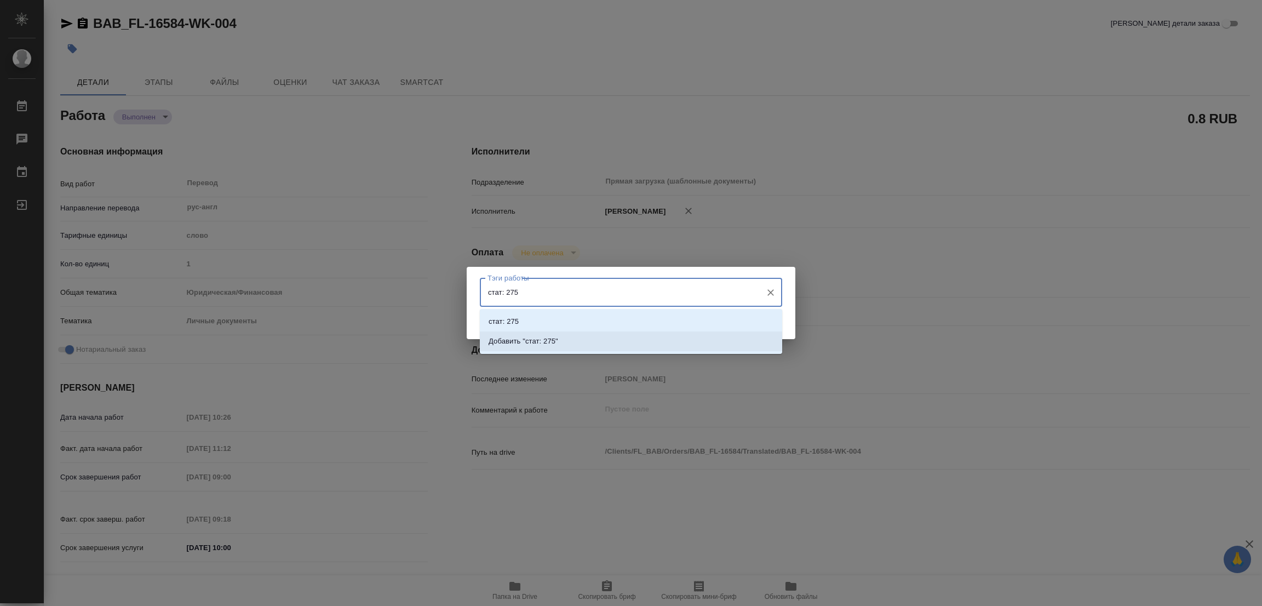
click at [549, 343] on p "Добавить "стат: 275"" at bounding box center [523, 341] width 70 height 11
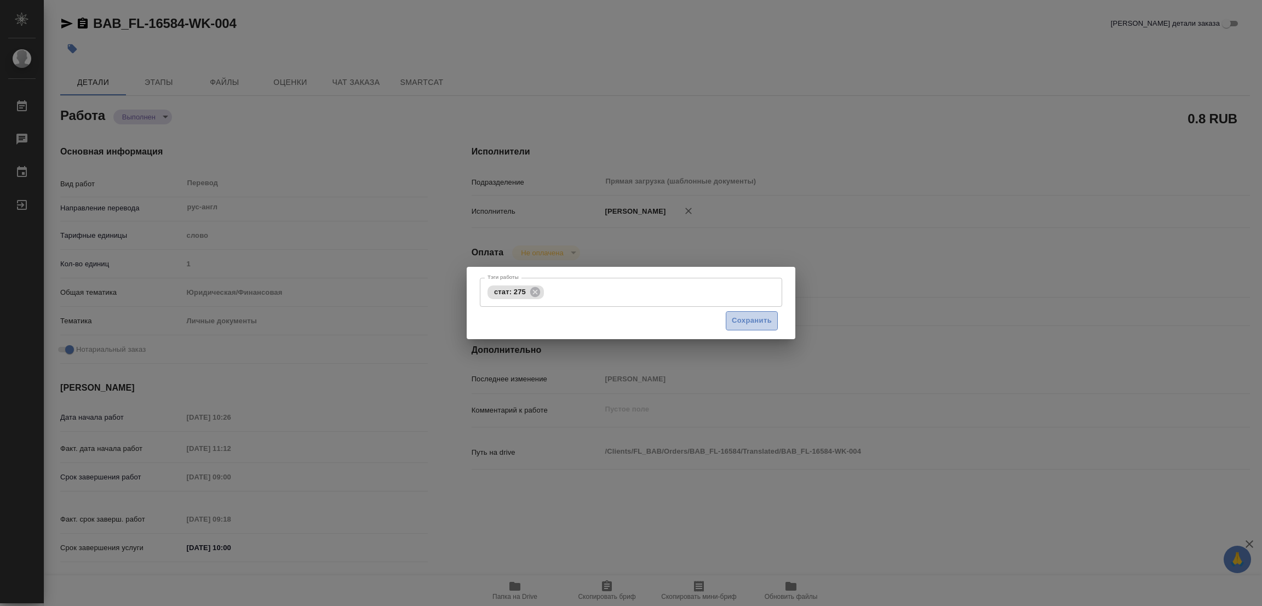
click at [750, 320] on span "Сохранить" at bounding box center [752, 320] width 40 height 13
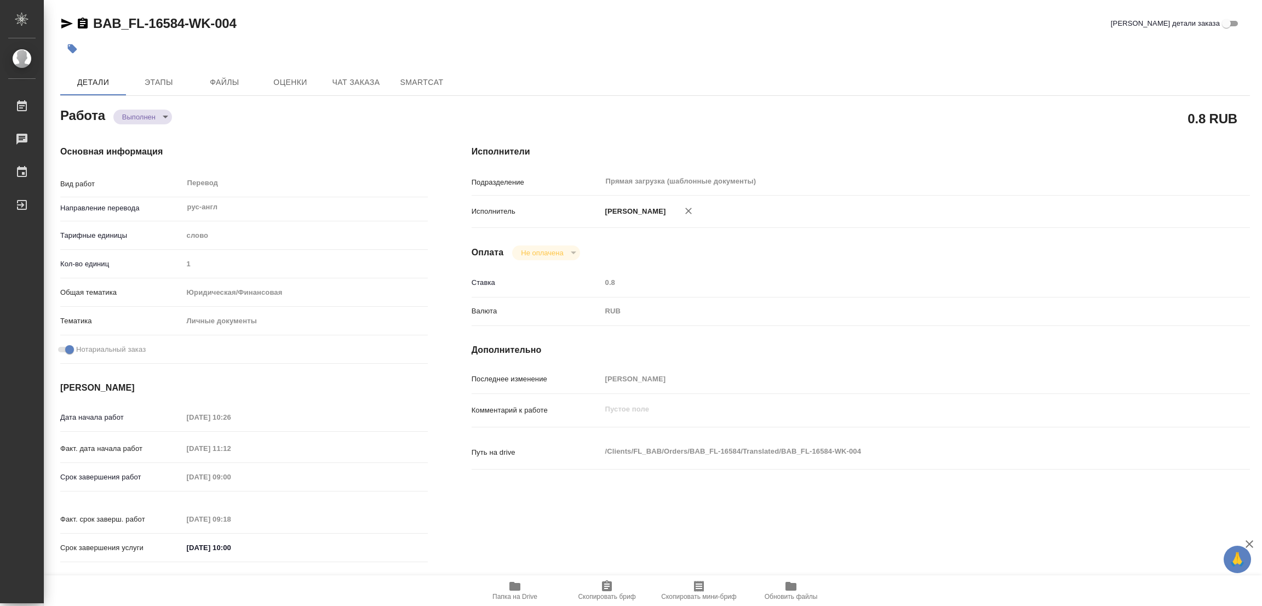
type input "completed"
type textarea "Перевод"
type textarea "x"
type input "рус-англ"
type input "5a8b1489cc6b4906c91bfd90"
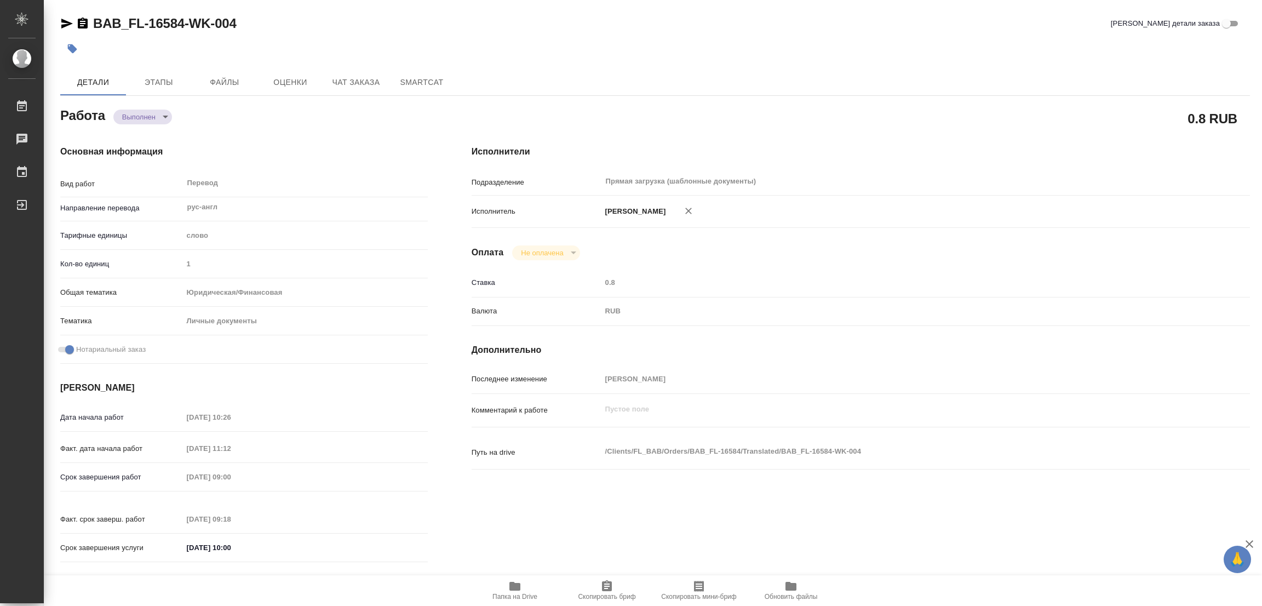
type input "1"
type input "yr-fn"
type input "5a8b8b956a9677013d343cfe"
checkbox input "true"
type input "29.09.2025 10:26"
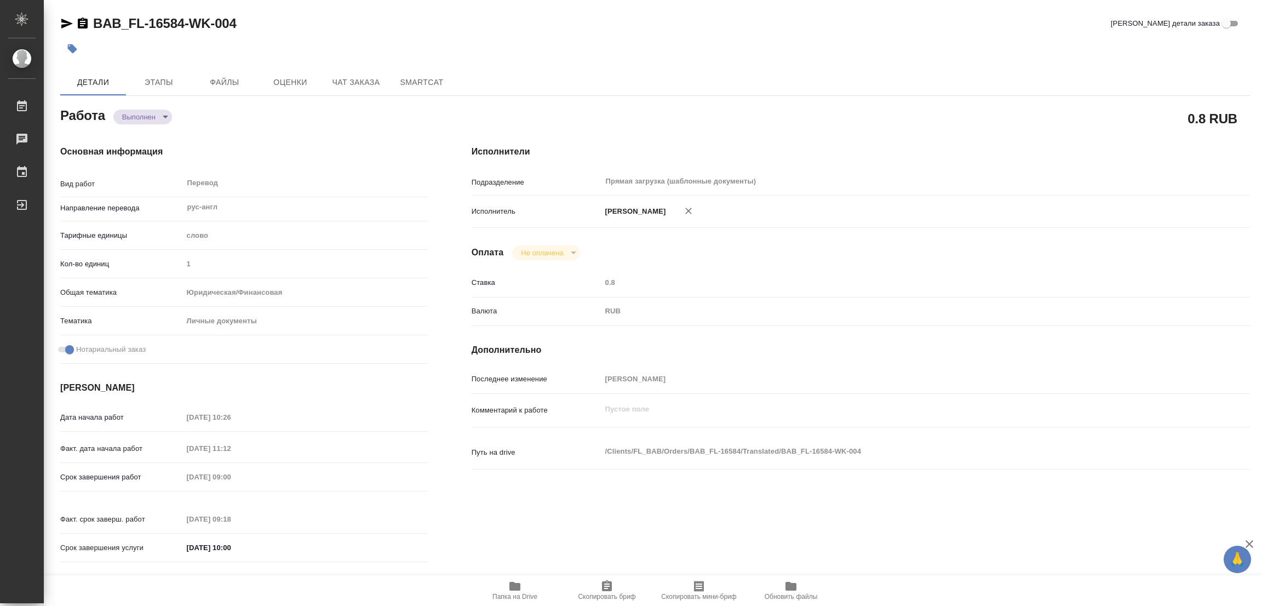
type input "30.09.2025 11:12"
type input "01.10.2025 09:00"
type input "01.10.2025 09:18"
type input "[DATE] 10:00"
type input "Прямая загрузка (шаблонные документы)"
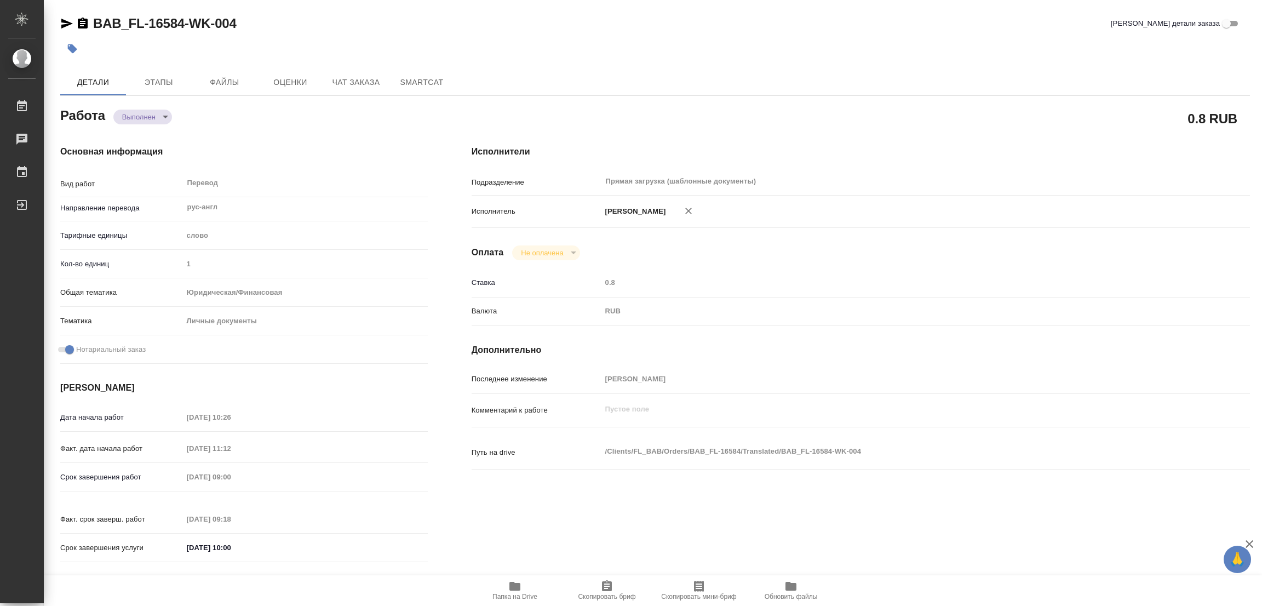
type input "notPayed"
type input "0.8"
type input "RUB"
type input "[PERSON_NAME]"
type textarea "x"
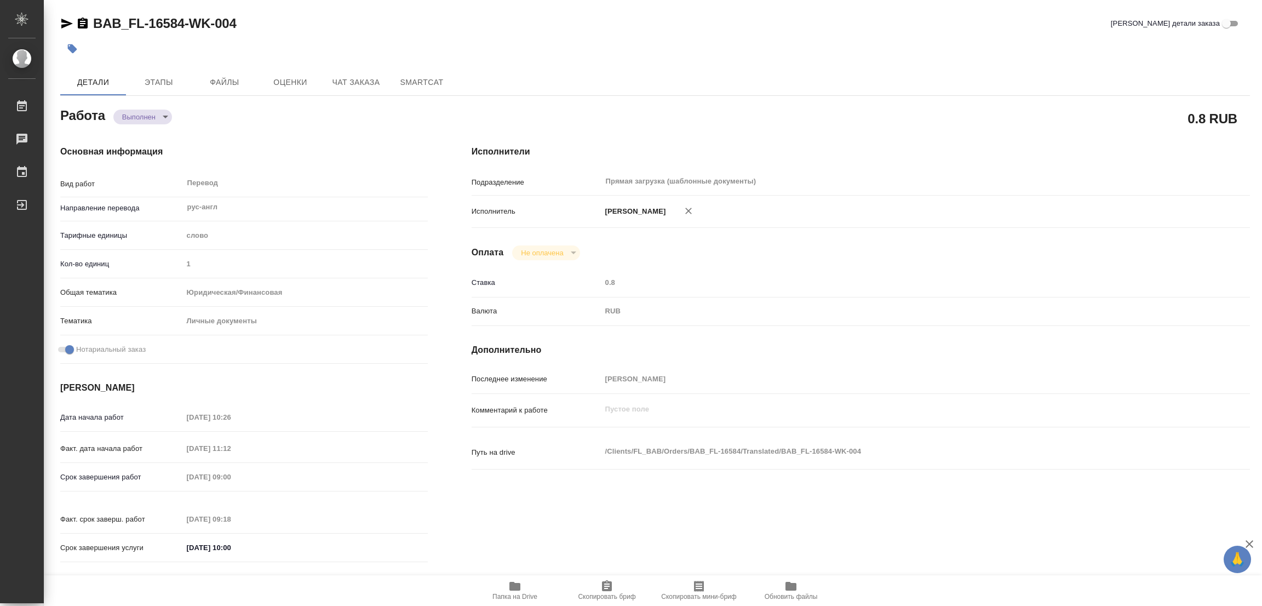
type textarea "/Clients/FL_BAB/Orders/BAB_FL-16584/Translated/BAB_FL-16584-WK-004"
type textarea "x"
type input "BAB_FL-16584"
type input "Перевод Стандарт"
type input "Корректура, Редактура, Перевод, Приёмка по качеству, Постредактура машинного пе…"
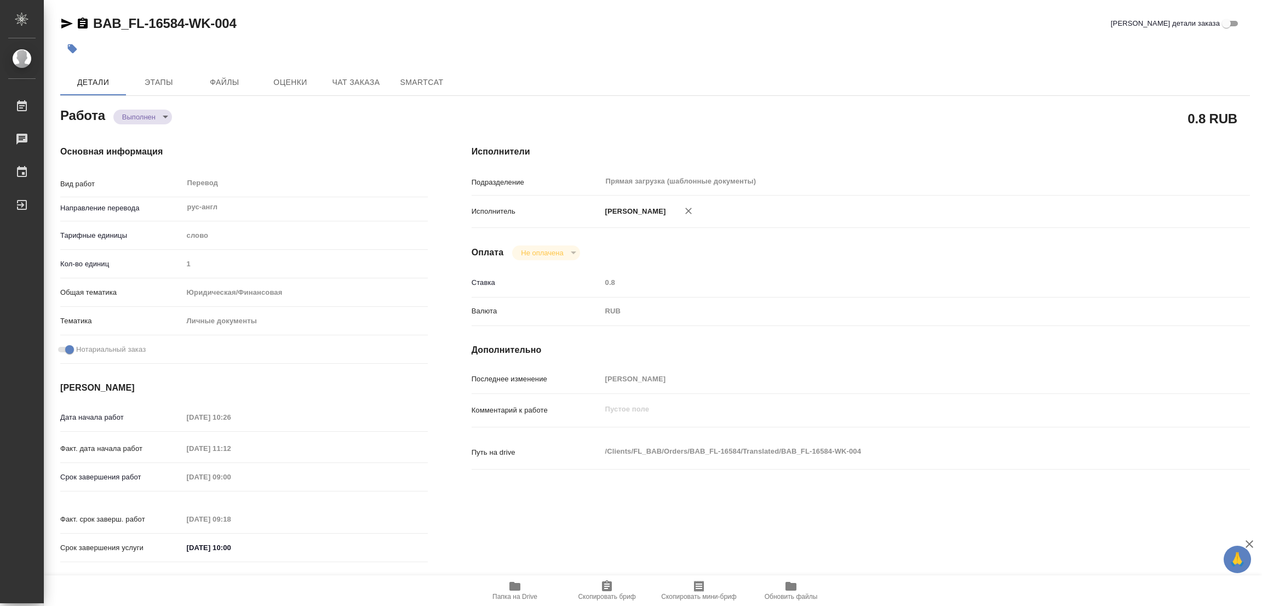
type input "Ильина Екатерина"
type input "/Clients/FL_BAB/Orders/BAB_FL-16584"
type textarea "x"
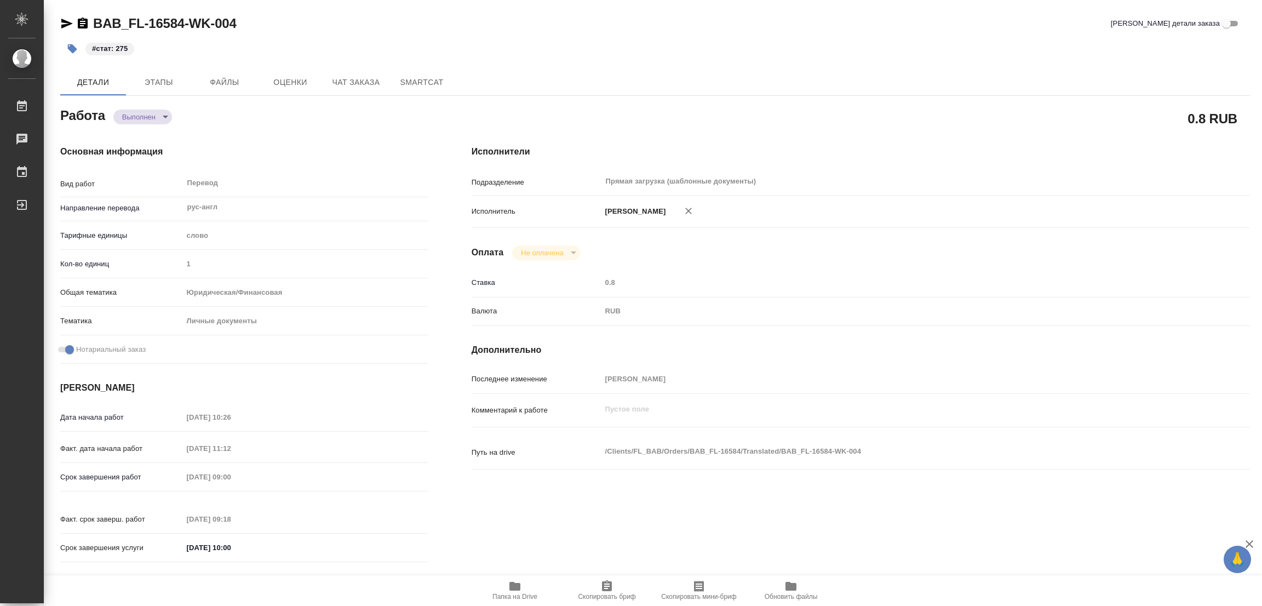
type textarea "x"
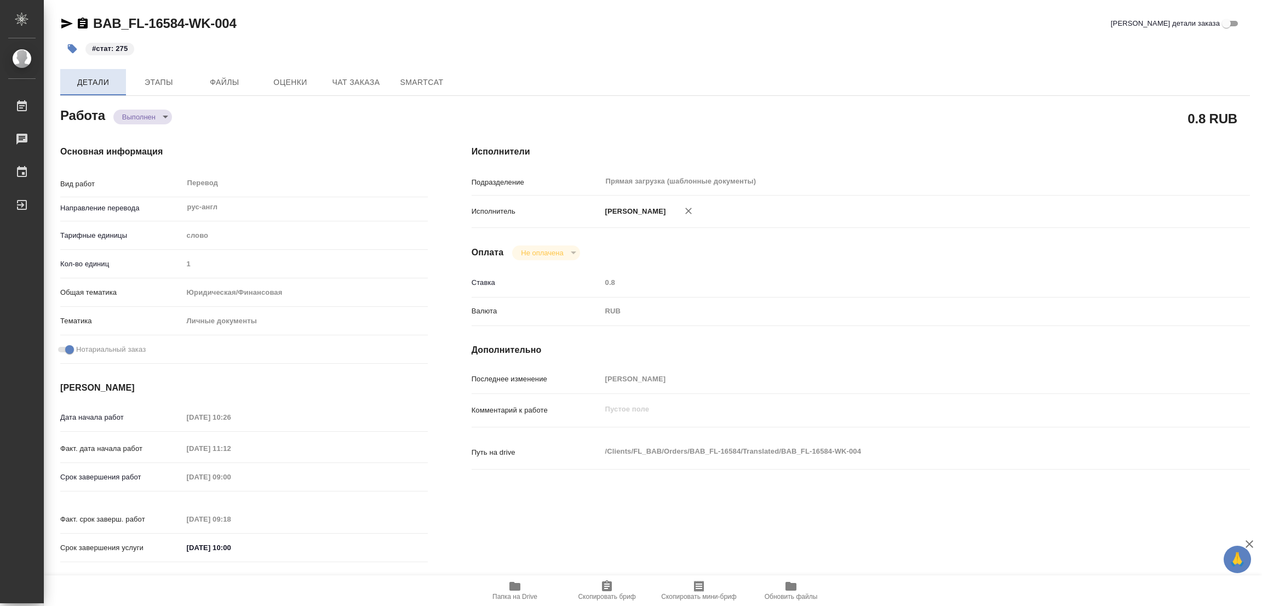
type textarea "x"
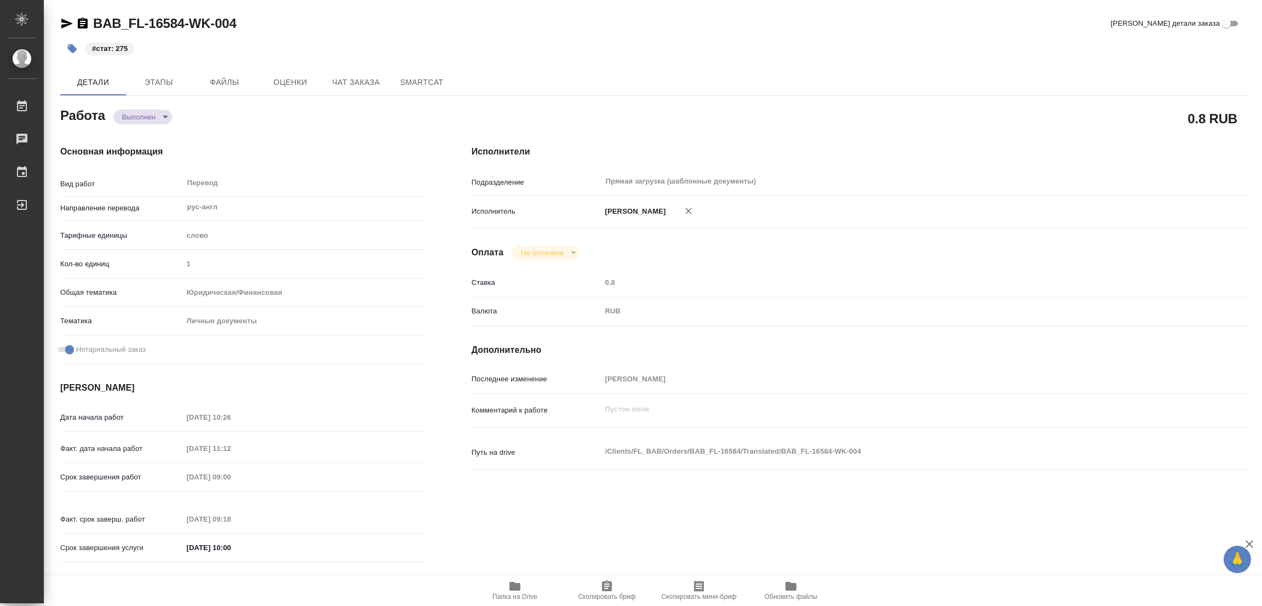
type textarea "x"
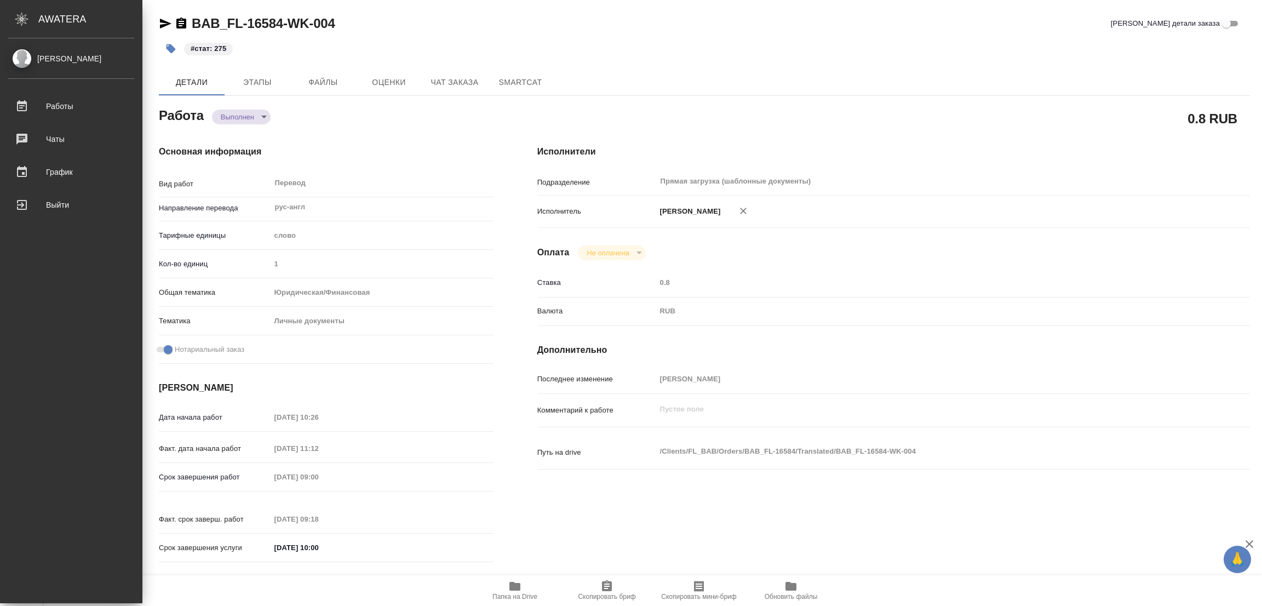
type textarea "x"
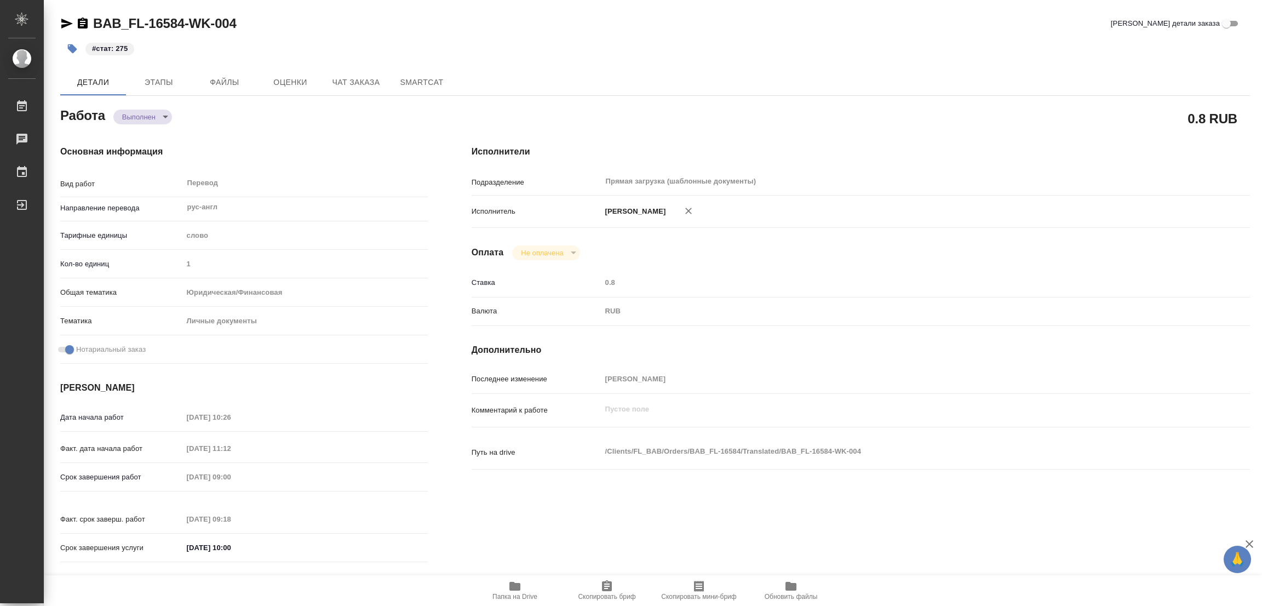
type textarea "x"
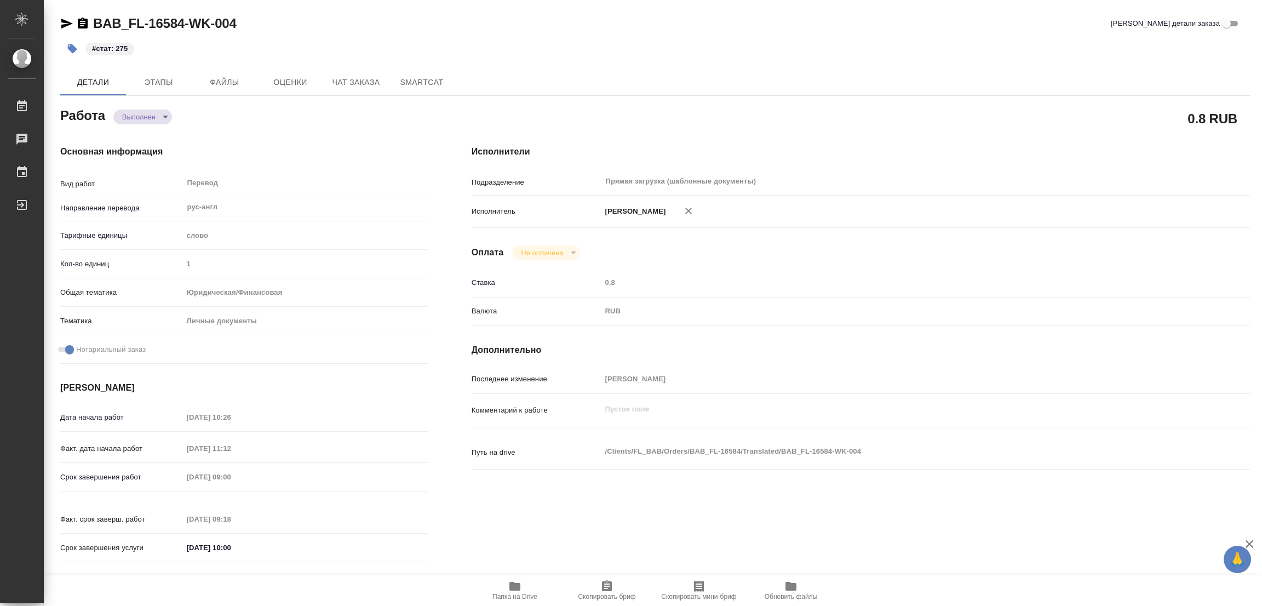
drag, startPoint x: 313, startPoint y: 150, endPoint x: 296, endPoint y: 142, distance: 18.4
click at [313, 148] on h4 "Основная информация" at bounding box center [243, 151] width 367 height 13
type textarea "x"
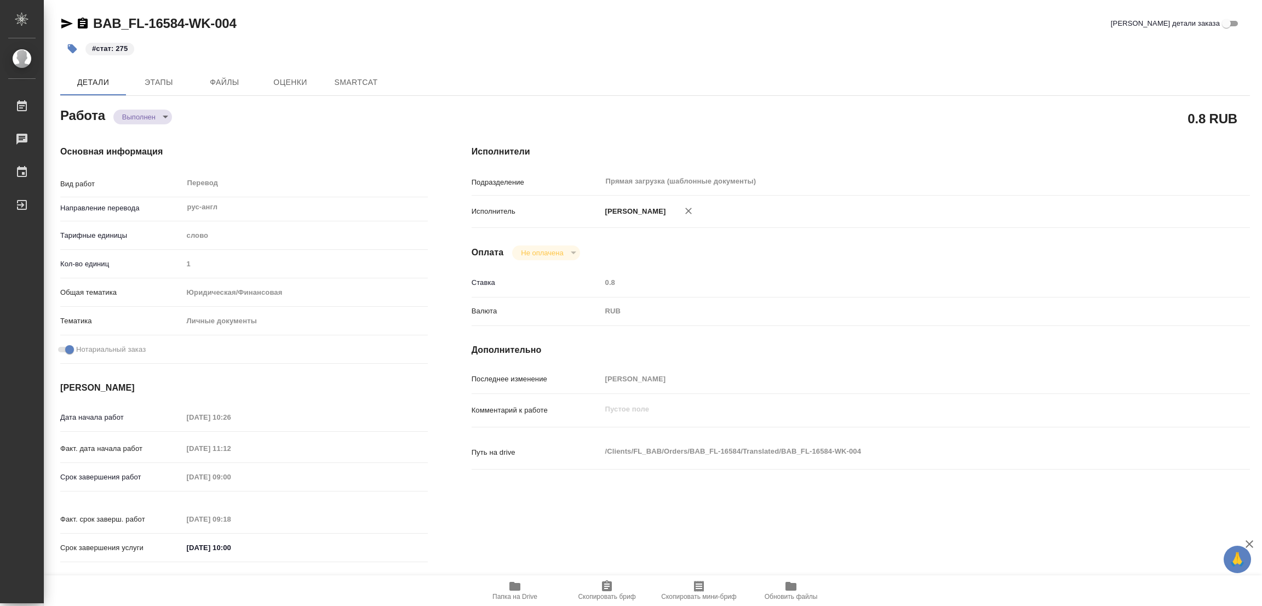
type textarea "x"
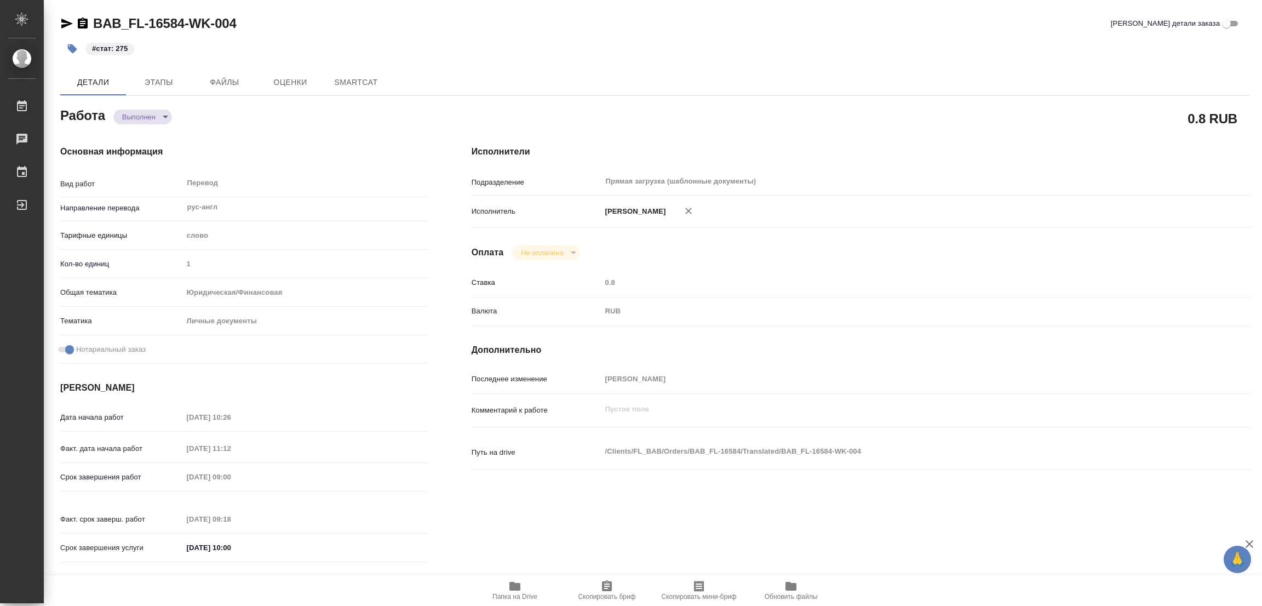
type textarea "x"
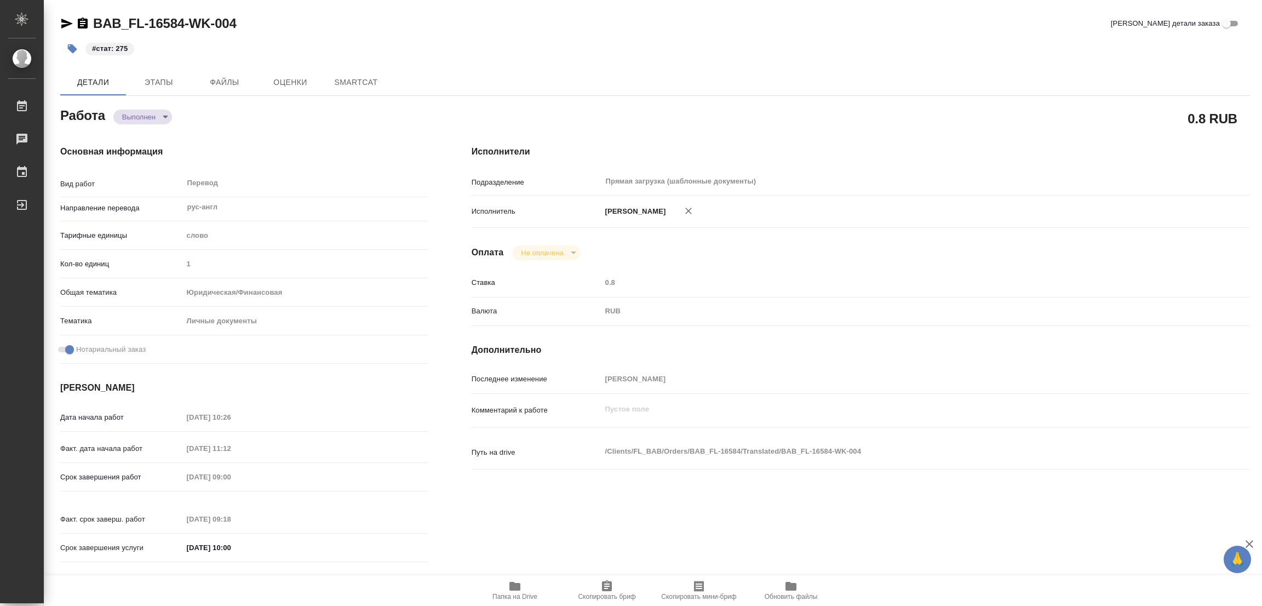
type textarea "x"
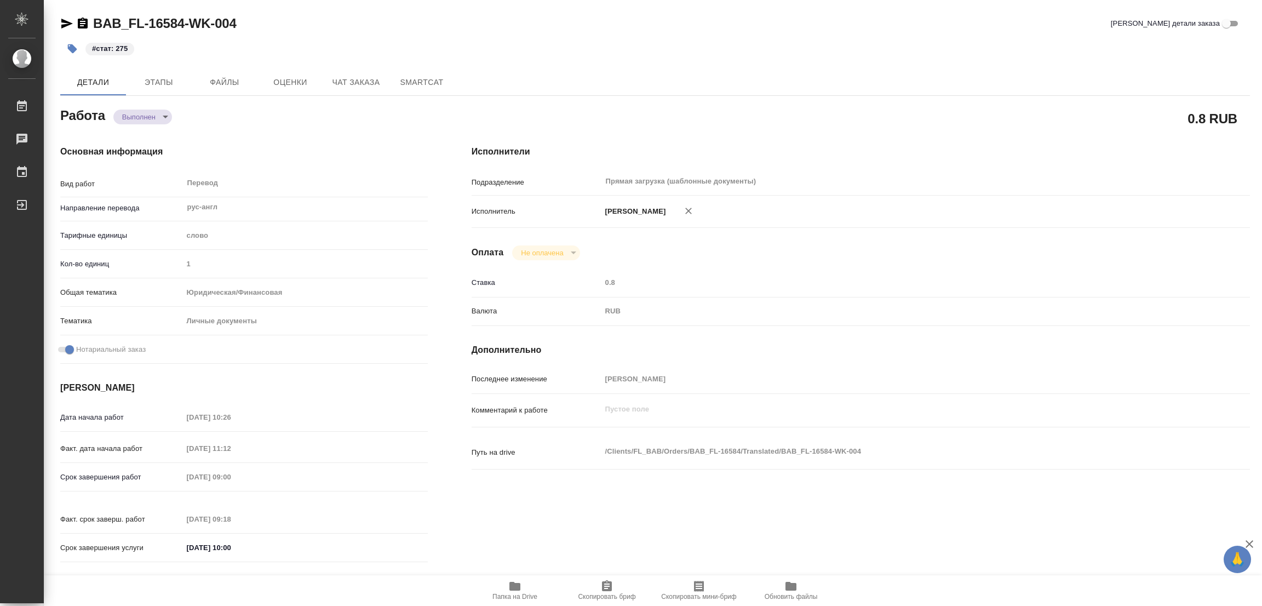
type textarea "x"
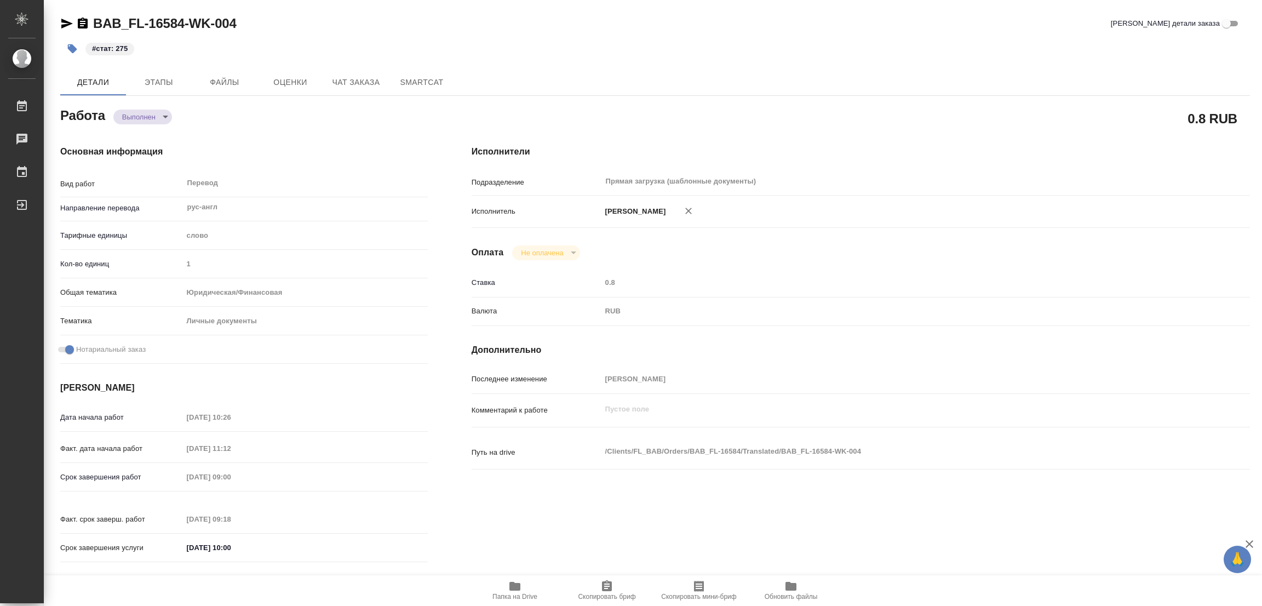
type textarea "x"
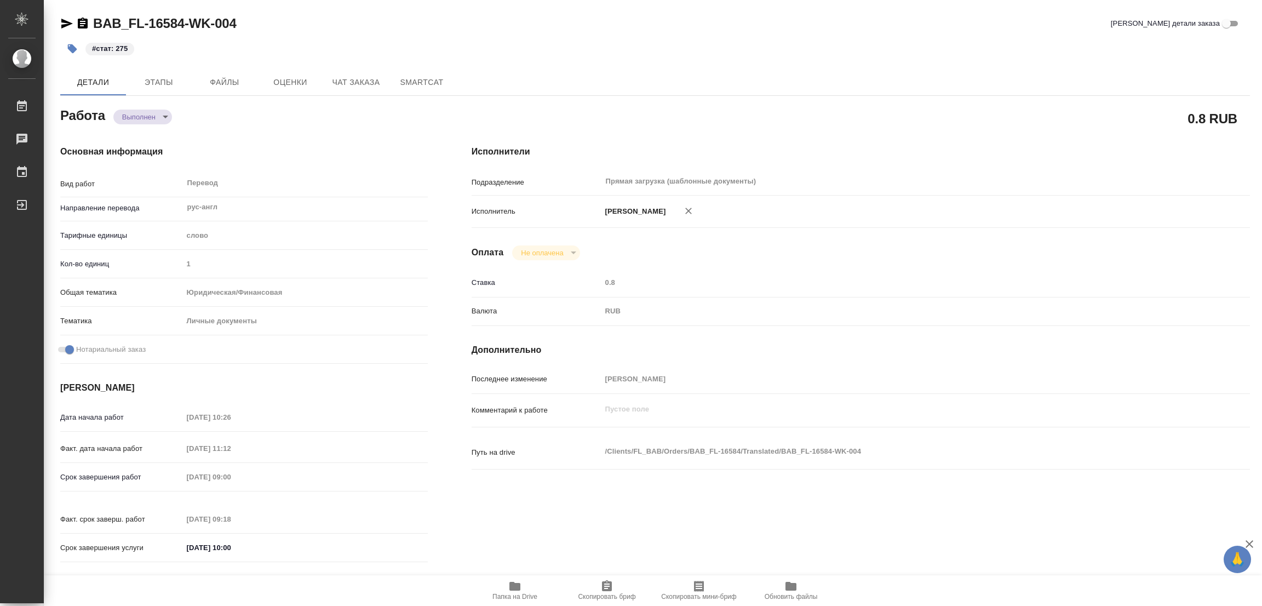
type textarea "x"
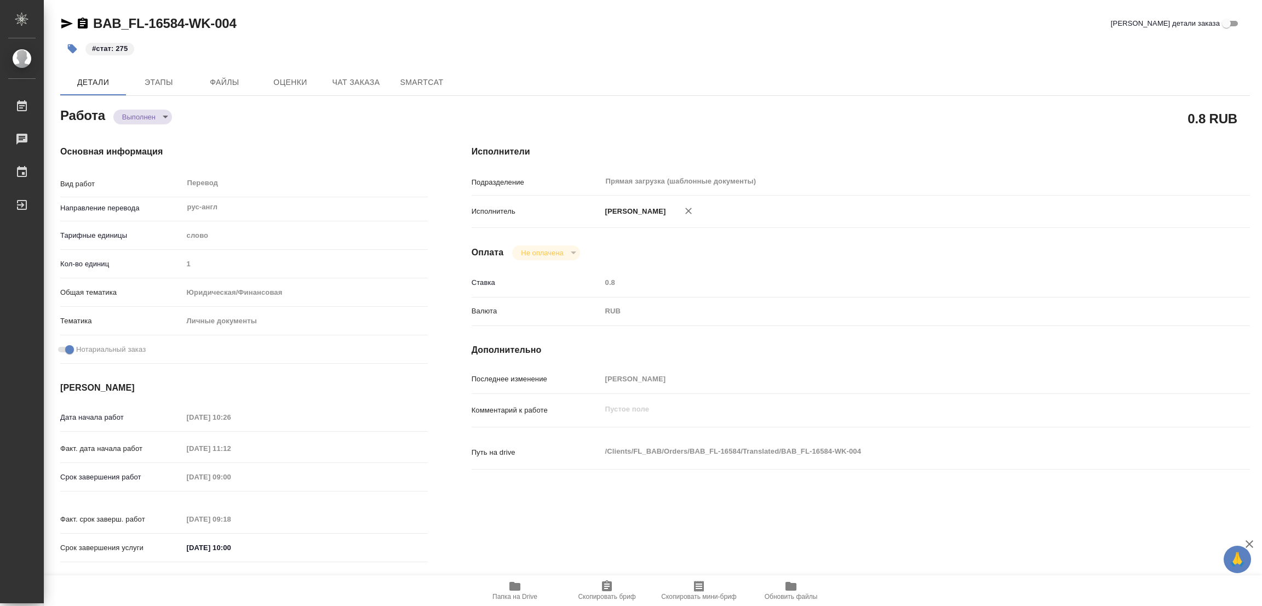
type textarea "x"
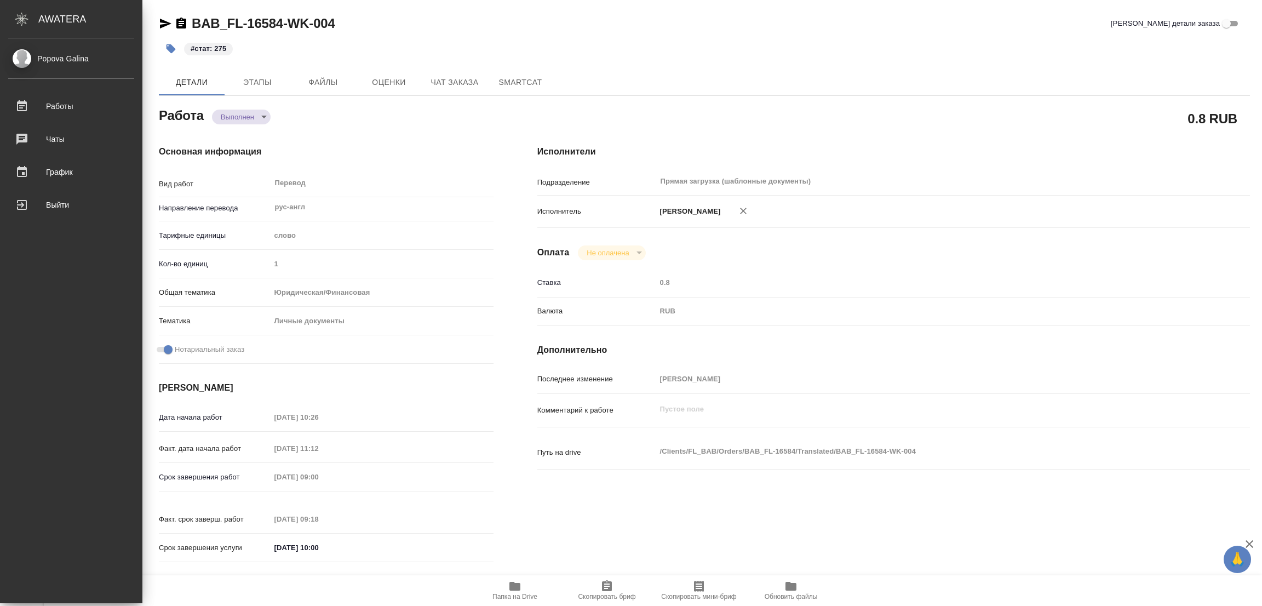
type textarea "x"
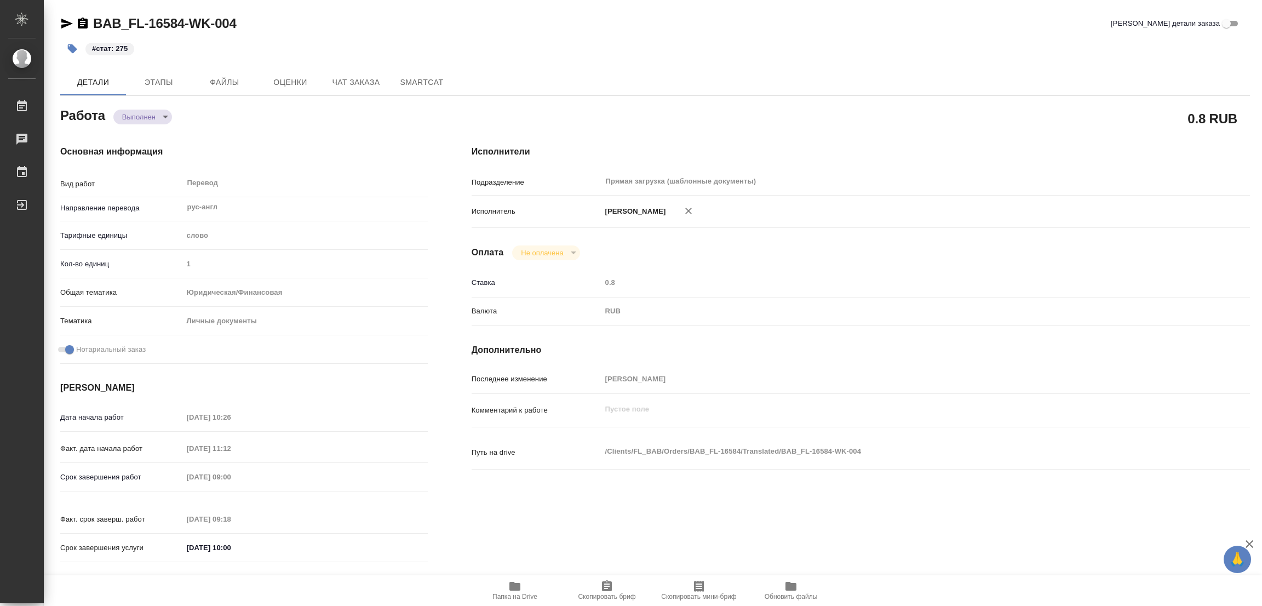
click at [693, 52] on div "#стат: 275" at bounding box center [456, 49] width 793 height 24
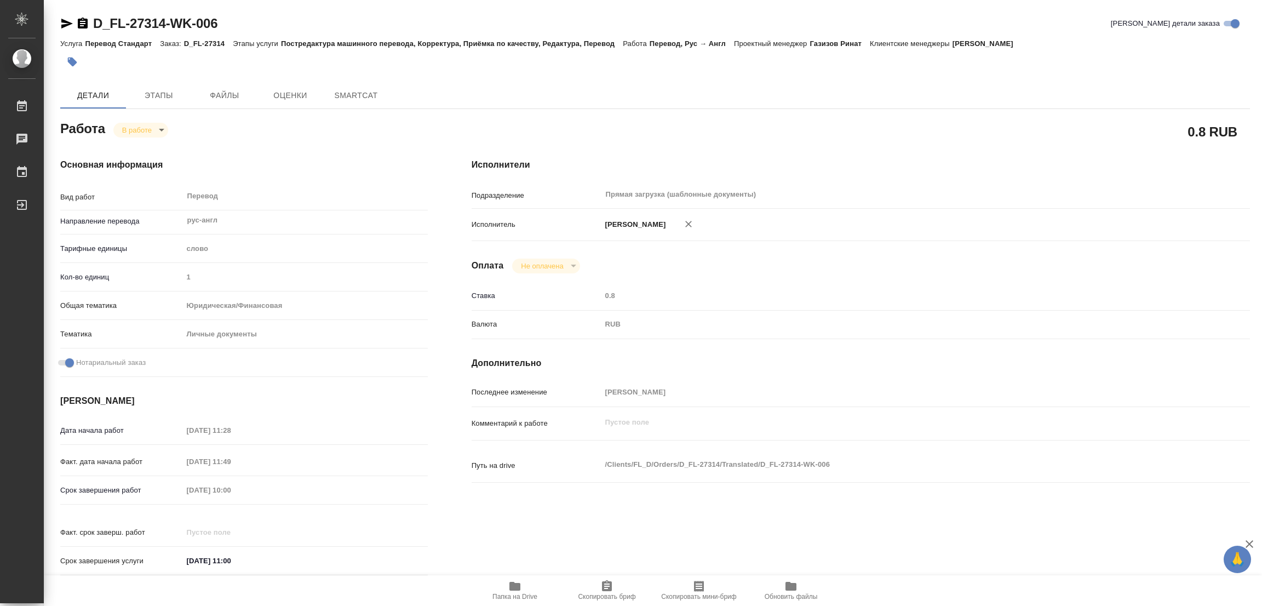
type textarea "x"
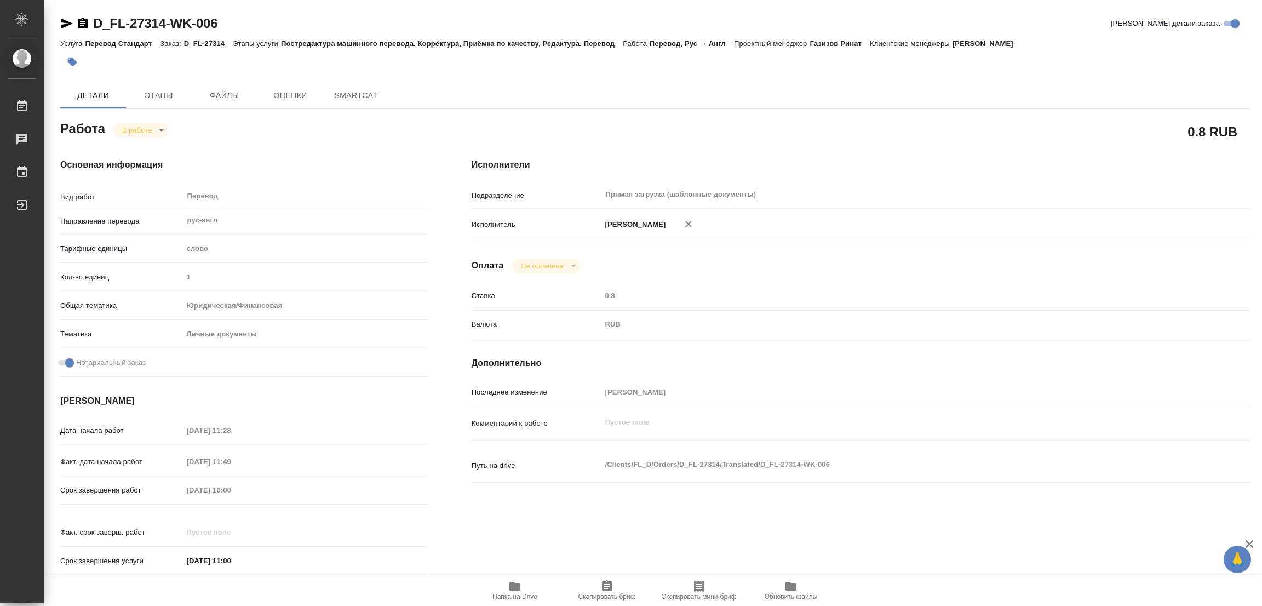
type textarea "x"
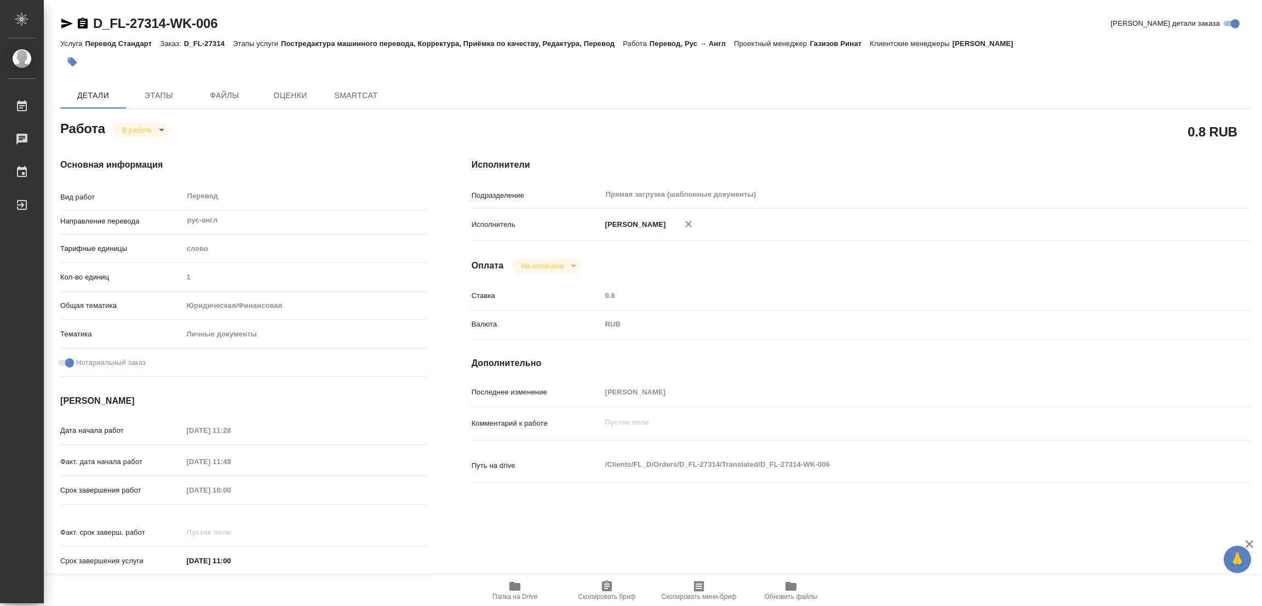
type textarea "x"
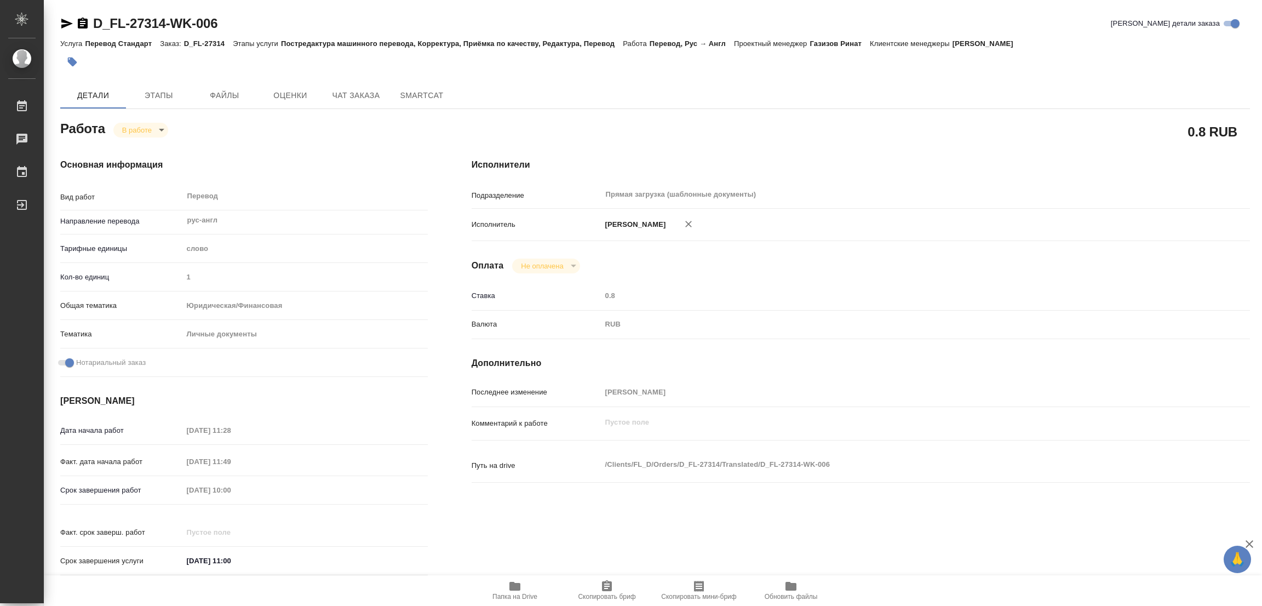
type textarea "x"
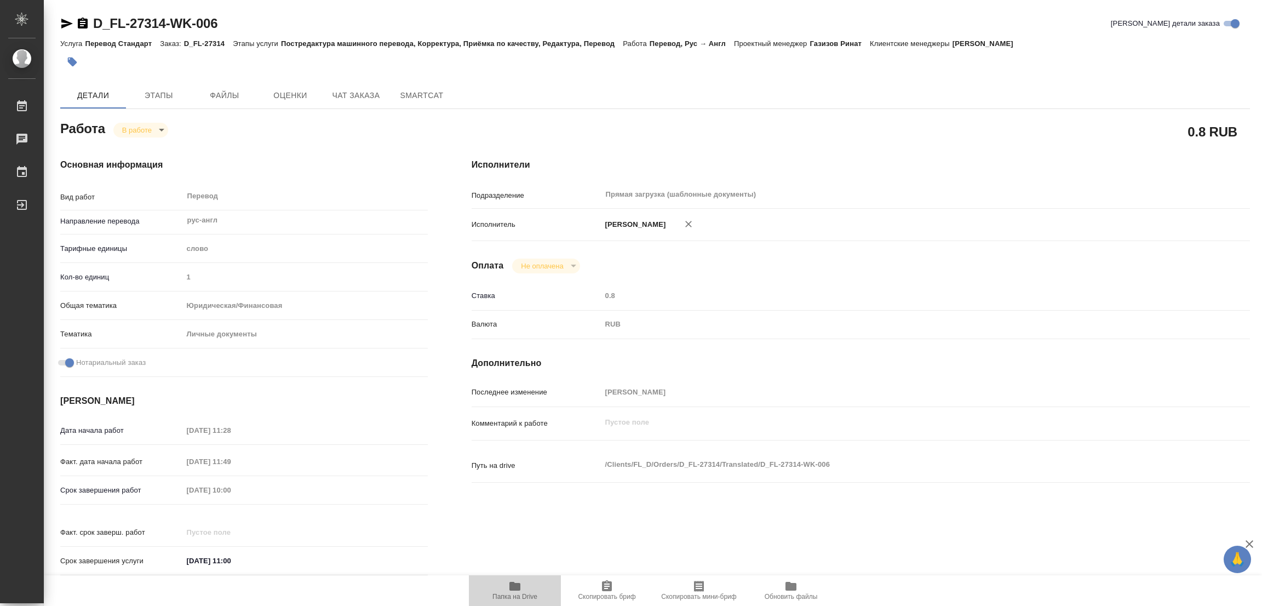
click at [512, 587] on icon "button" at bounding box center [514, 586] width 11 height 9
type textarea "x"
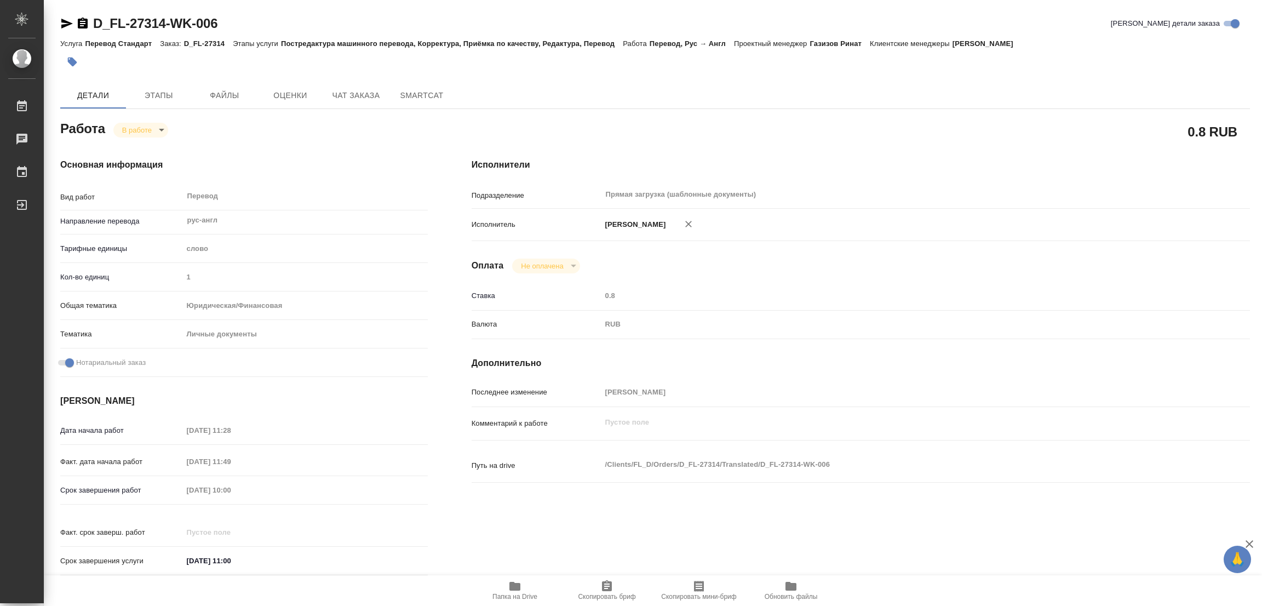
type textarea "x"
